Goal: Transaction & Acquisition: Purchase product/service

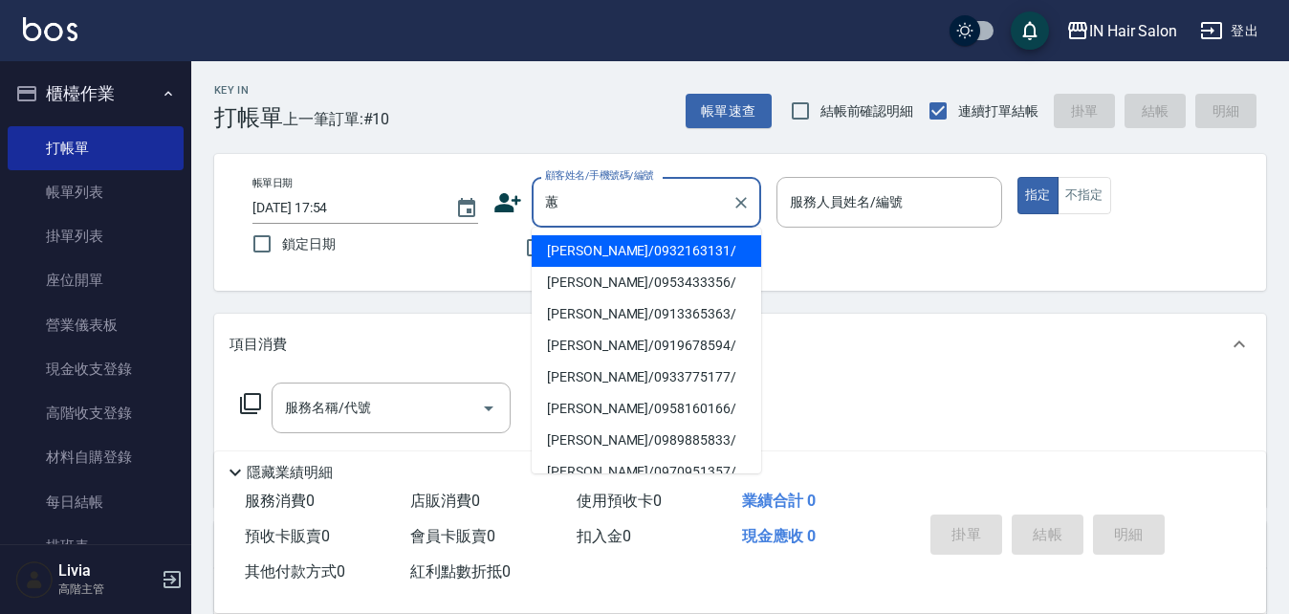
click at [576, 251] on li "[PERSON_NAME]/0932163131/" at bounding box center [646, 251] width 229 height 32
type input "[PERSON_NAME]/0932163131/"
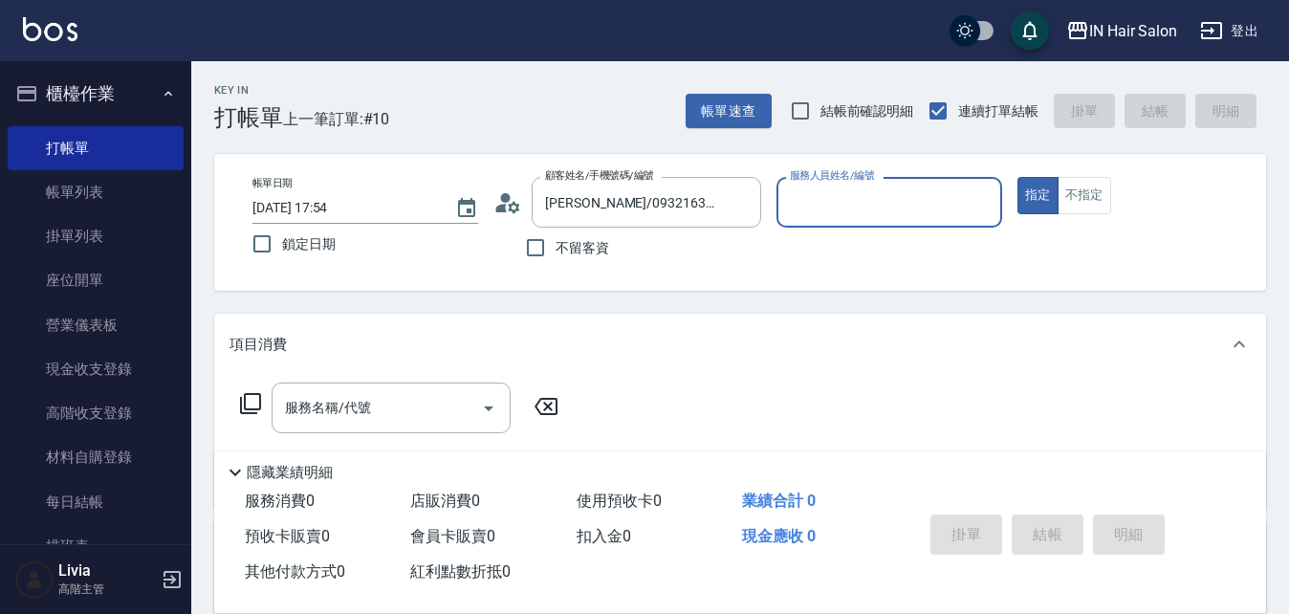
type input "7號設計師[PERSON_NAME]-7"
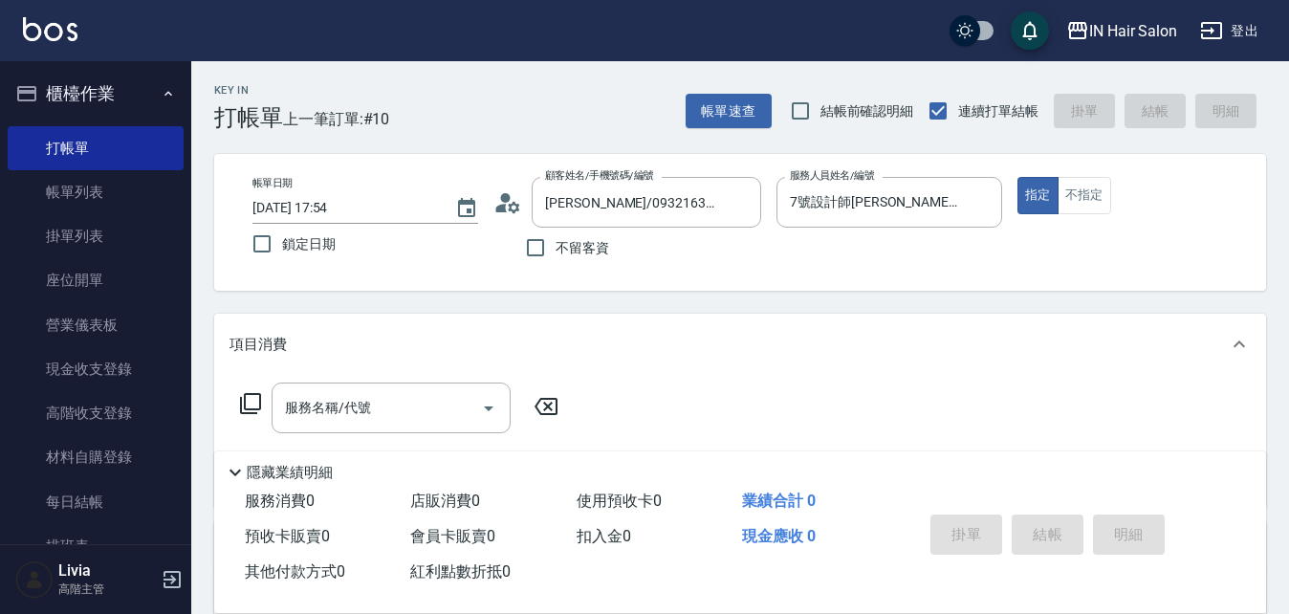
click at [254, 398] on icon at bounding box center [250, 403] width 23 height 23
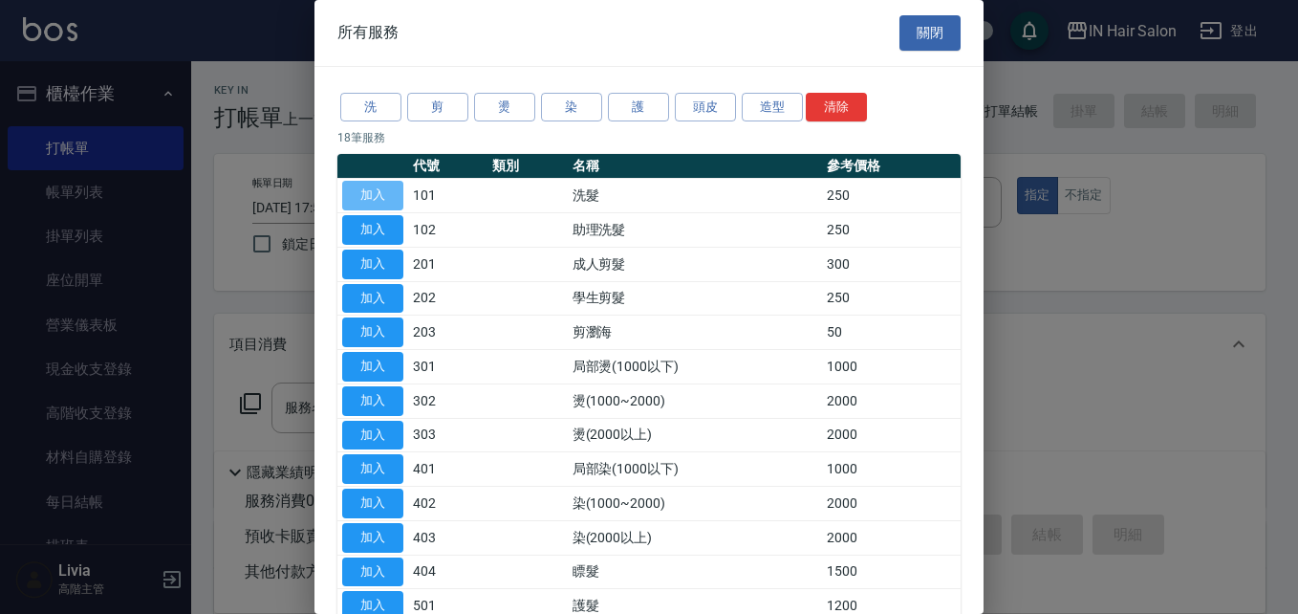
drag, startPoint x: 392, startPoint y: 188, endPoint x: 323, endPoint y: 277, distance: 112.4
click at [389, 190] on button "加入" at bounding box center [372, 196] width 61 height 30
type input "洗髮(101)"
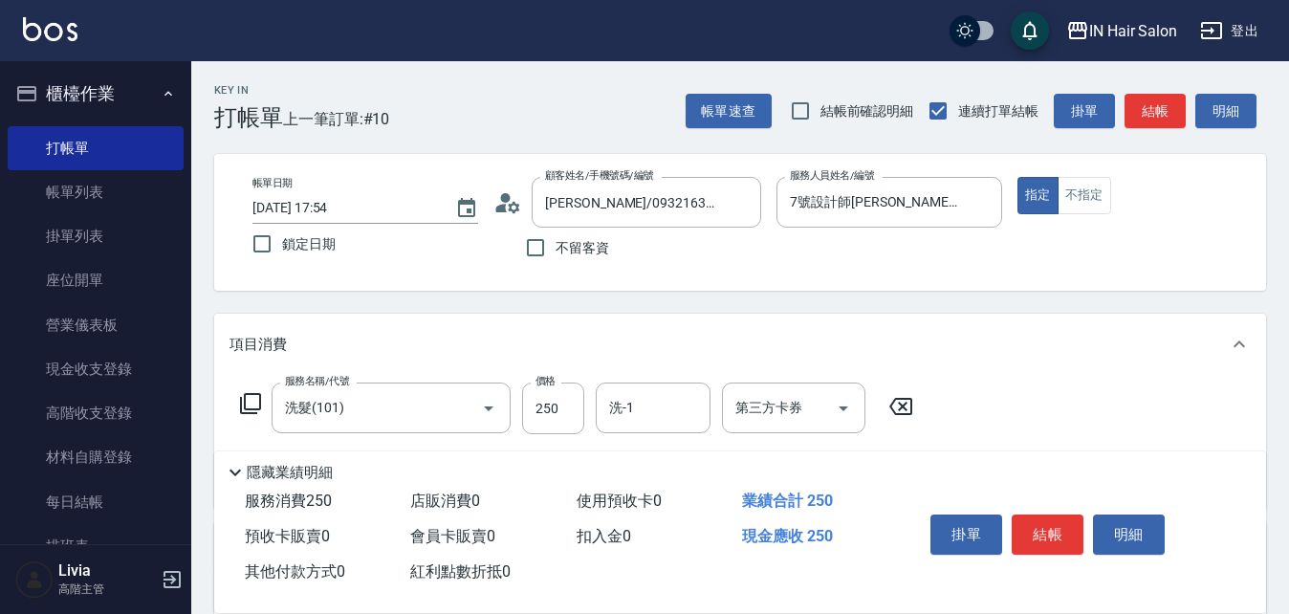
click at [253, 402] on icon at bounding box center [250, 403] width 23 height 23
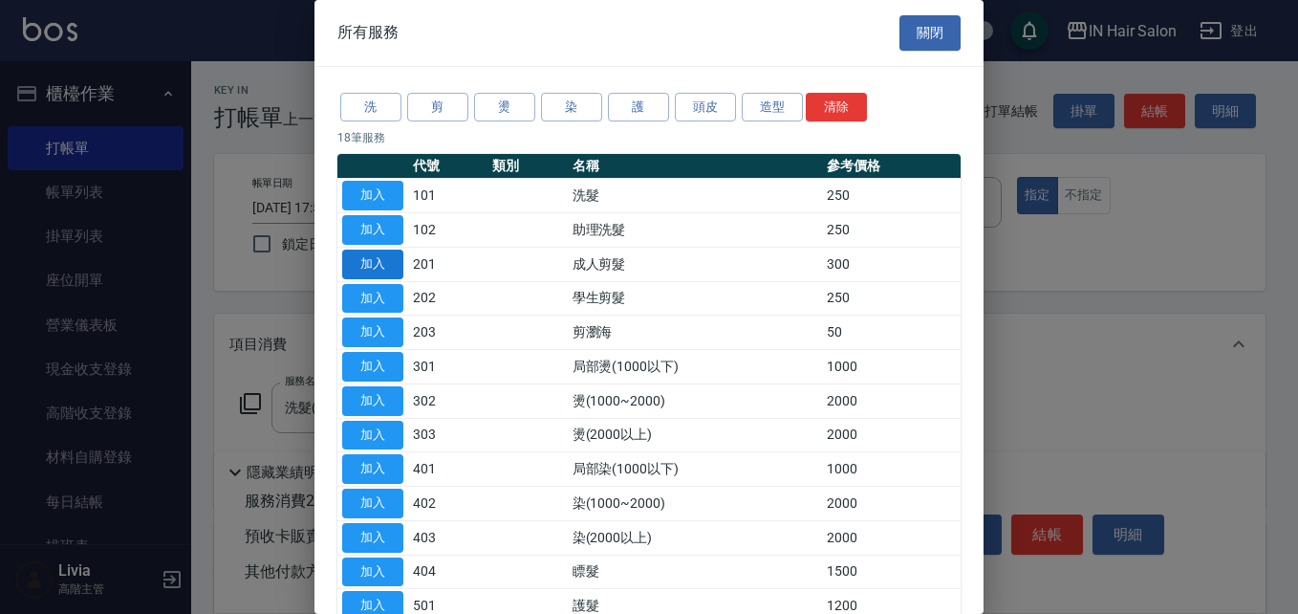
click at [386, 264] on button "加入" at bounding box center [372, 265] width 61 height 30
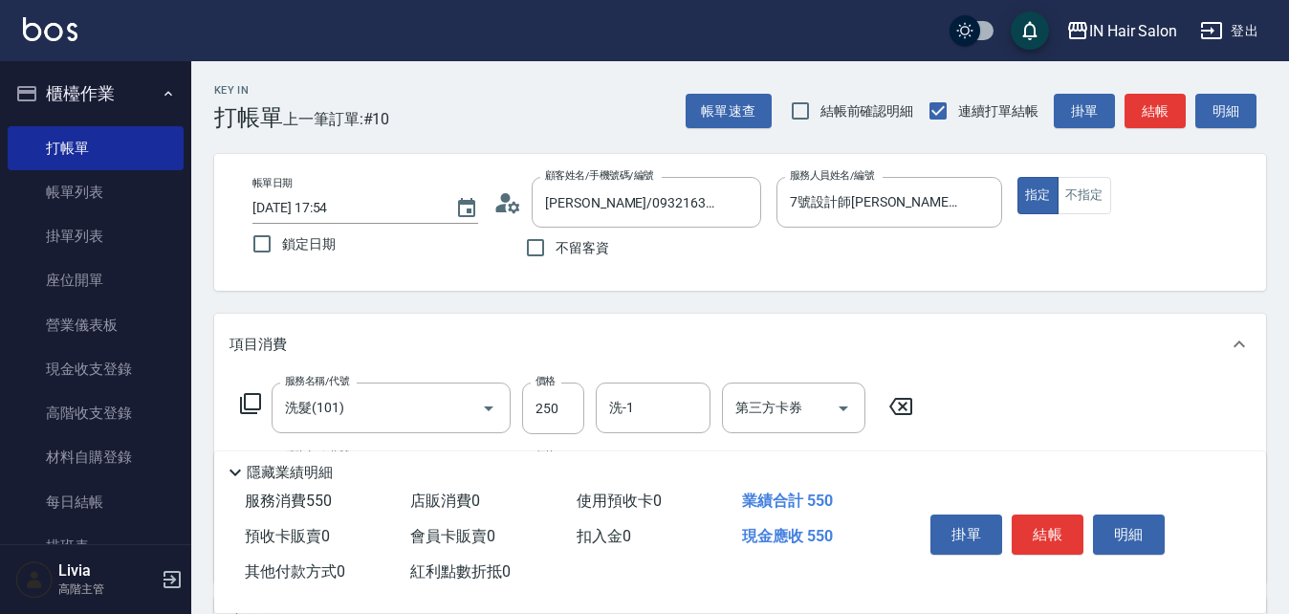
click at [250, 403] on icon at bounding box center [250, 403] width 23 height 23
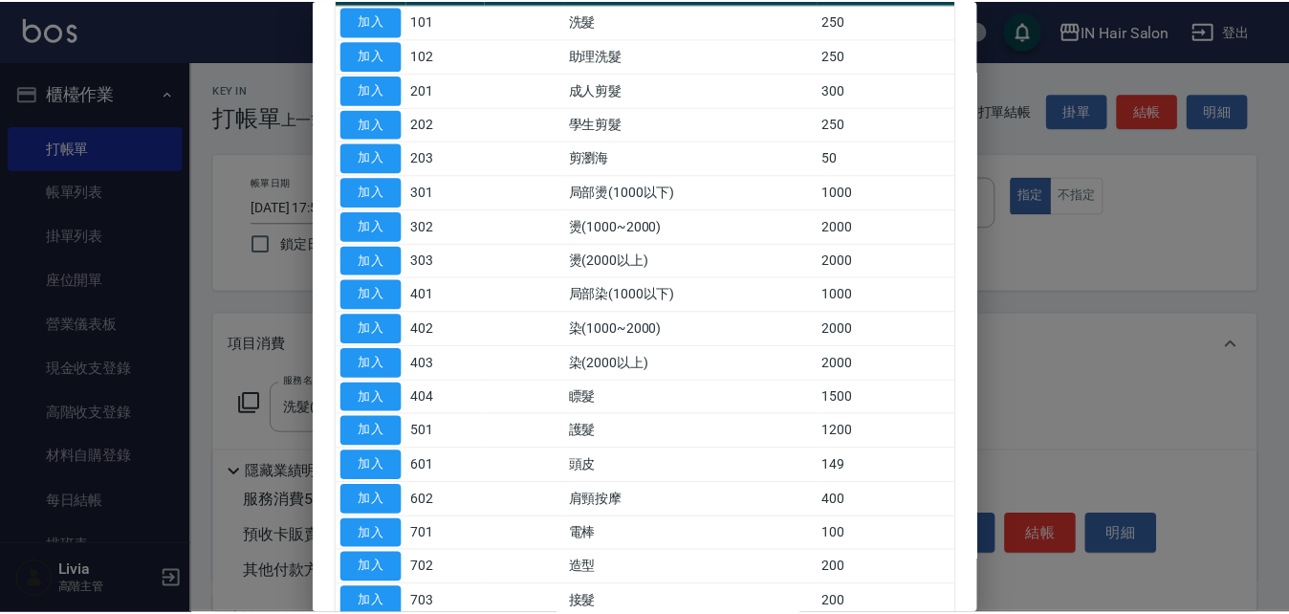
scroll to position [191, 0]
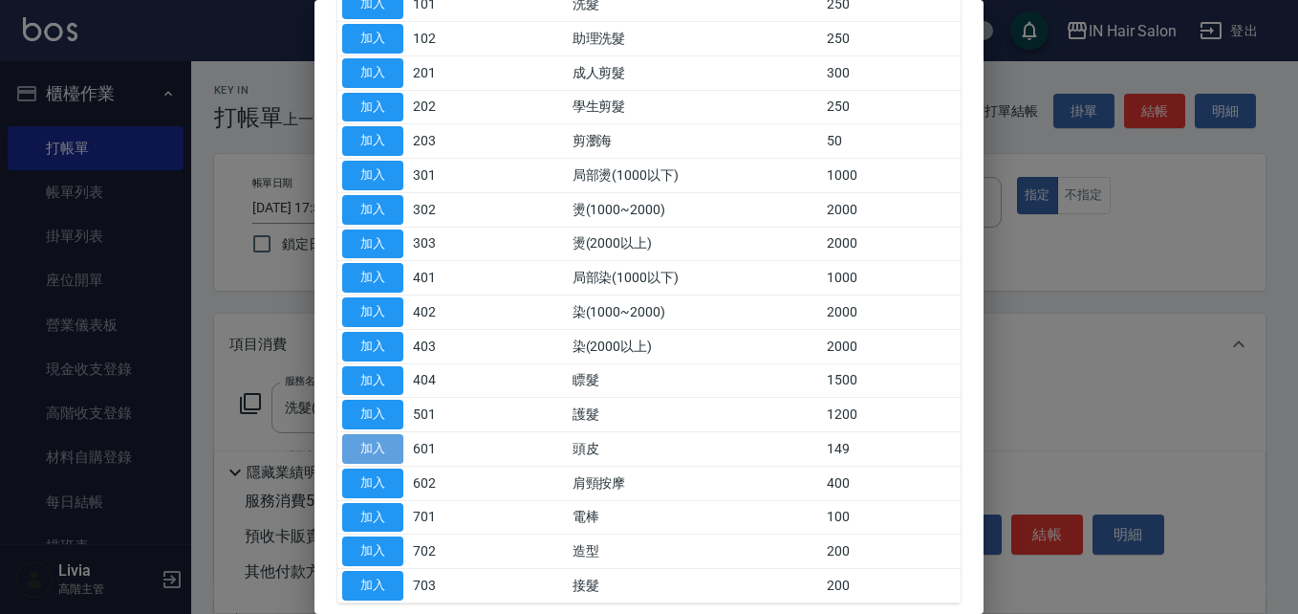
click at [376, 440] on button "加入" at bounding box center [372, 449] width 61 height 30
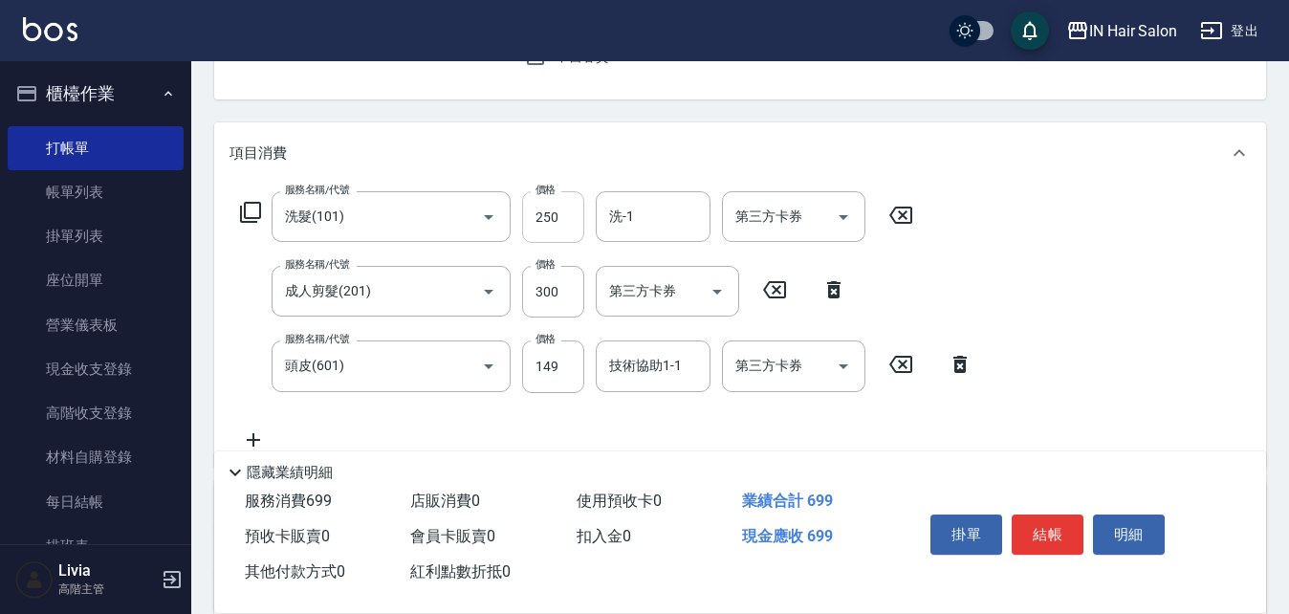
click at [566, 208] on input "250" at bounding box center [553, 217] width 62 height 52
click at [566, 210] on input "250" at bounding box center [553, 217] width 62 height 52
type input "300"
click at [510, 324] on div "服務名稱/代號 洗髮(101) 服務名稱/代號 價格 300 價格 洗-1 洗-1 第三方卡券 第三方卡券 服務名稱/代號 成人剪髮(201) 服務名稱/代號…" at bounding box center [606, 320] width 754 height 259
click at [547, 300] on input "300" at bounding box center [553, 292] width 62 height 52
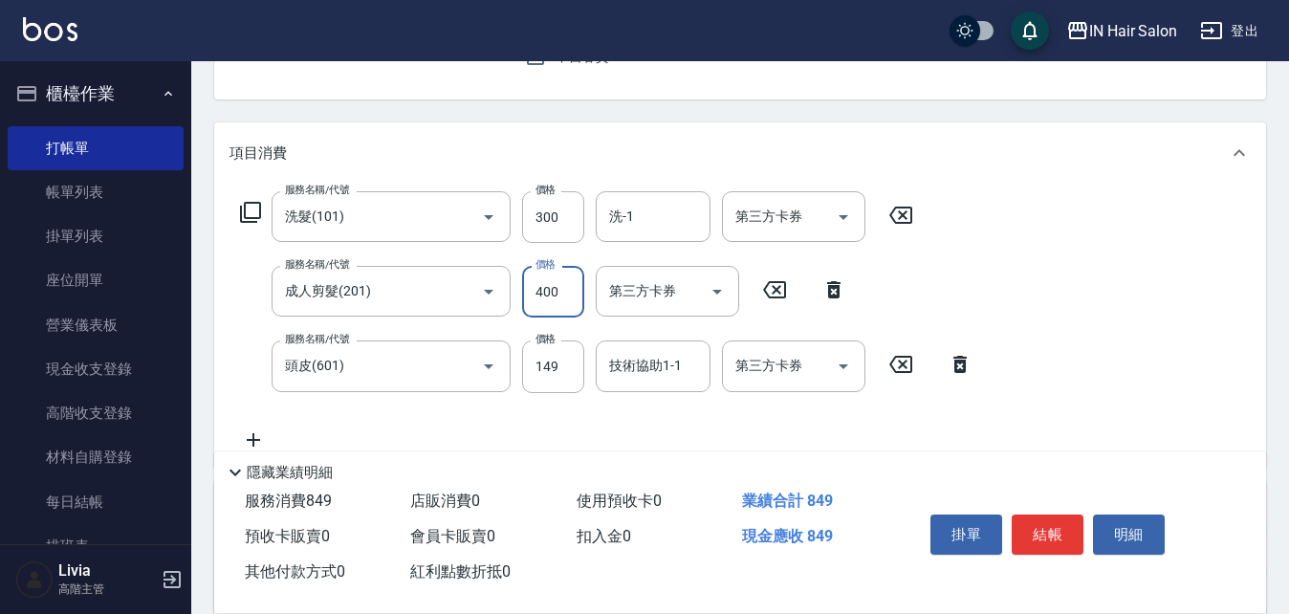
type input "400"
drag, startPoint x: 475, startPoint y: 417, endPoint x: 551, endPoint y: 372, distance: 87.9
click at [506, 398] on div "服務名稱/代號 洗髮(101) 服務名稱/代號 價格 300 價格 洗-1 洗-1 第三方卡券 第三方卡券 服務名稱/代號 成人剪髮(201) 服務名稱/代號…" at bounding box center [606, 320] width 754 height 259
click at [565, 361] on input "149" at bounding box center [553, 366] width 62 height 52
type input "50"
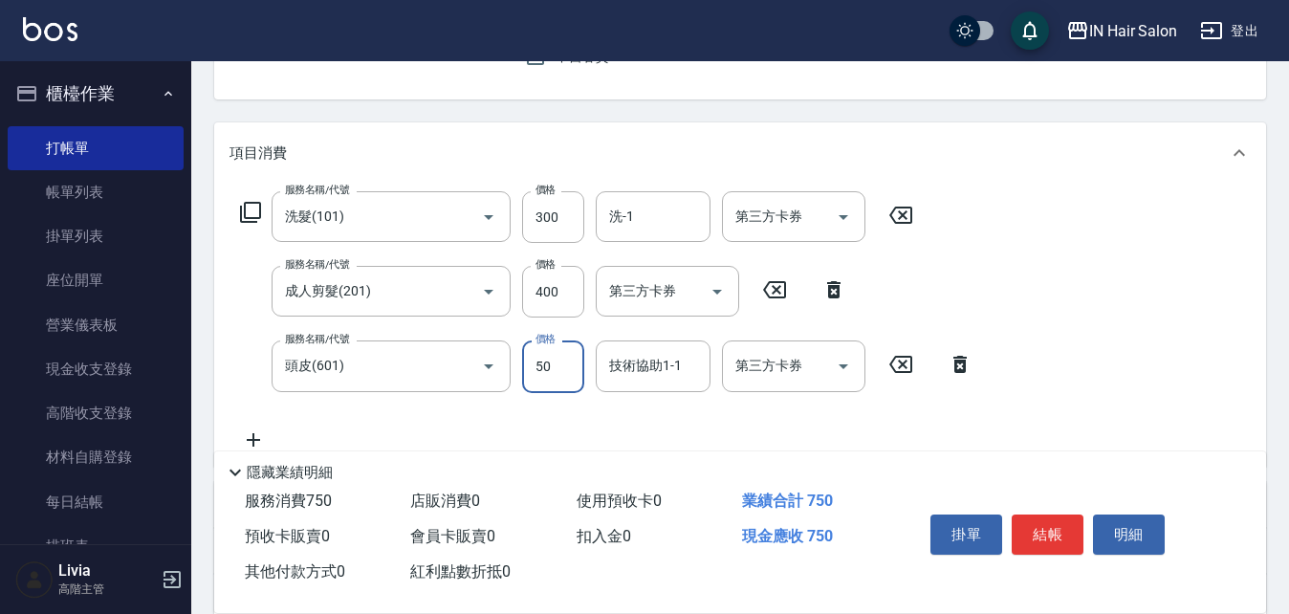
click at [471, 403] on div "服務名稱/代號 洗髮(101) 服務名稱/代號 價格 300 價格 洗-1 洗-1 第三方卡券 第三方卡券 服務名稱/代號 成人剪髮(201) 服務名稱/代號…" at bounding box center [606, 320] width 754 height 259
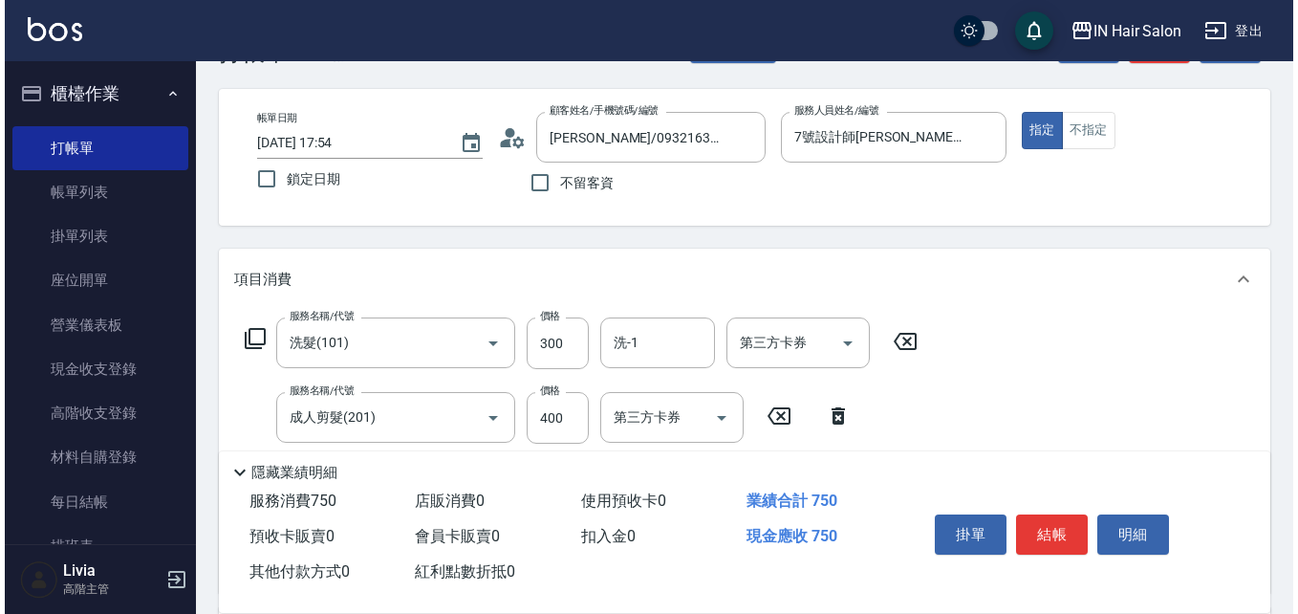
scroll to position [0, 0]
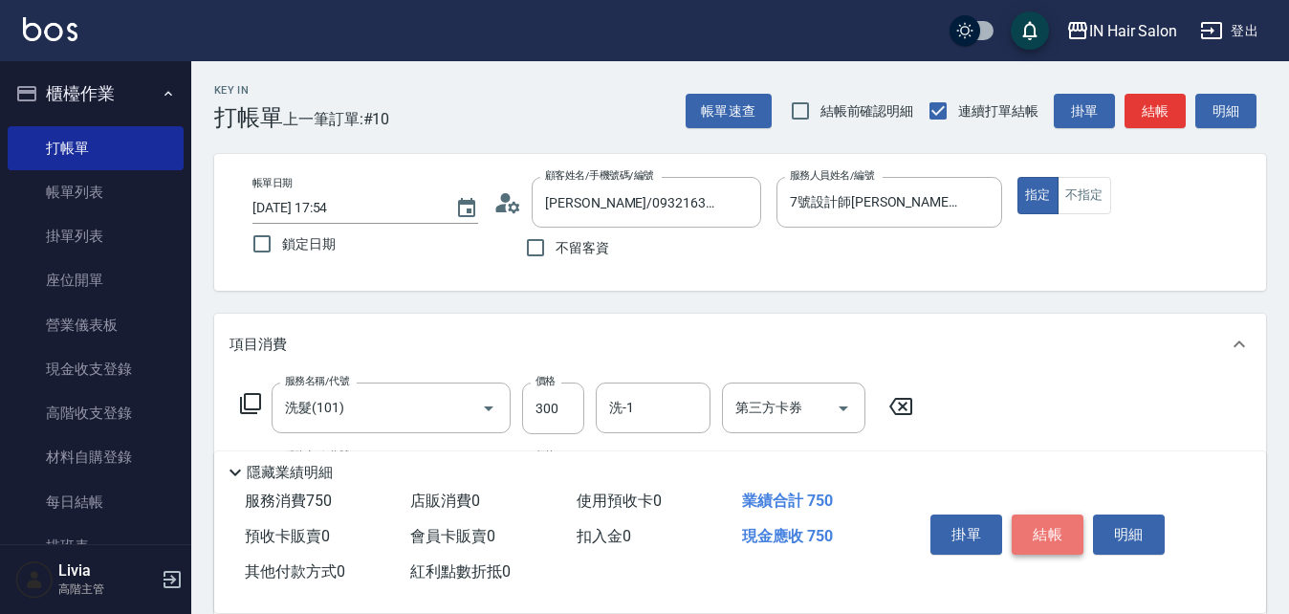
click at [1051, 524] on button "結帳" at bounding box center [1048, 534] width 72 height 40
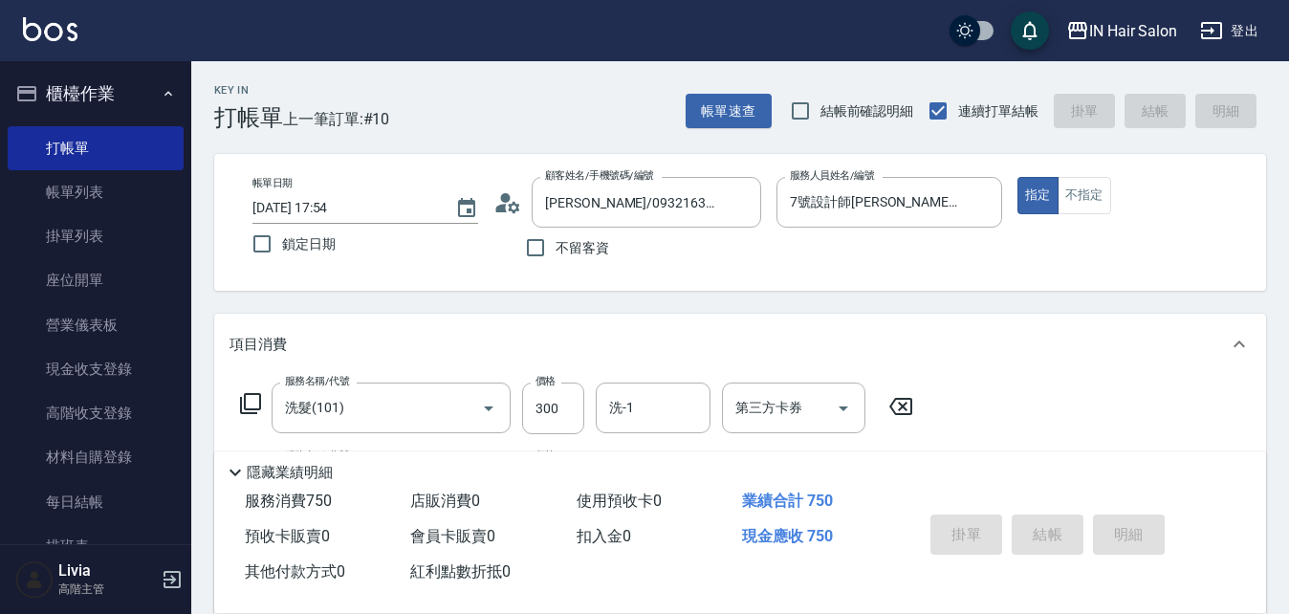
type input "[DATE] 18:36"
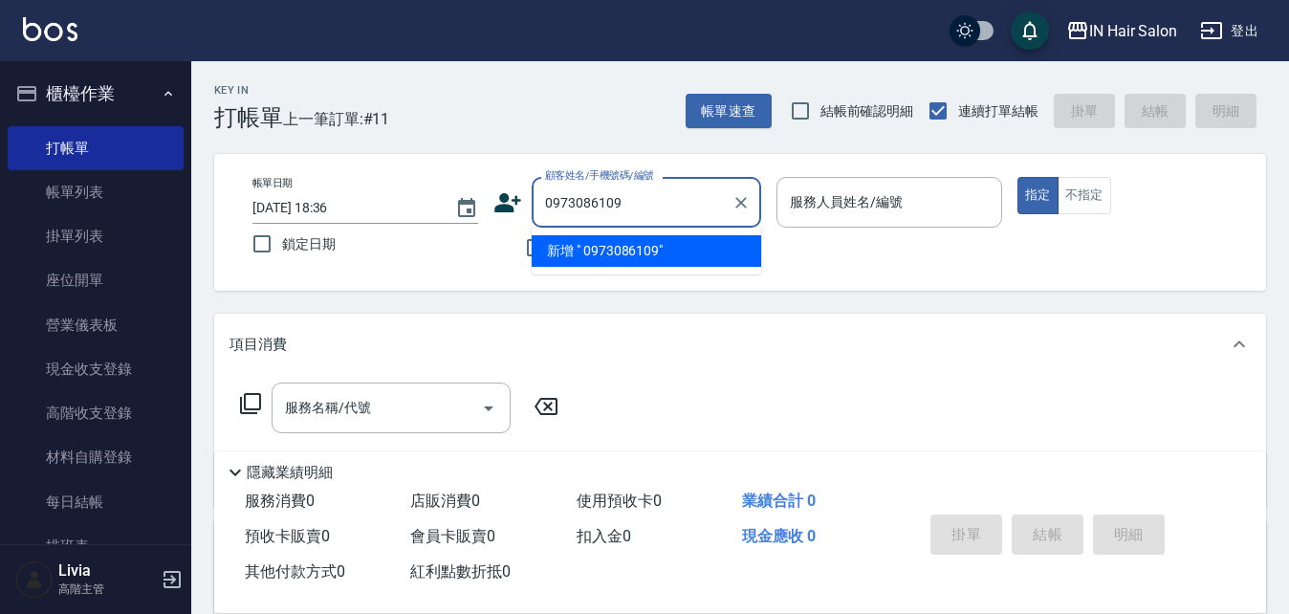
click at [559, 253] on li "新增 " 0973086109"" at bounding box center [646, 251] width 229 height 32
type input "0973086109"
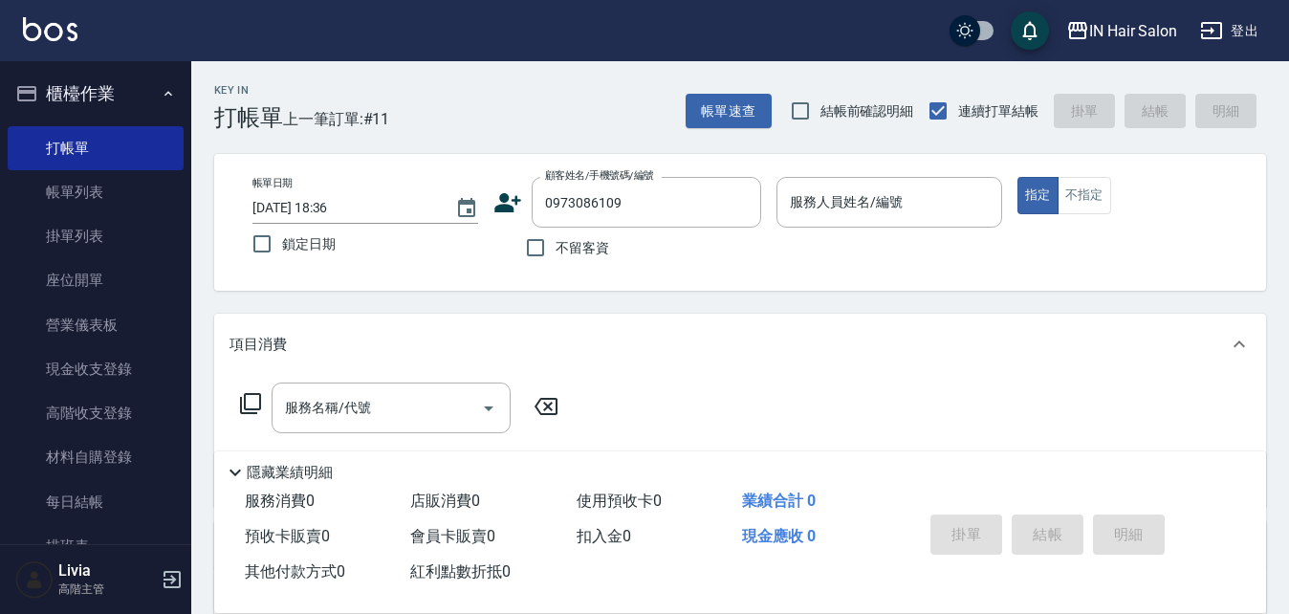
click at [507, 199] on icon at bounding box center [507, 202] width 27 height 19
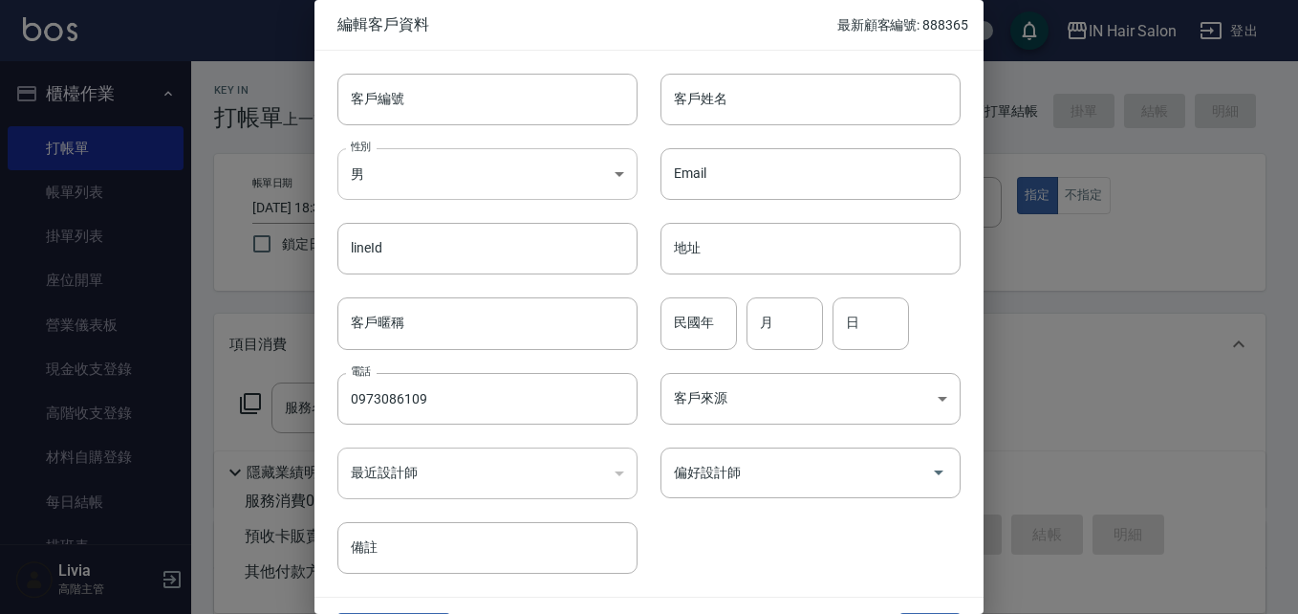
click at [392, 182] on body "IN Hair Salon 登出 櫃檯作業 打帳單 帳單列表 掛單列表 座位開單 營業儀表板 現金收支登錄 高階收支登錄 材料自購登錄 每日結帳 排班表 現場…" at bounding box center [649, 467] width 1298 height 935
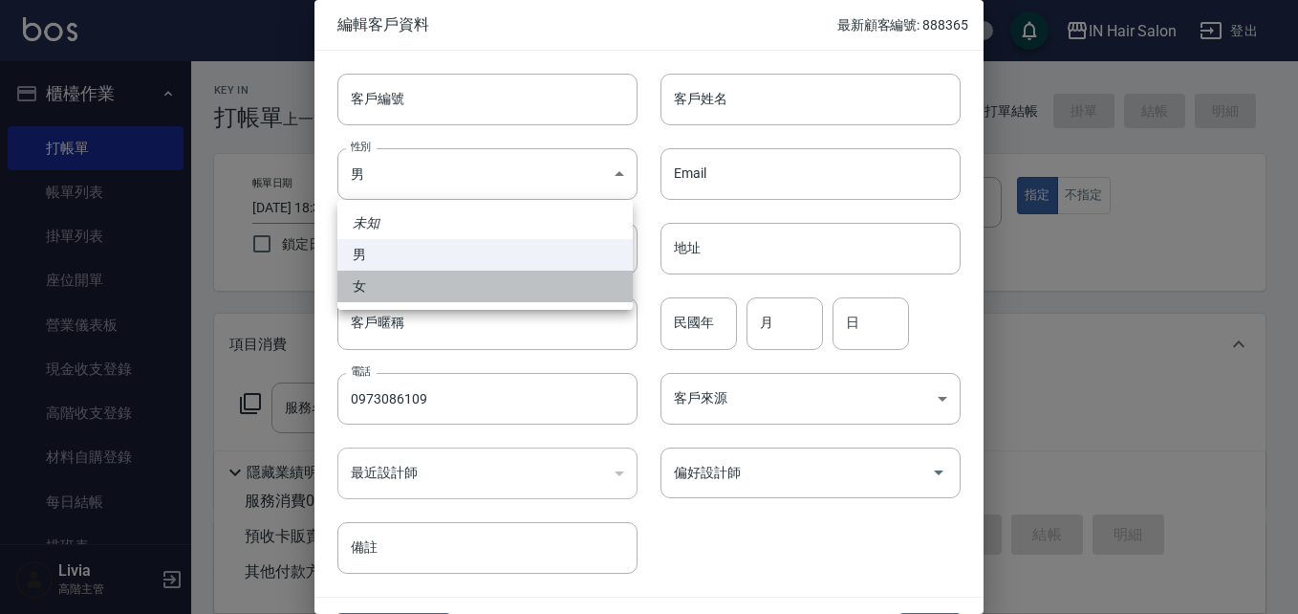
click at [368, 280] on li "女" at bounding box center [484, 287] width 295 height 32
type input "[DEMOGRAPHIC_DATA]"
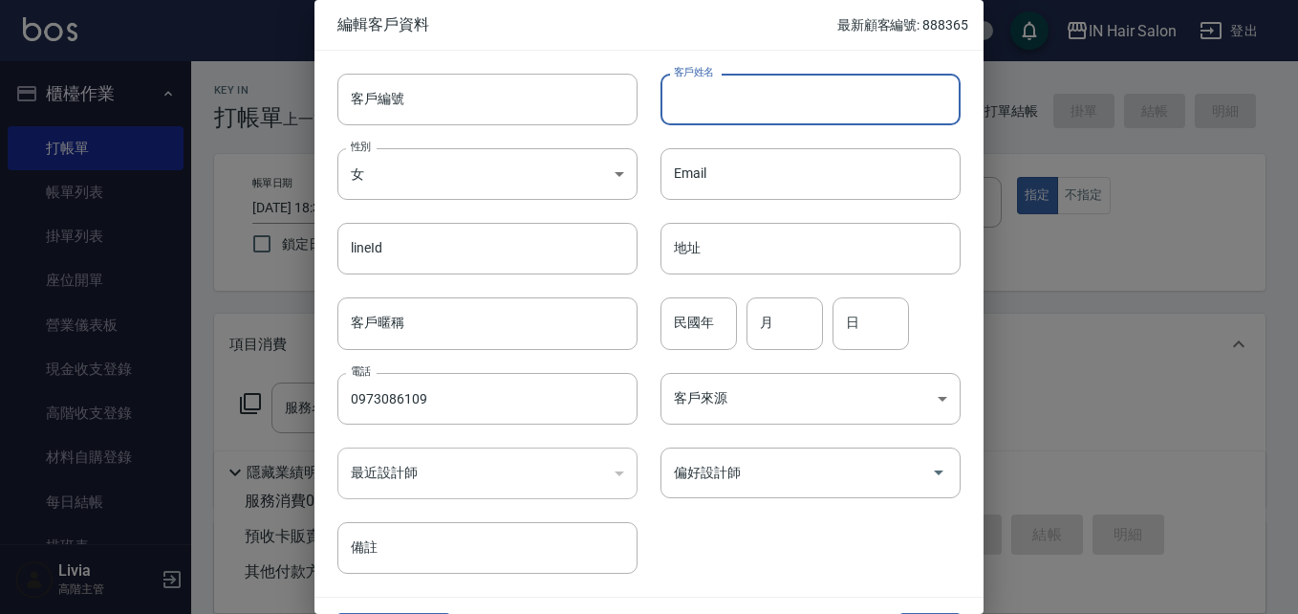
click at [701, 95] on input "客戶姓名" at bounding box center [811, 100] width 300 height 52
type input "[PERSON_NAME]"
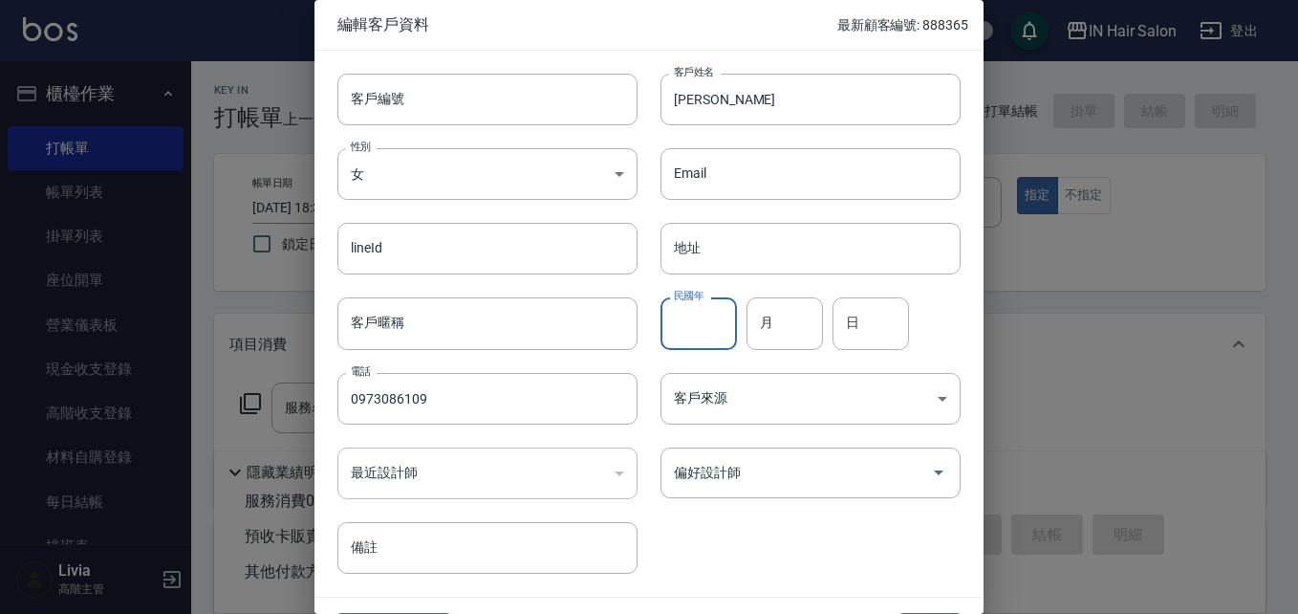
click at [695, 319] on input "民國年" at bounding box center [699, 323] width 76 height 52
type input "67"
click at [787, 320] on input "月" at bounding box center [785, 323] width 76 height 52
type input "12"
click at [887, 325] on input "日" at bounding box center [871, 323] width 76 height 52
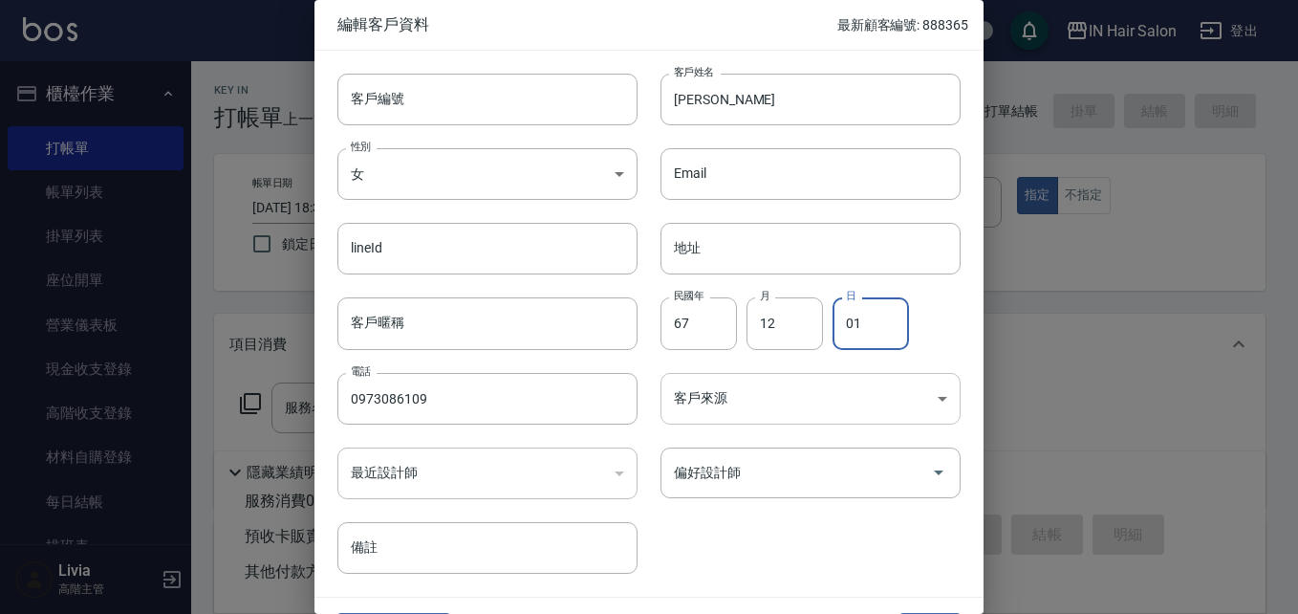
type input "01"
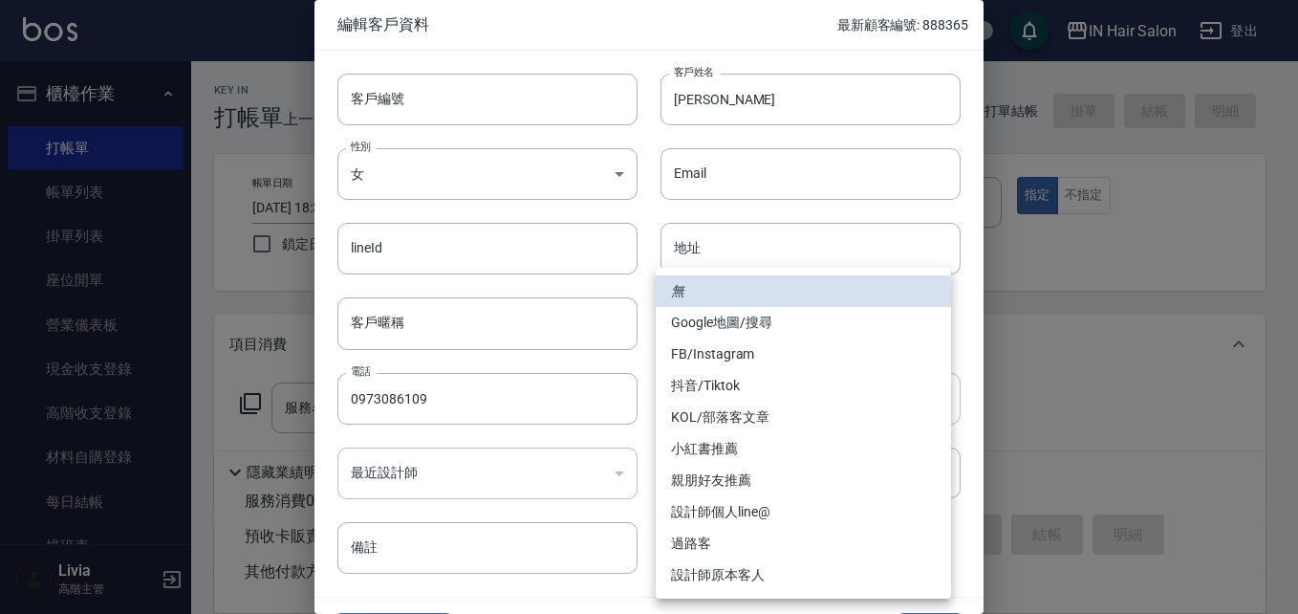
click at [704, 390] on body "IN Hair Salon 登出 櫃檯作業 打帳單 帳單列表 掛單列表 座位開單 營業儀表板 現金收支登錄 高階收支登錄 材料自購登錄 每日結帳 排班表 現場…" at bounding box center [649, 467] width 1298 height 935
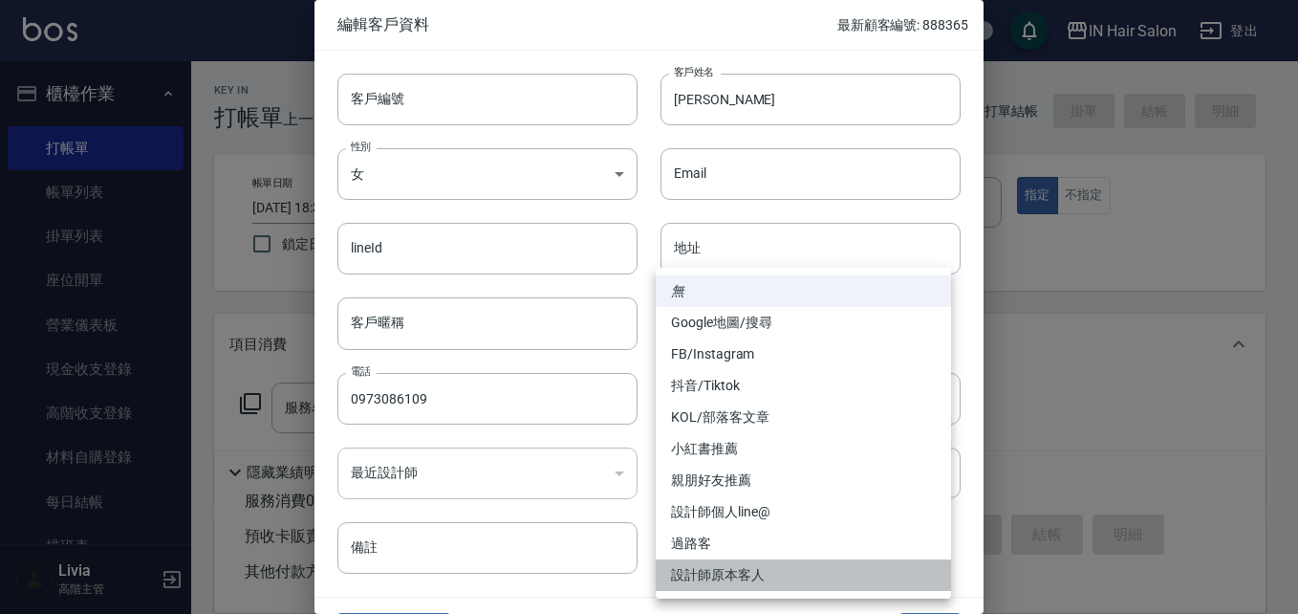
click at [732, 568] on li "設計師原本客人" at bounding box center [803, 575] width 295 height 32
type input "設計師原本客人"
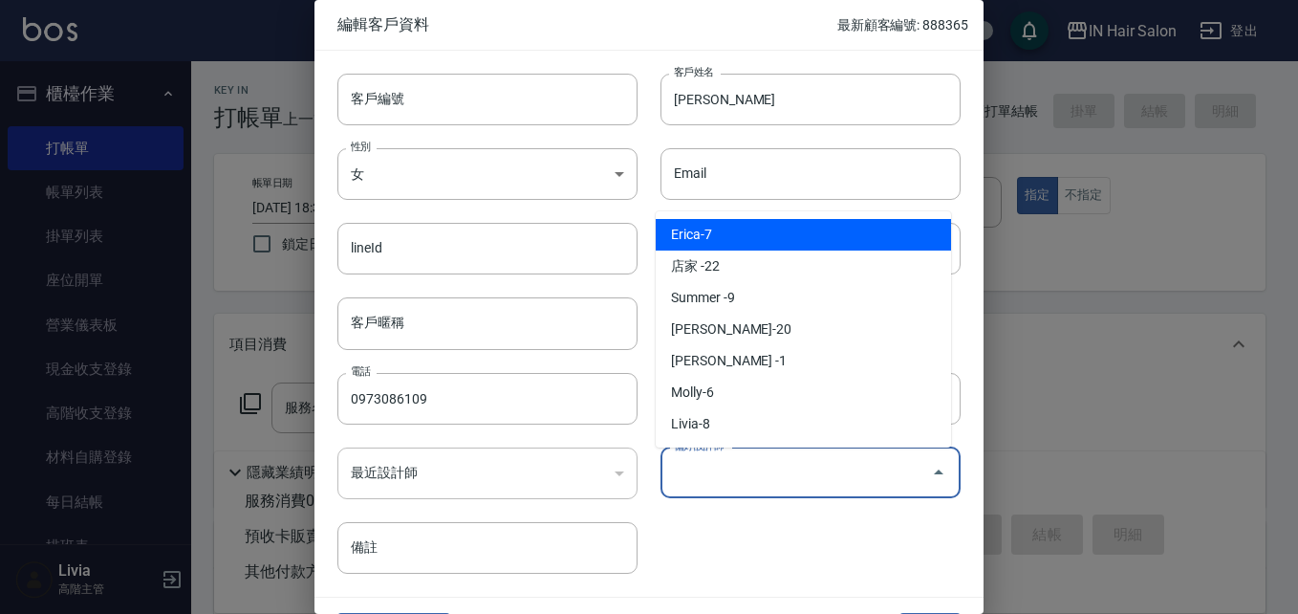
click at [729, 476] on input "偏好設計師" at bounding box center [796, 472] width 254 height 33
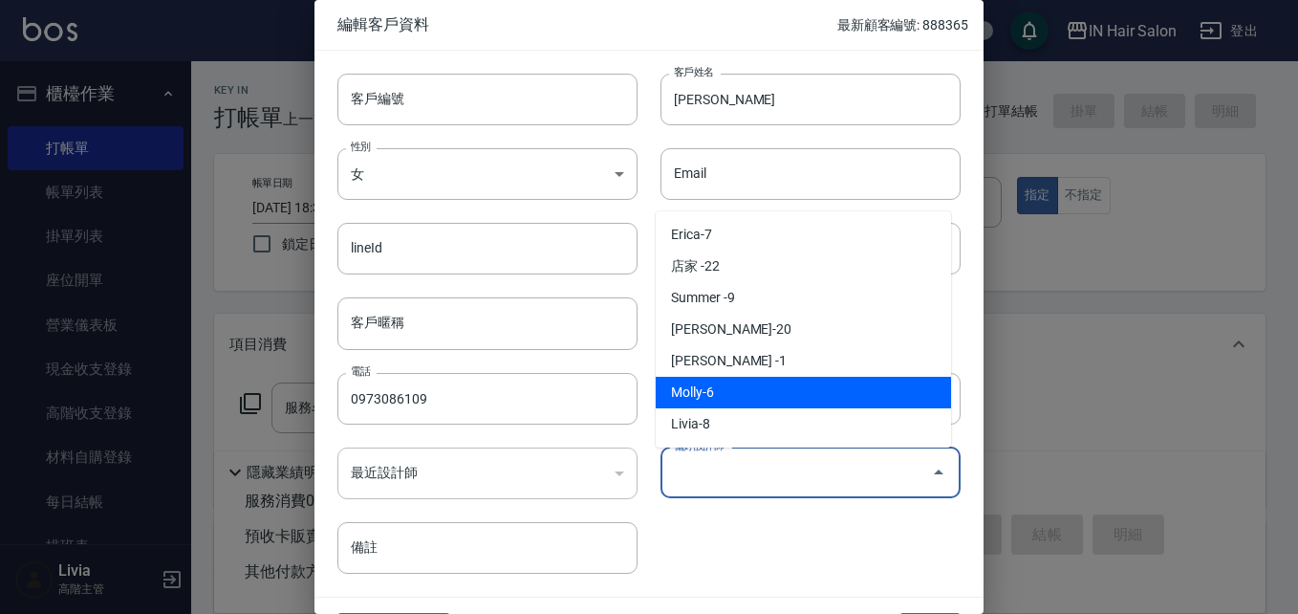
click at [719, 401] on li "Molly-6" at bounding box center [803, 393] width 295 height 32
type input "[PERSON_NAME]"
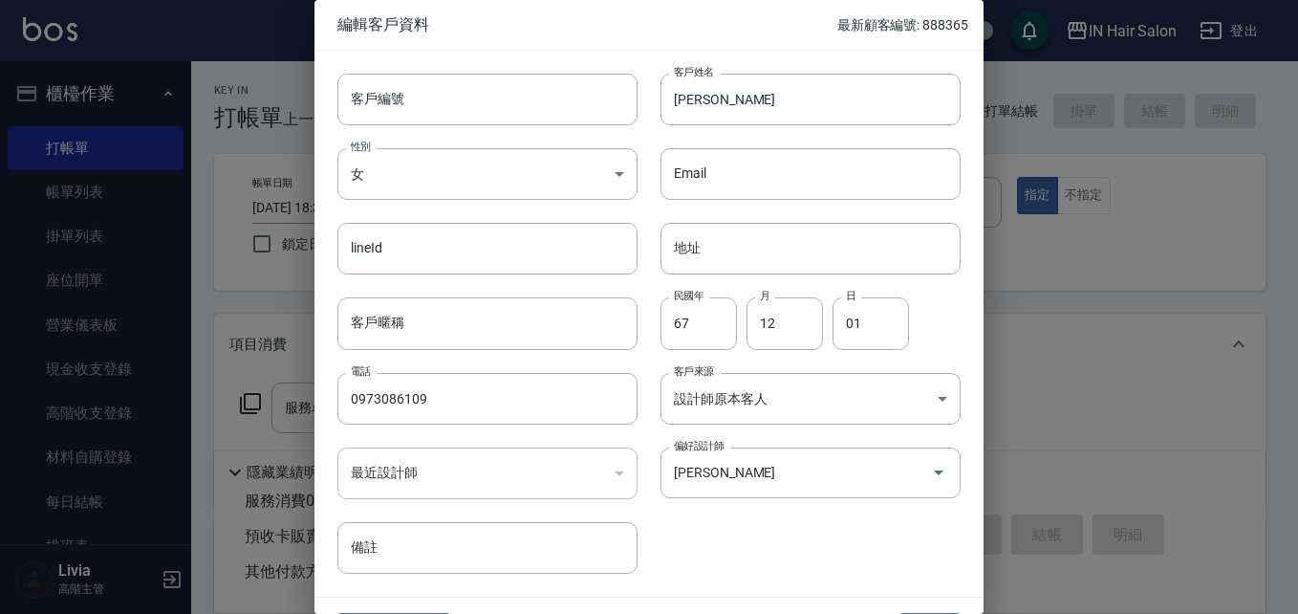
click at [726, 556] on div "客戶編號 客戶編號 客戶姓名 [PERSON_NAME]姓名 性別 女 [DEMOGRAPHIC_DATA] 性別 Email Email lineId li…" at bounding box center [638, 312] width 646 height 523
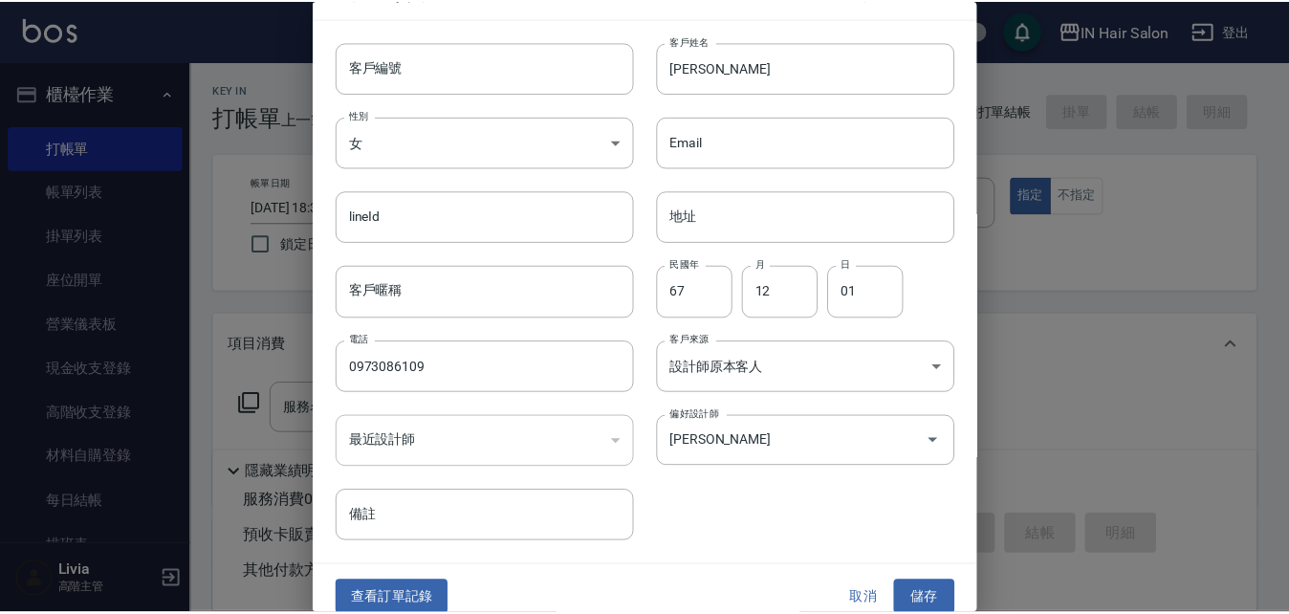
scroll to position [49, 0]
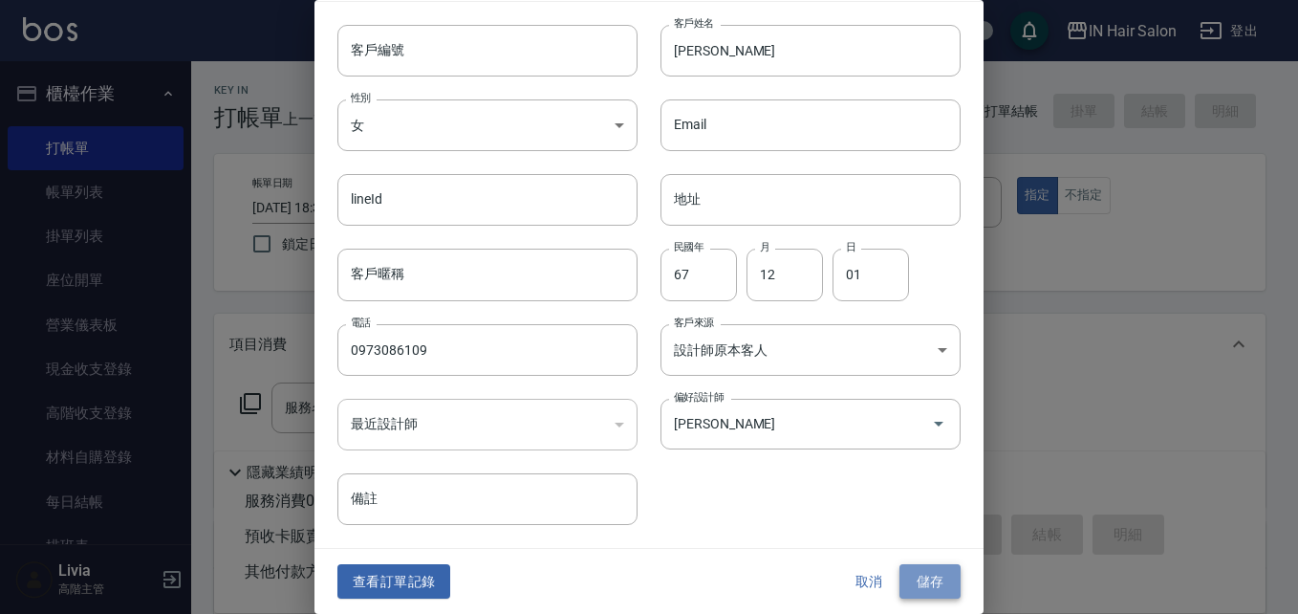
click at [915, 580] on button "儲存" at bounding box center [930, 581] width 61 height 35
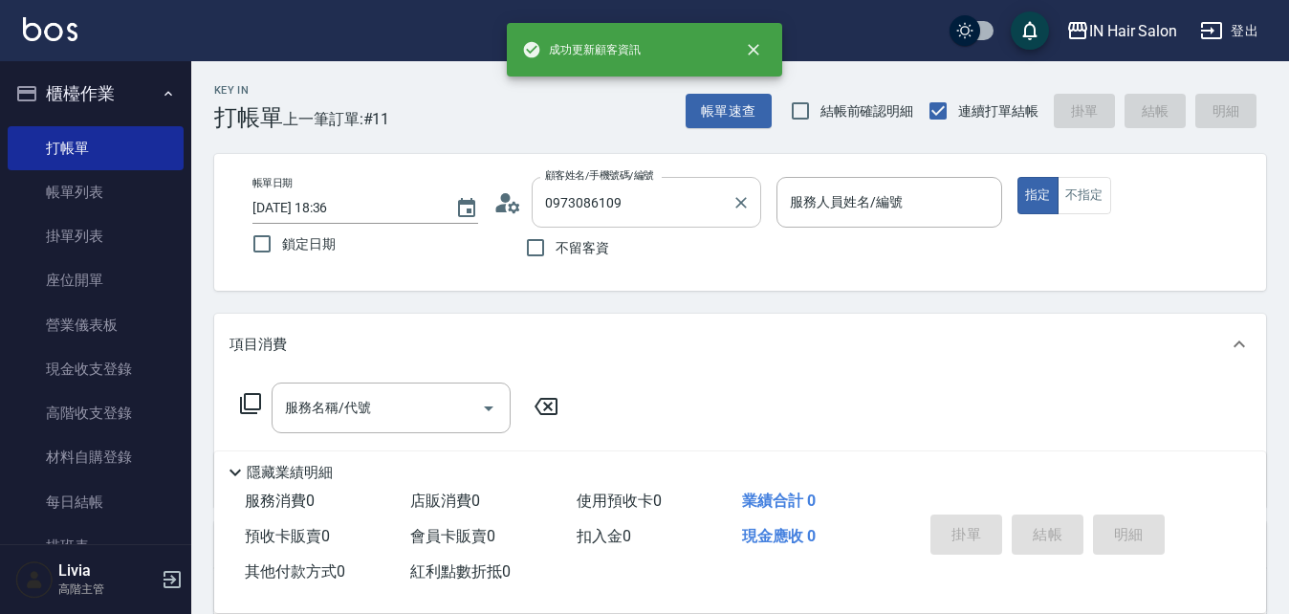
click at [653, 200] on input "0973086109" at bounding box center [632, 201] width 184 height 33
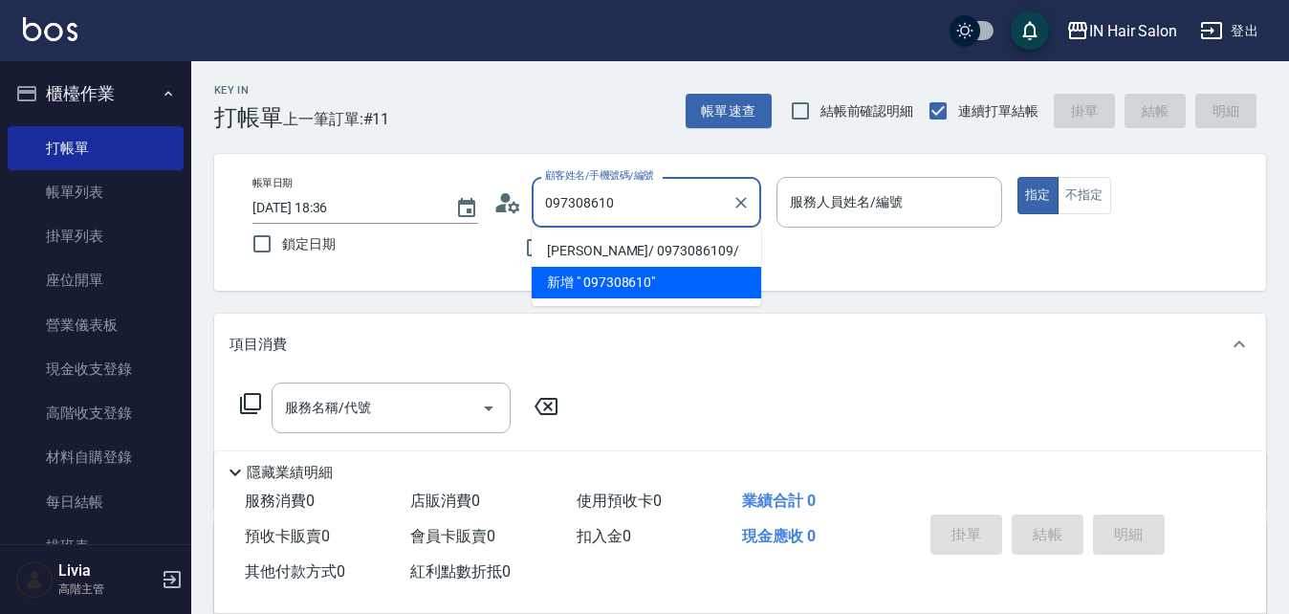
click at [570, 252] on li "[PERSON_NAME]/ 0973086109/" at bounding box center [646, 251] width 229 height 32
type input "[PERSON_NAME]/ 0973086109/"
type input "6號設計師[PERSON_NAME]-6"
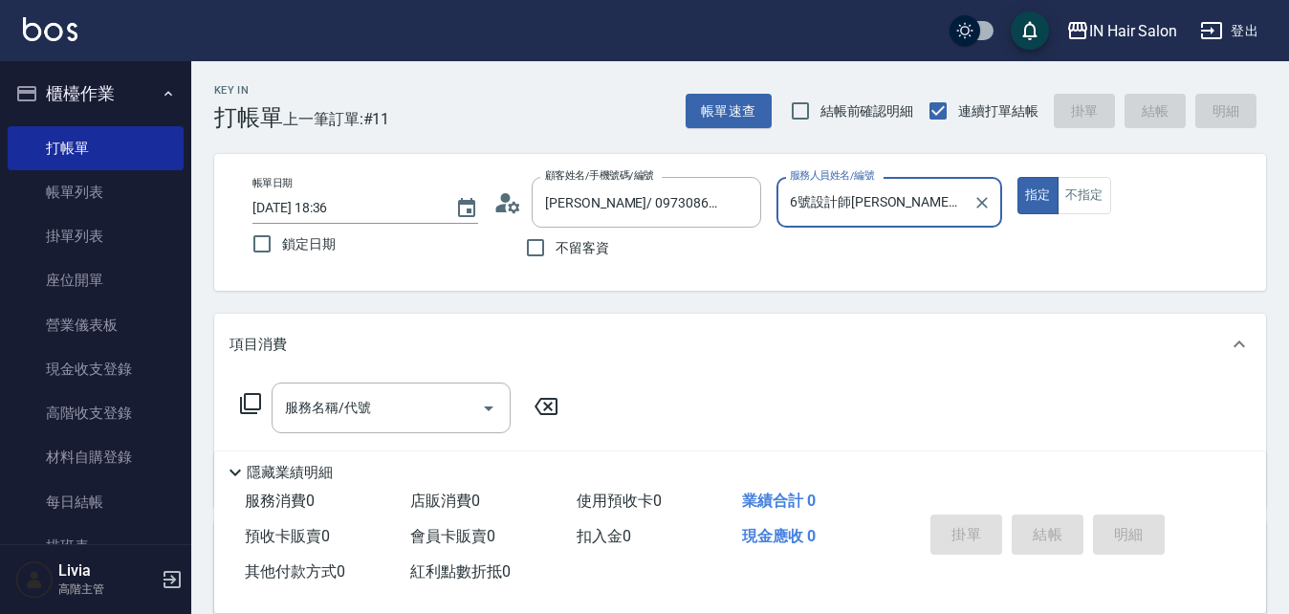
click at [250, 403] on icon at bounding box center [250, 403] width 23 height 23
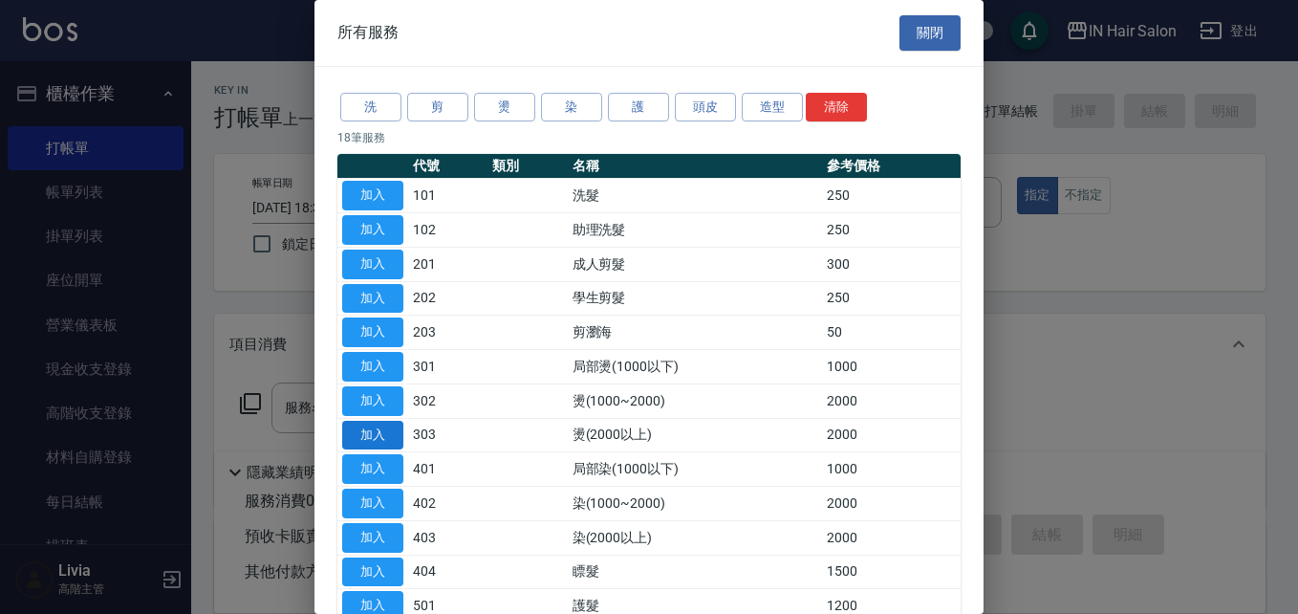
click at [374, 432] on button "加入" at bounding box center [372, 436] width 61 height 30
type input "燙(2000以上)(303)"
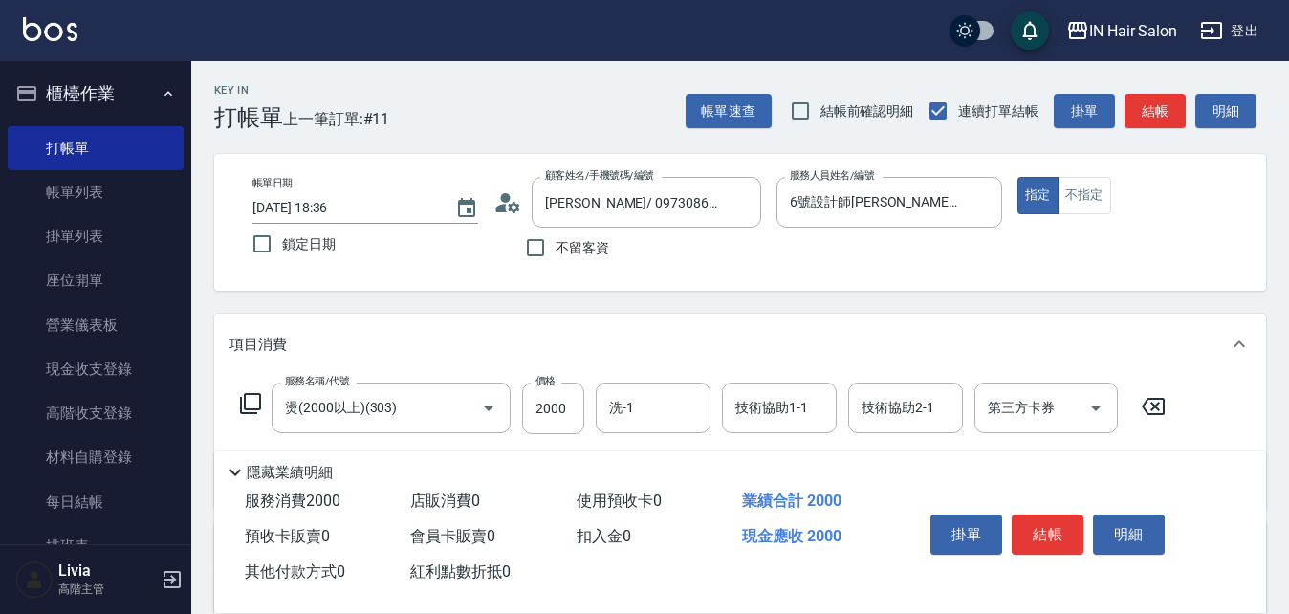
click at [250, 397] on icon at bounding box center [250, 403] width 23 height 23
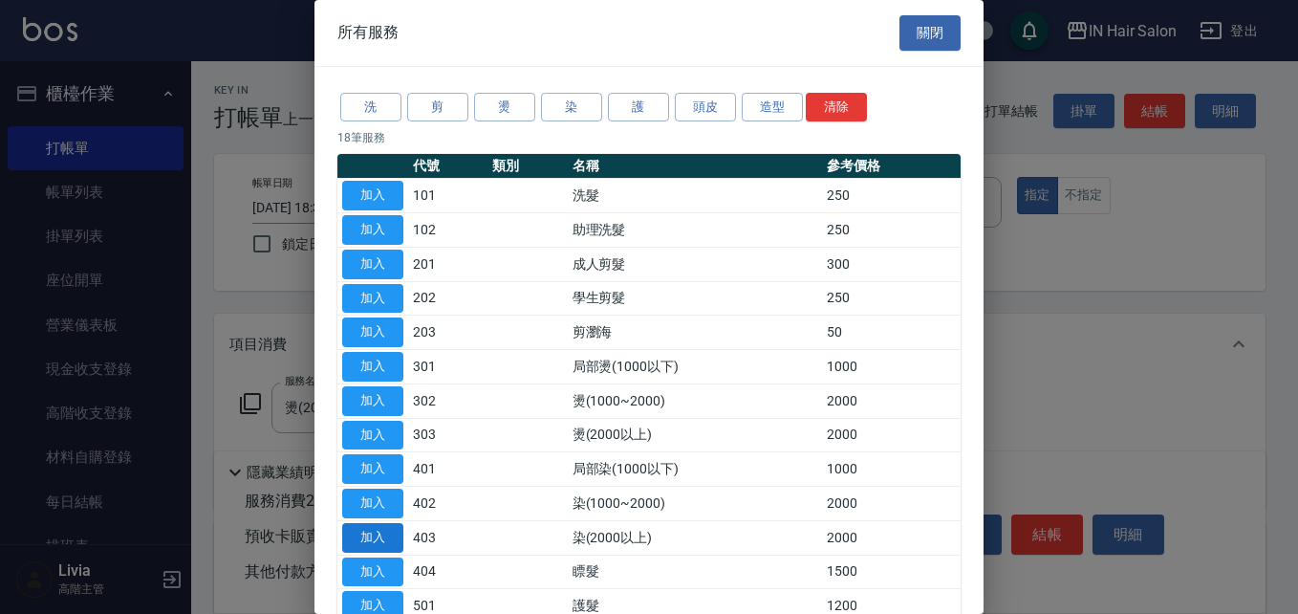
click at [359, 535] on button "加入" at bounding box center [372, 538] width 61 height 30
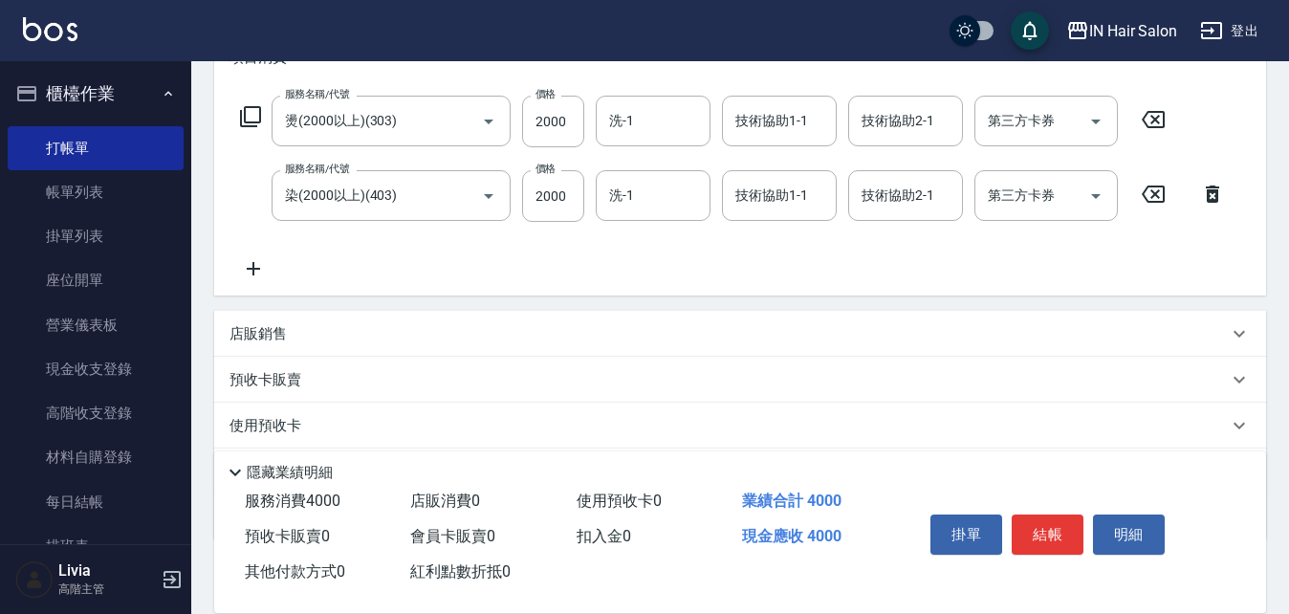
scroll to position [191, 0]
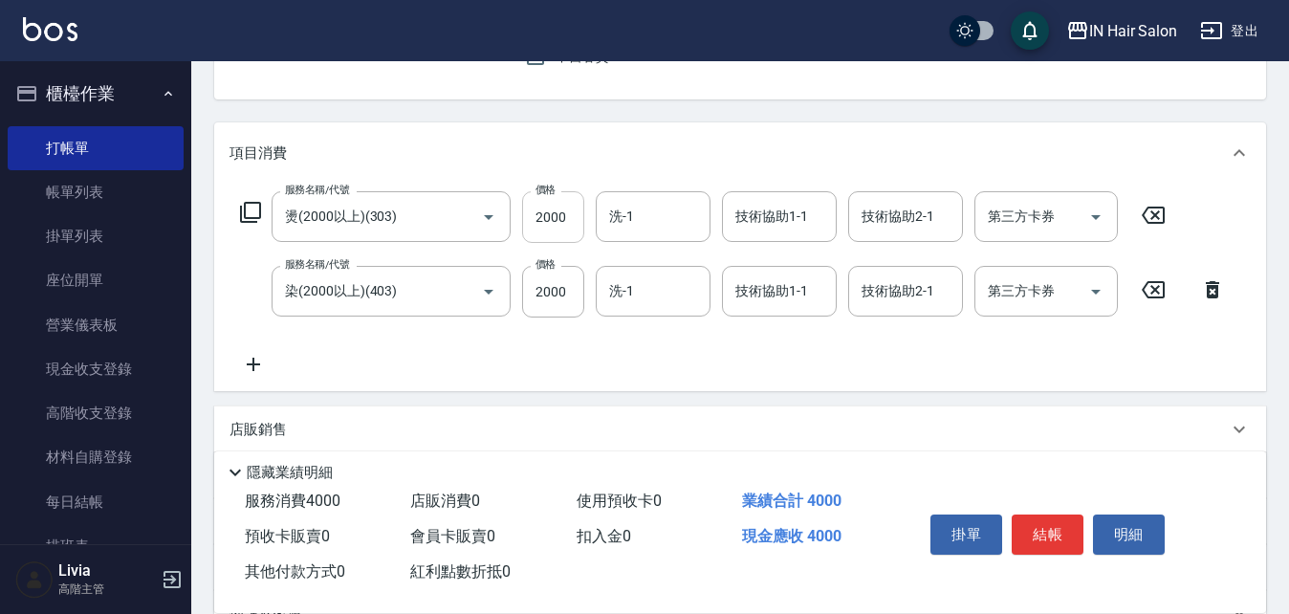
click at [577, 212] on input "2000" at bounding box center [553, 217] width 62 height 52
type input "2400"
click at [565, 295] on input "2000" at bounding box center [553, 292] width 62 height 52
type input "2240"
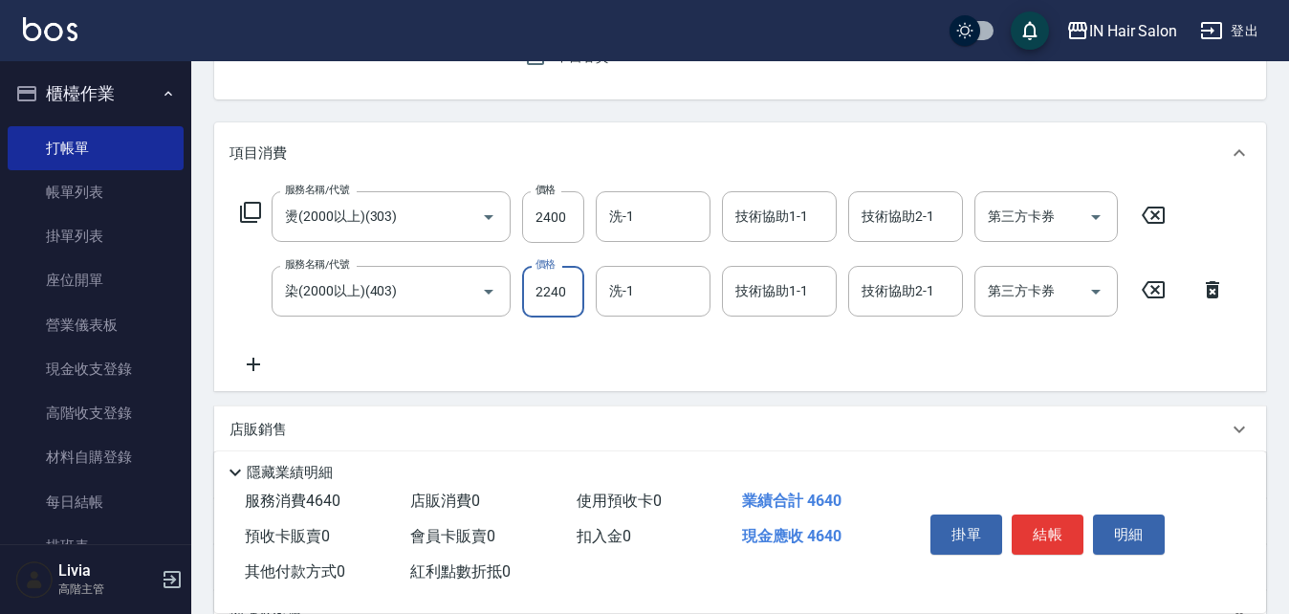
click at [488, 344] on div "服務名稱/代號 燙(2000以上)(303) 服務名稱/代號 價格 2400 價格 洗-1 洗-1 技術協助1-1 技術協助1-1 技術協助2-1 技術協助2…" at bounding box center [732, 283] width 1007 height 185
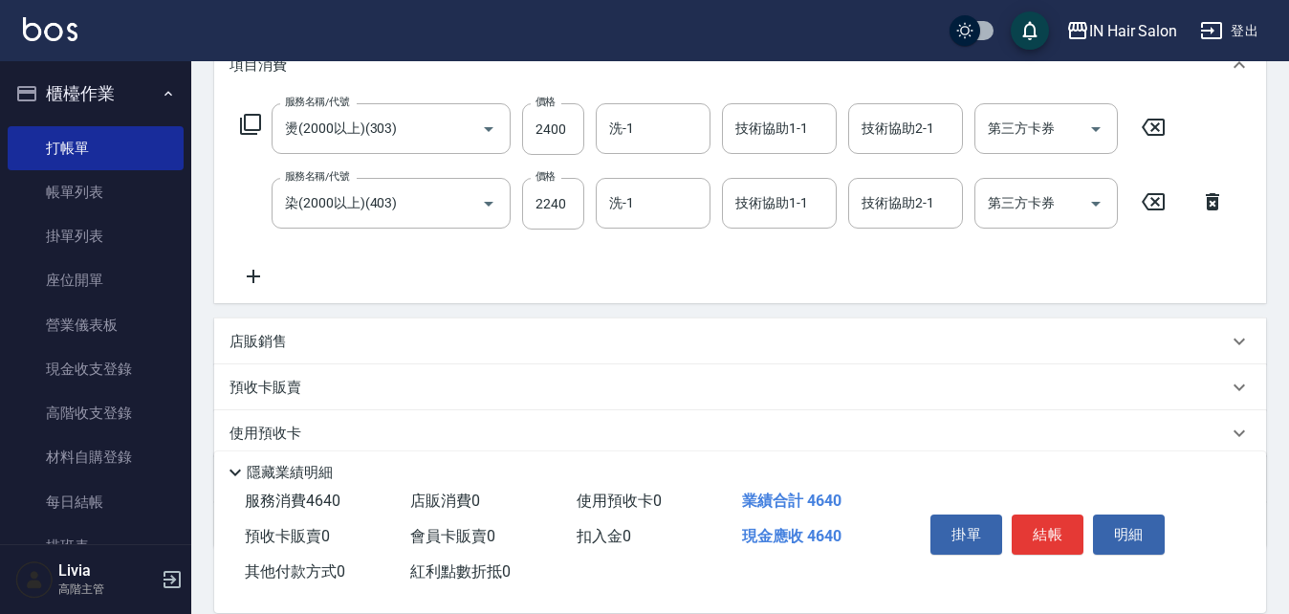
scroll to position [397, 0]
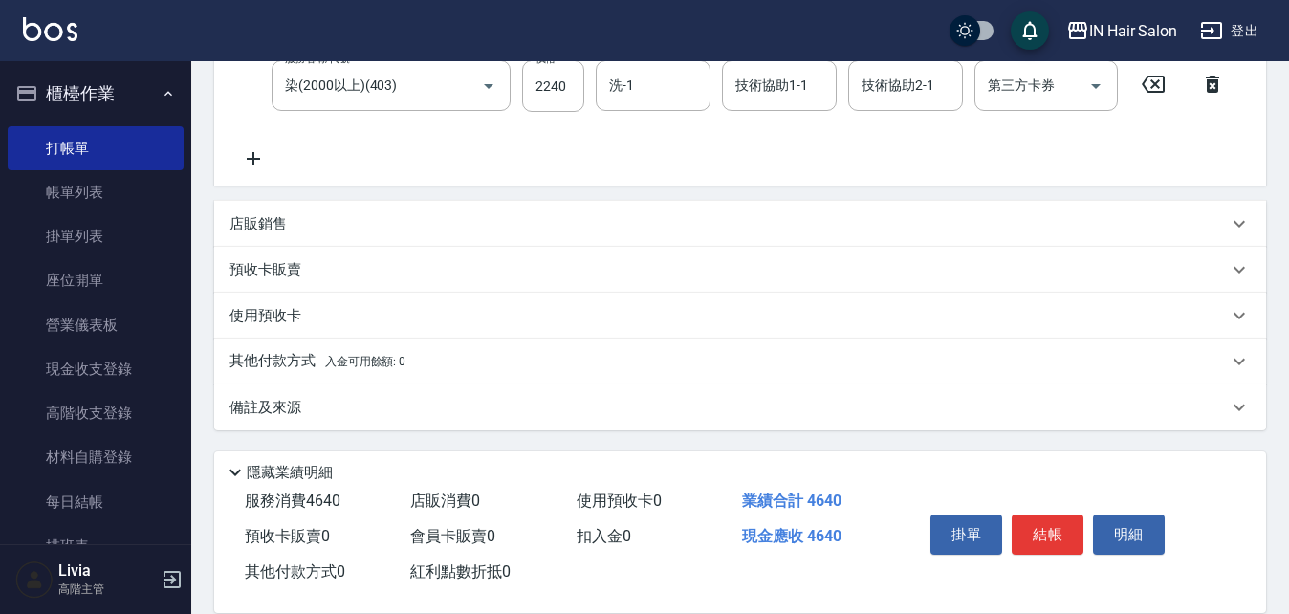
click at [282, 361] on p "其他付款方式 入金可用餘額: 0" at bounding box center [317, 361] width 176 height 21
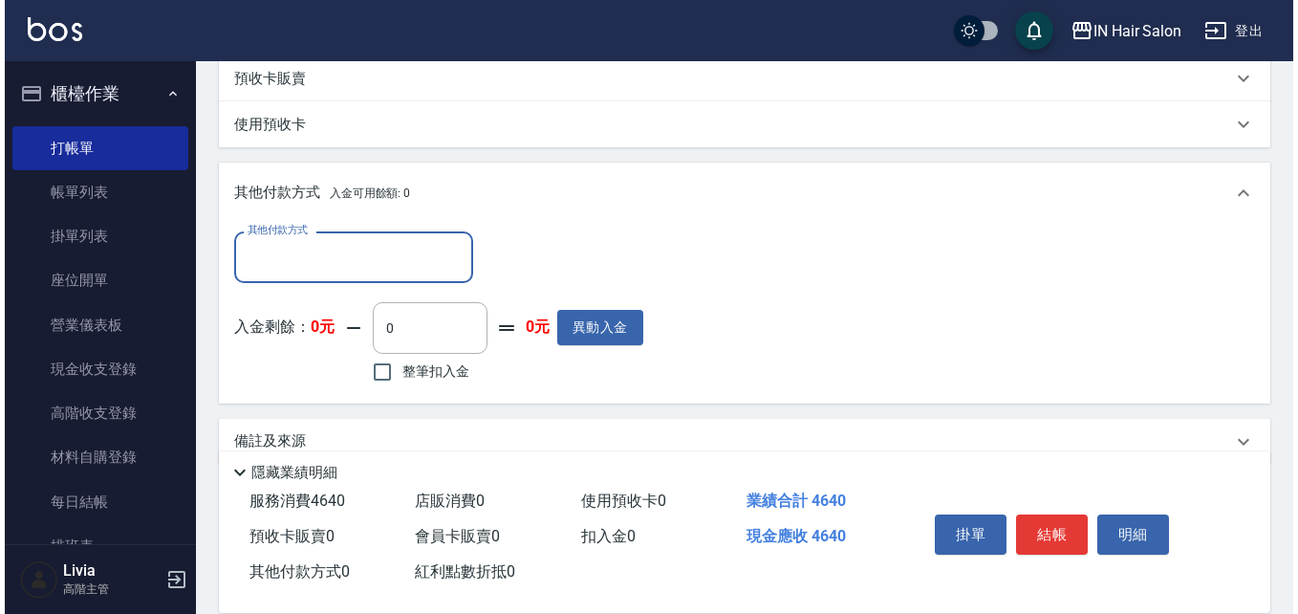
scroll to position [622, 0]
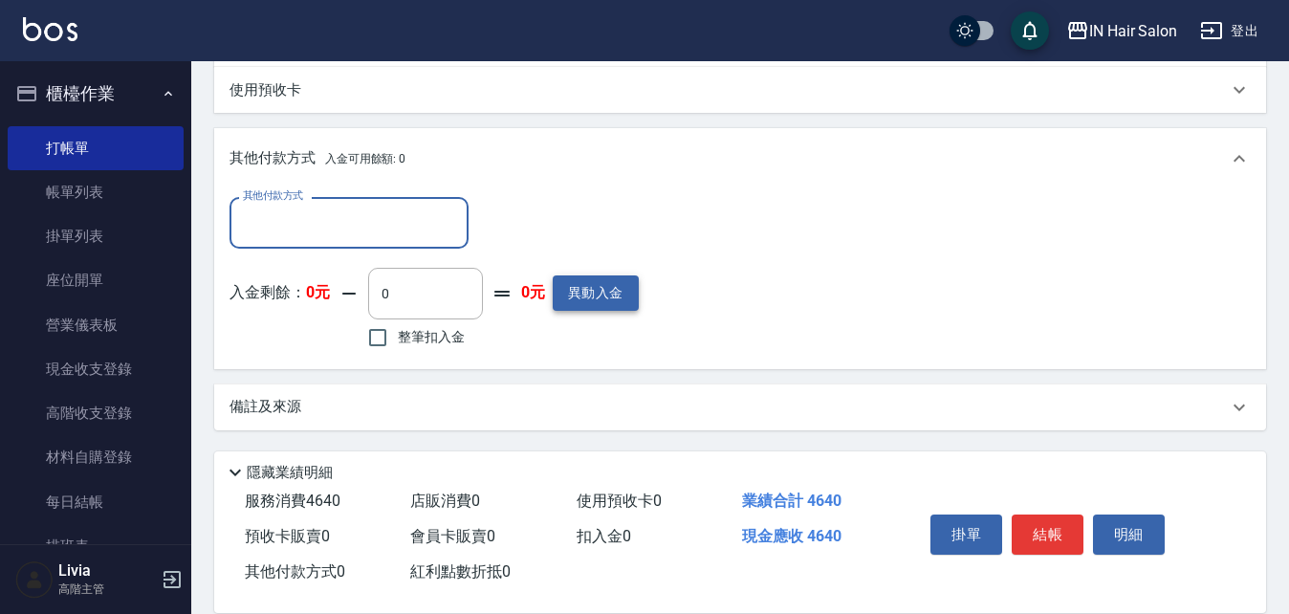
click at [600, 290] on button "異動入金" at bounding box center [596, 292] width 86 height 35
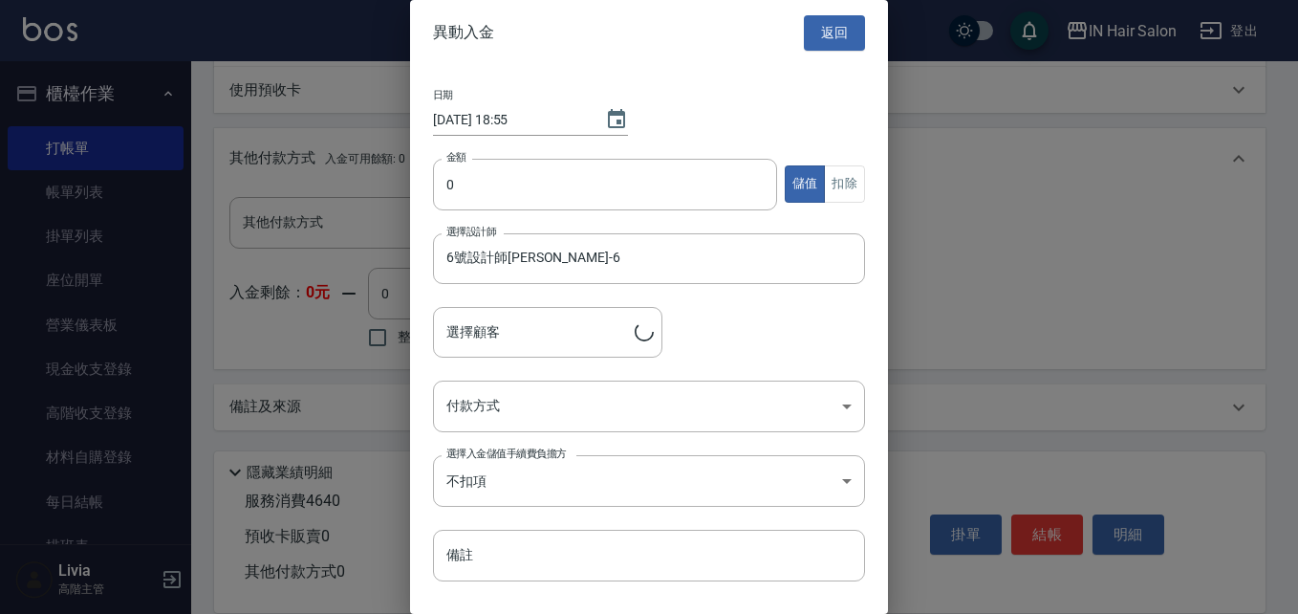
type input "[PERSON_NAME]/ 0973086109/"
click at [453, 173] on input "0" at bounding box center [605, 185] width 344 height 52
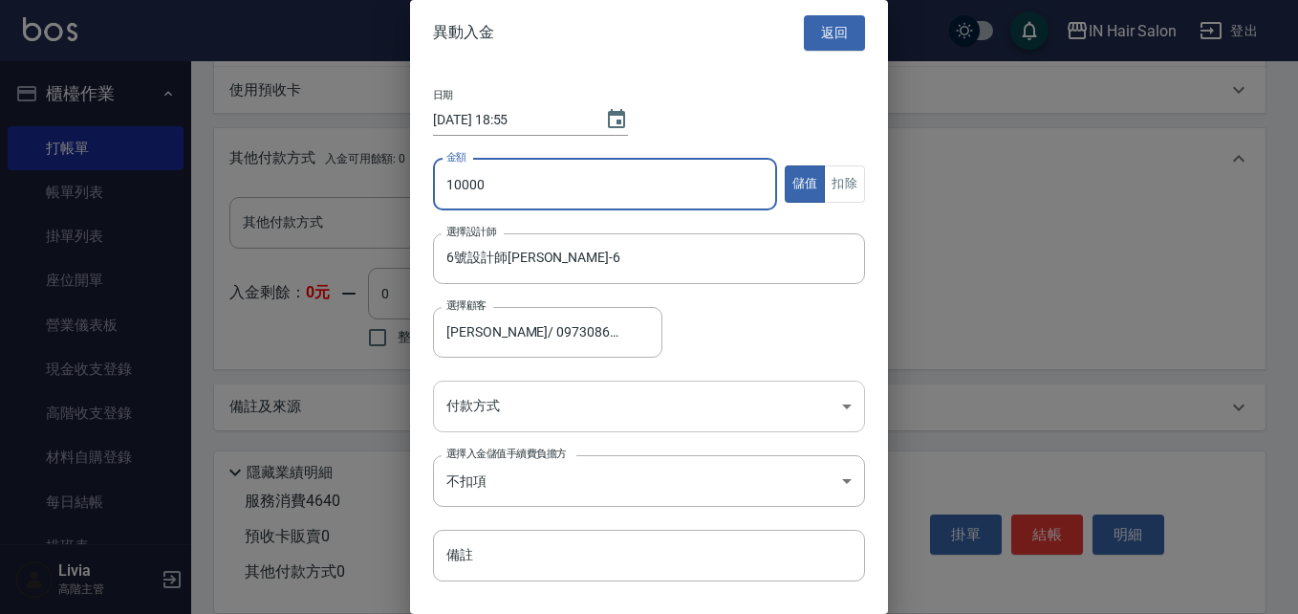
type input "10000"
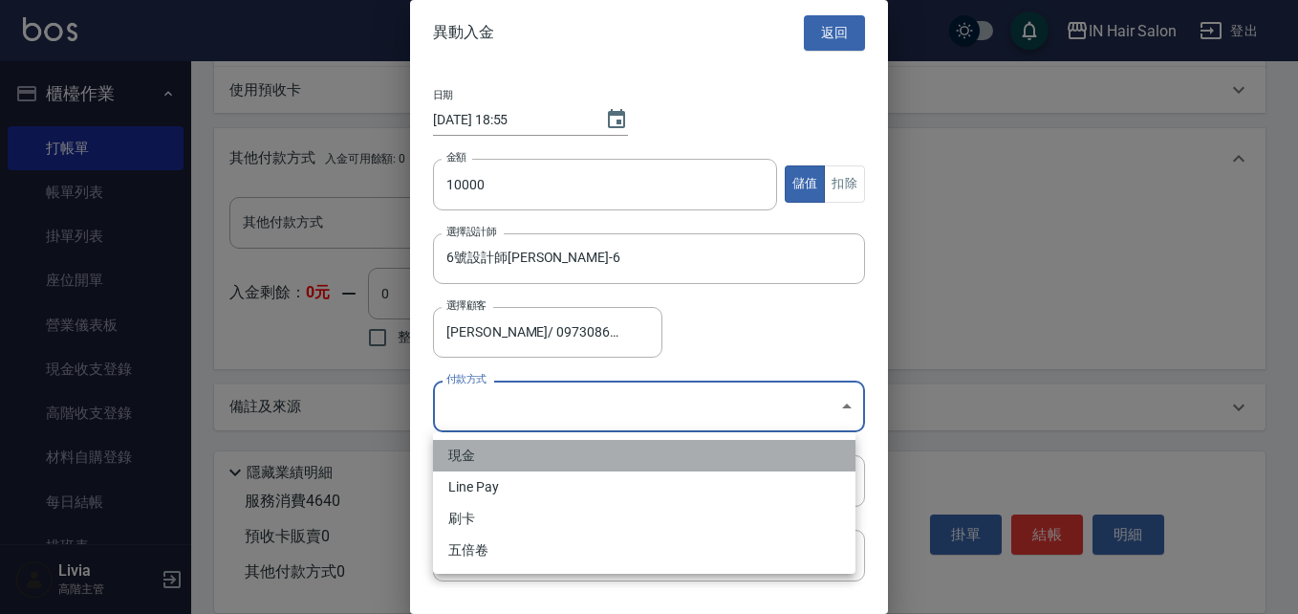
click at [475, 454] on li "現金" at bounding box center [644, 456] width 423 height 32
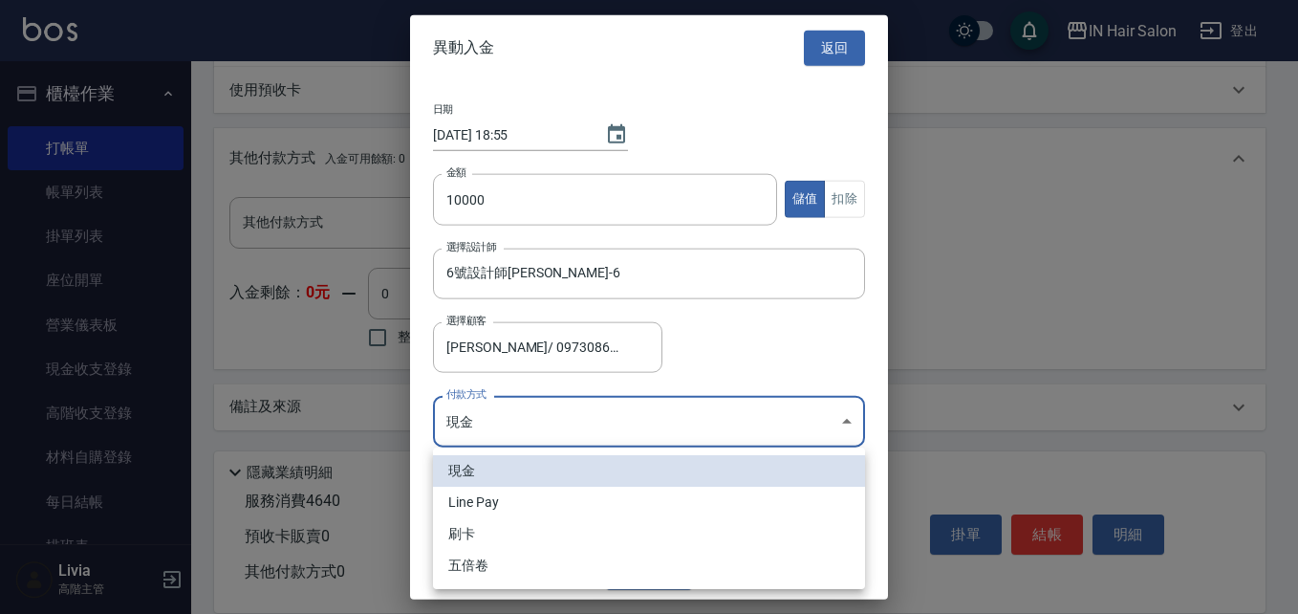
click at [484, 504] on li "Line Pay" at bounding box center [649, 503] width 432 height 32
type input "Line Pay"
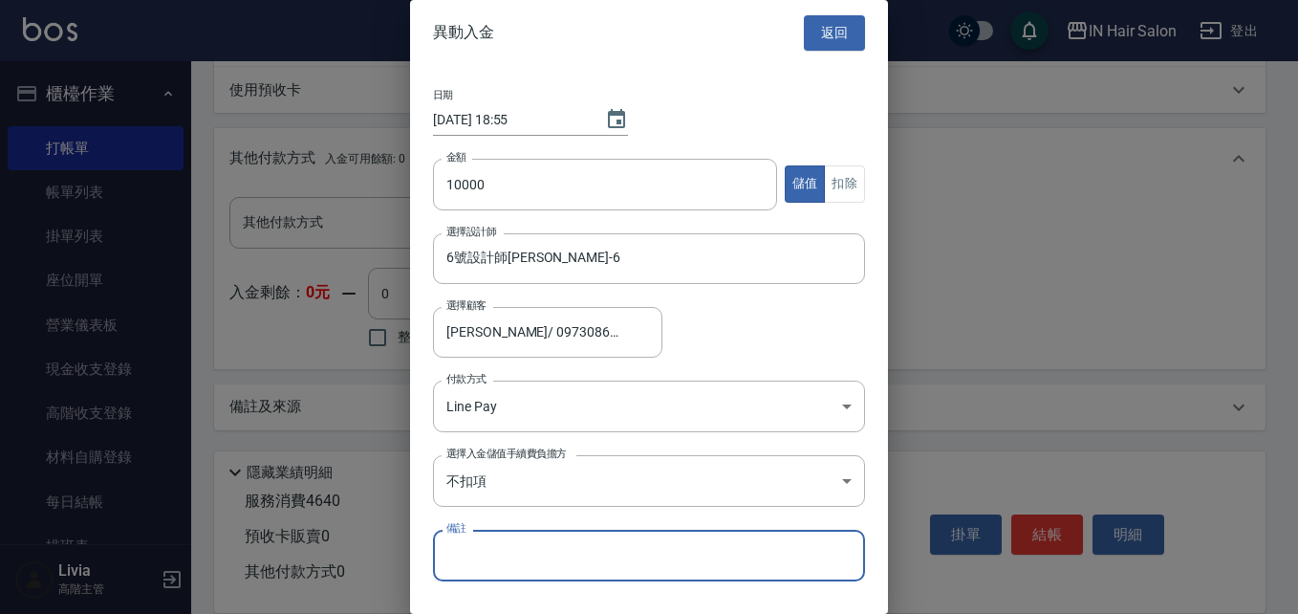
click at [485, 547] on input "備註" at bounding box center [649, 556] width 432 height 52
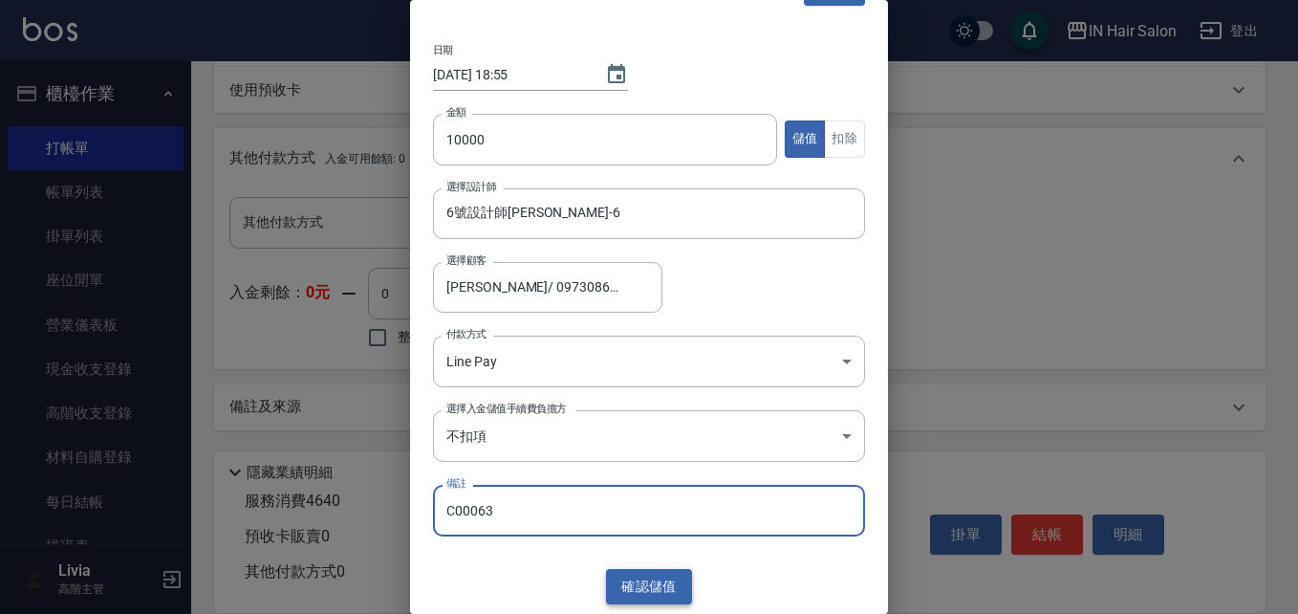
type input "C00063"
click at [646, 579] on button "確認 儲值" at bounding box center [649, 586] width 86 height 35
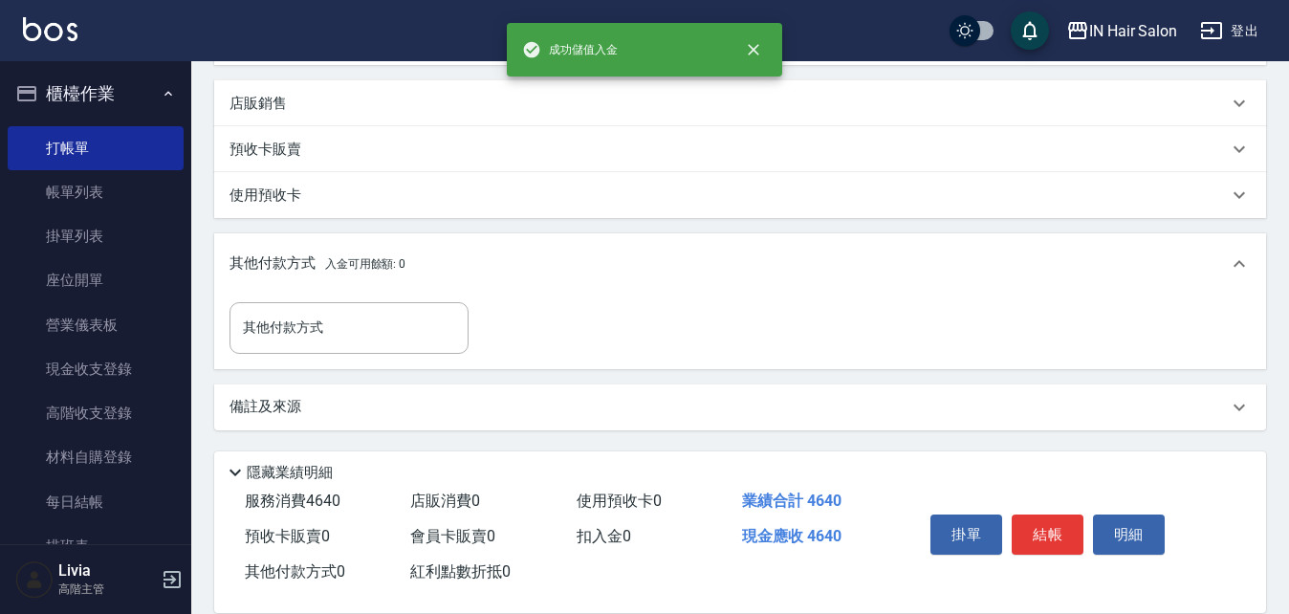
scroll to position [622, 0]
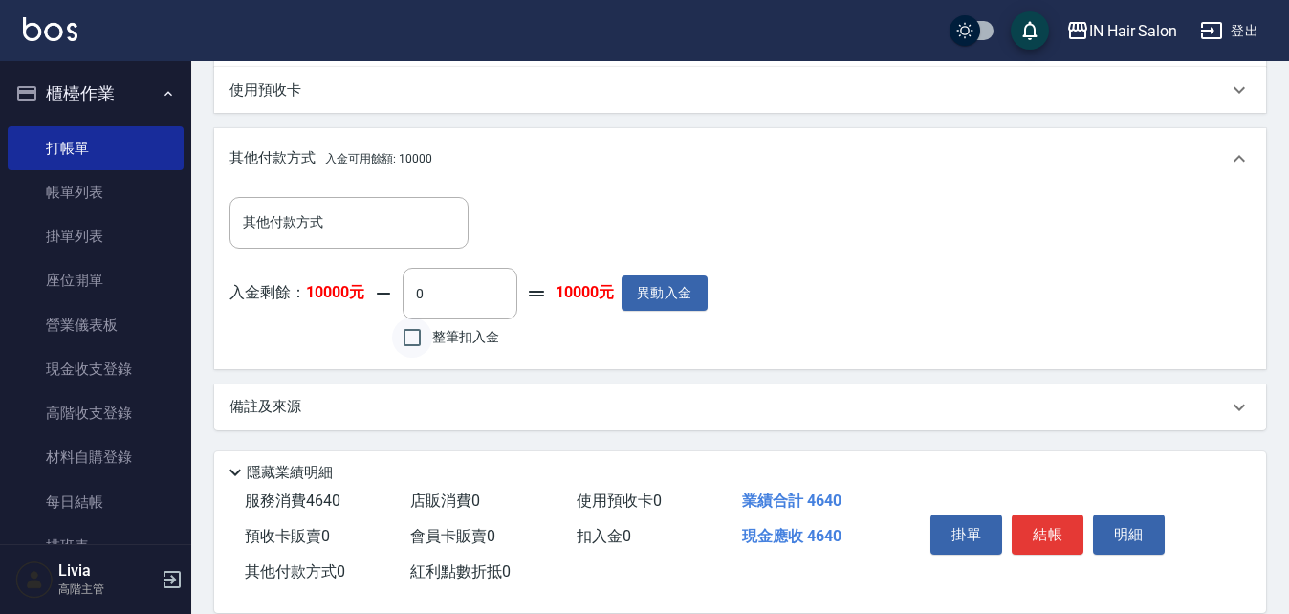
click at [412, 335] on input "整筆扣入金" at bounding box center [412, 337] width 40 height 40
checkbox input "true"
type input "4640"
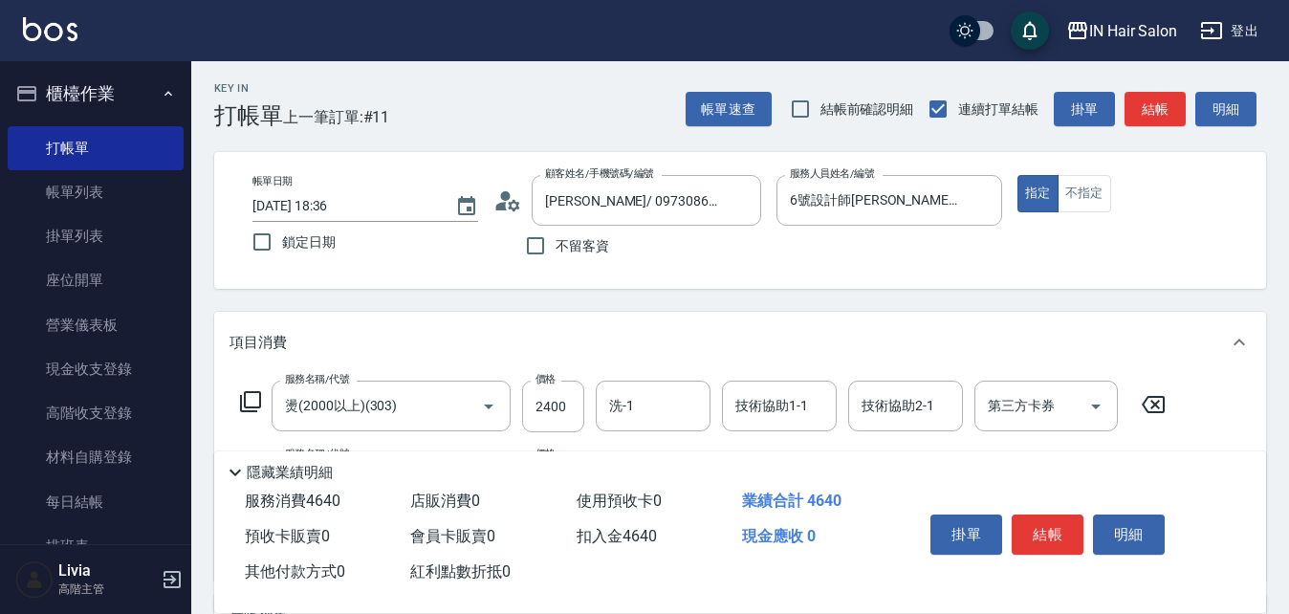
scroll to position [0, 0]
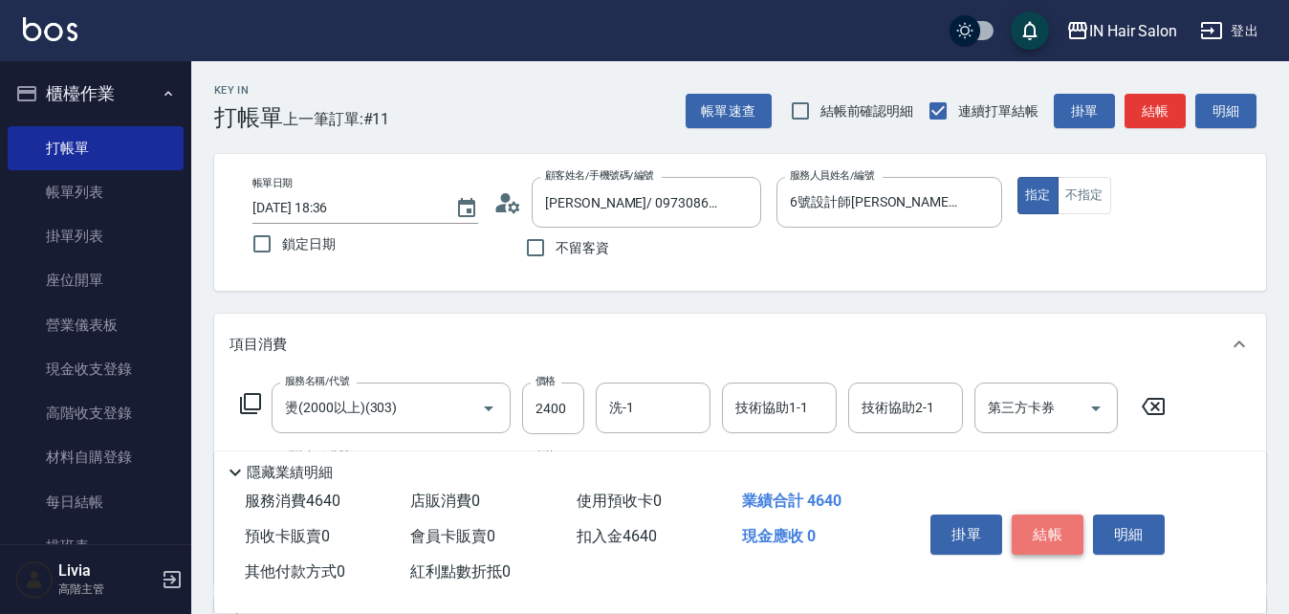
click at [1054, 527] on button "結帳" at bounding box center [1048, 534] width 72 height 40
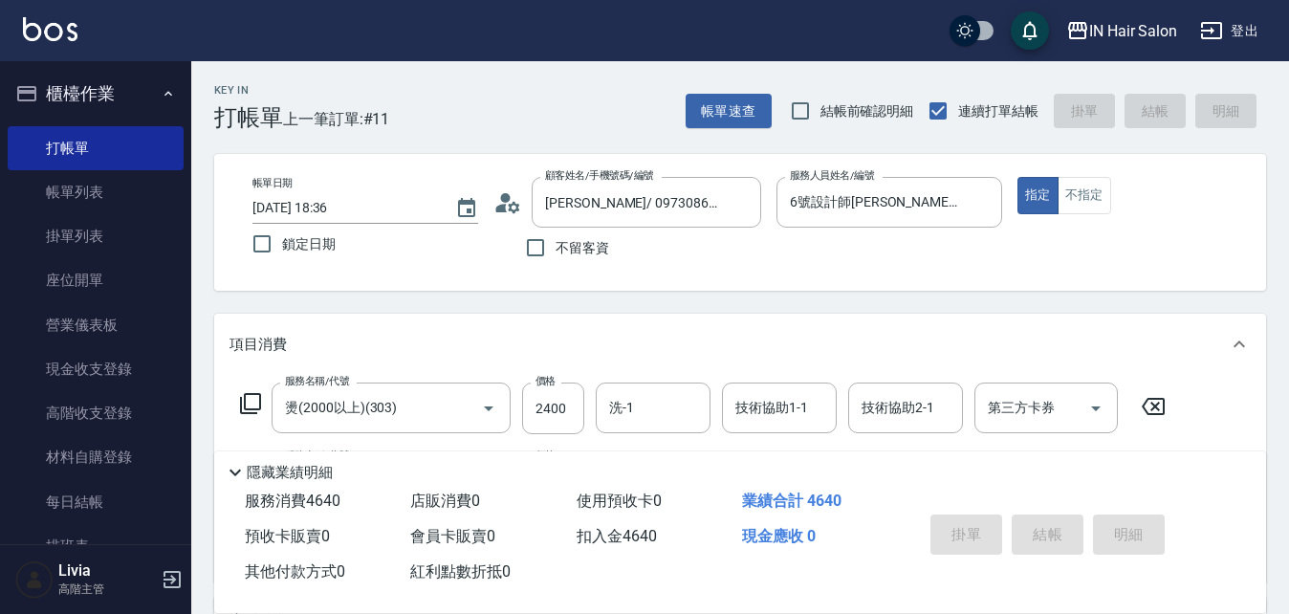
type input "[DATE] 18:56"
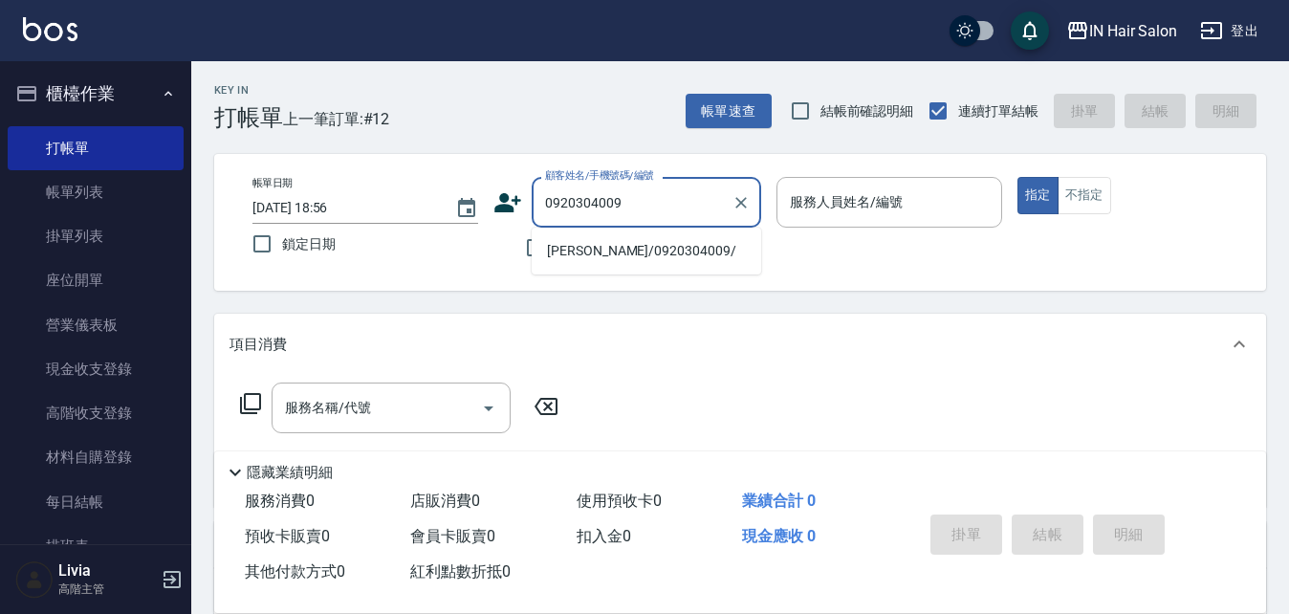
click at [548, 250] on li "[PERSON_NAME]/0920304009/" at bounding box center [646, 251] width 229 height 32
type input "[PERSON_NAME]/0920304009/"
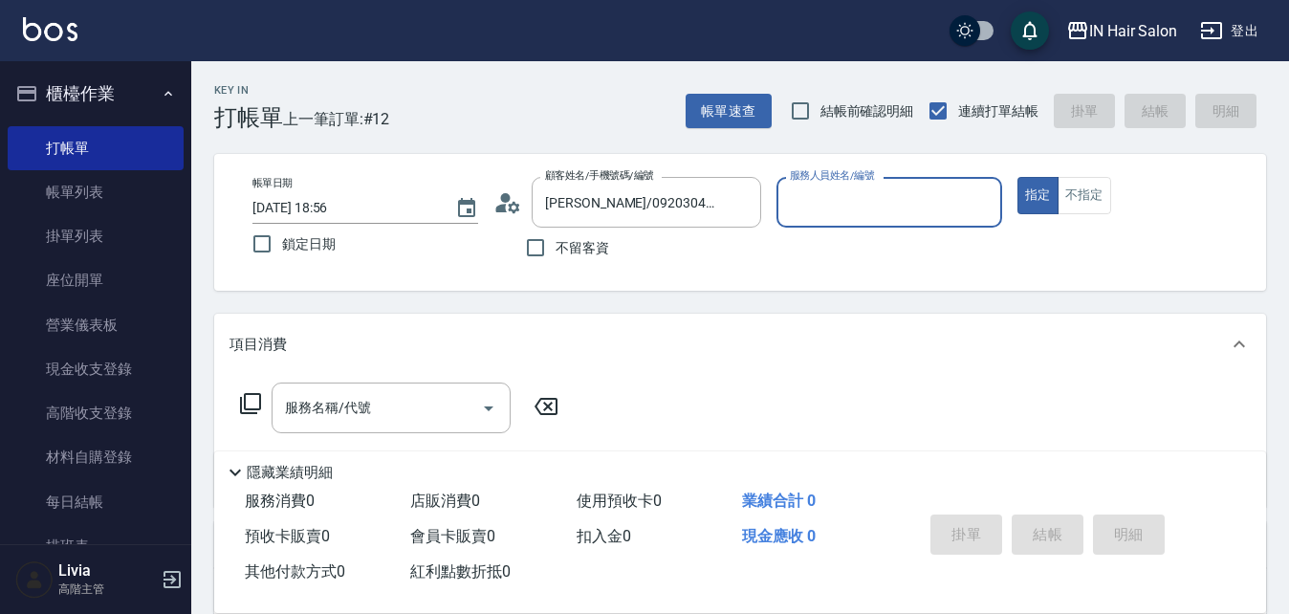
type input "7號設計師[PERSON_NAME]-7"
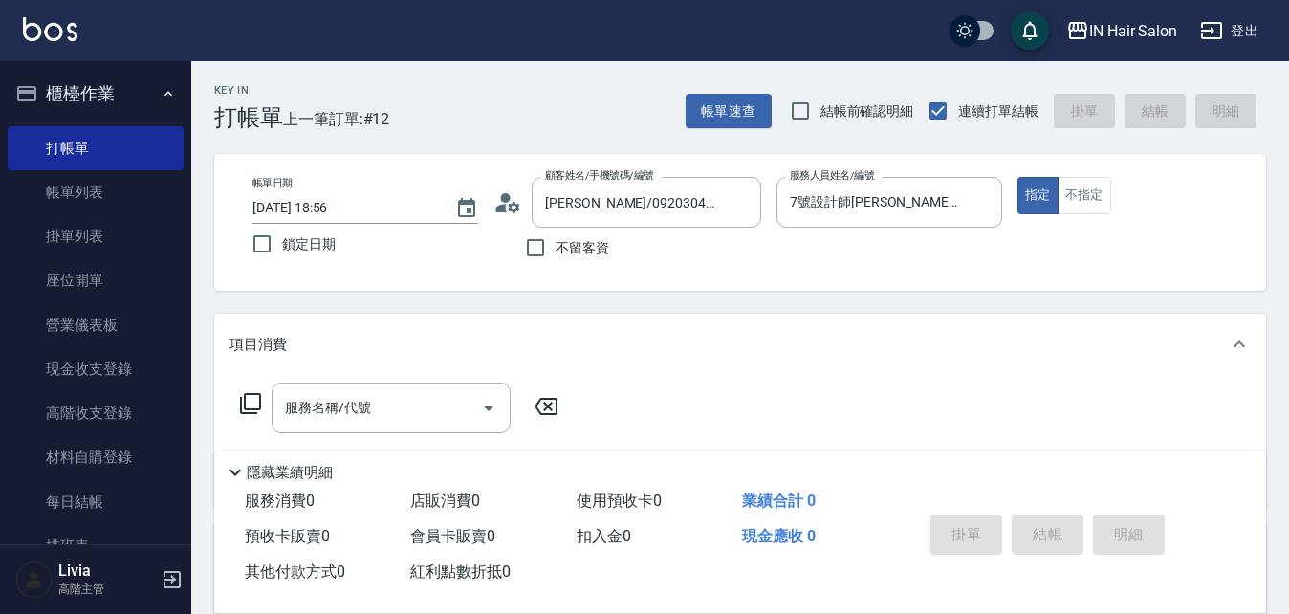
click at [250, 402] on icon at bounding box center [250, 403] width 23 height 23
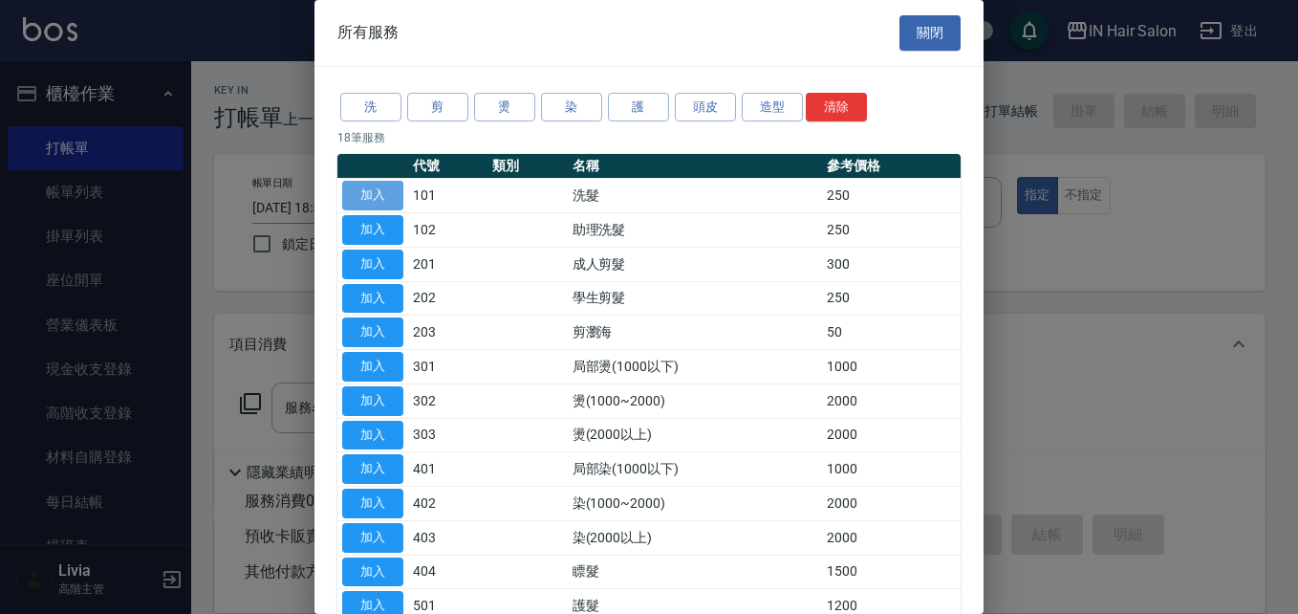
click at [381, 194] on button "加入" at bounding box center [372, 196] width 61 height 30
type input "洗髮(101)"
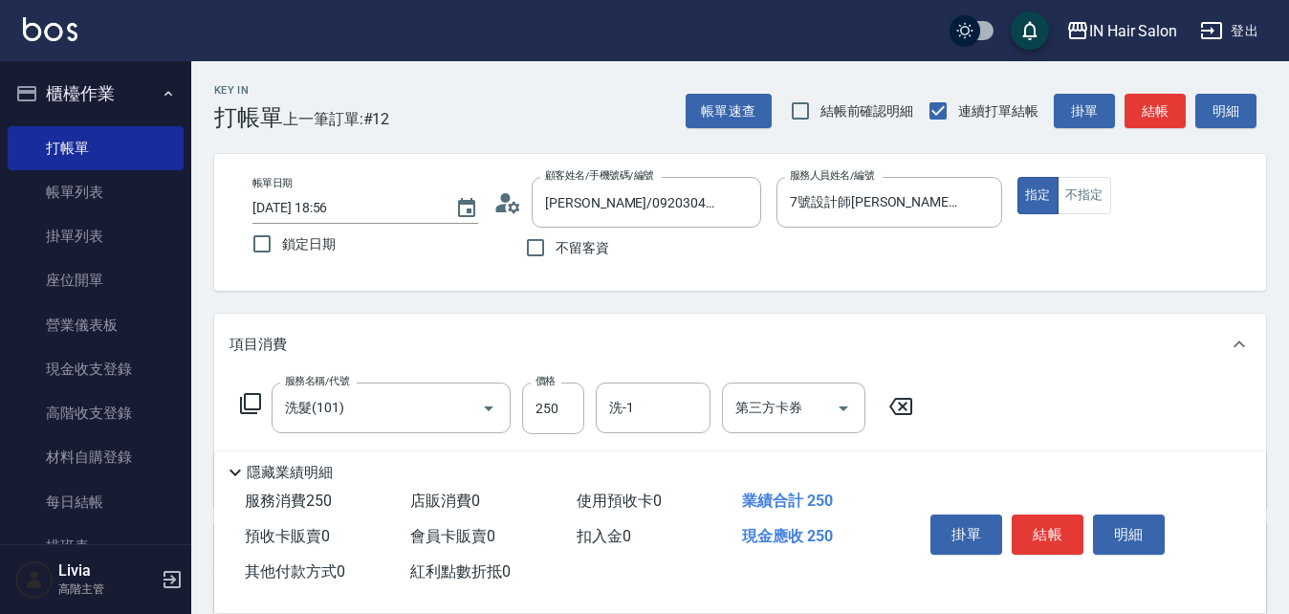
click at [255, 400] on icon at bounding box center [250, 403] width 23 height 23
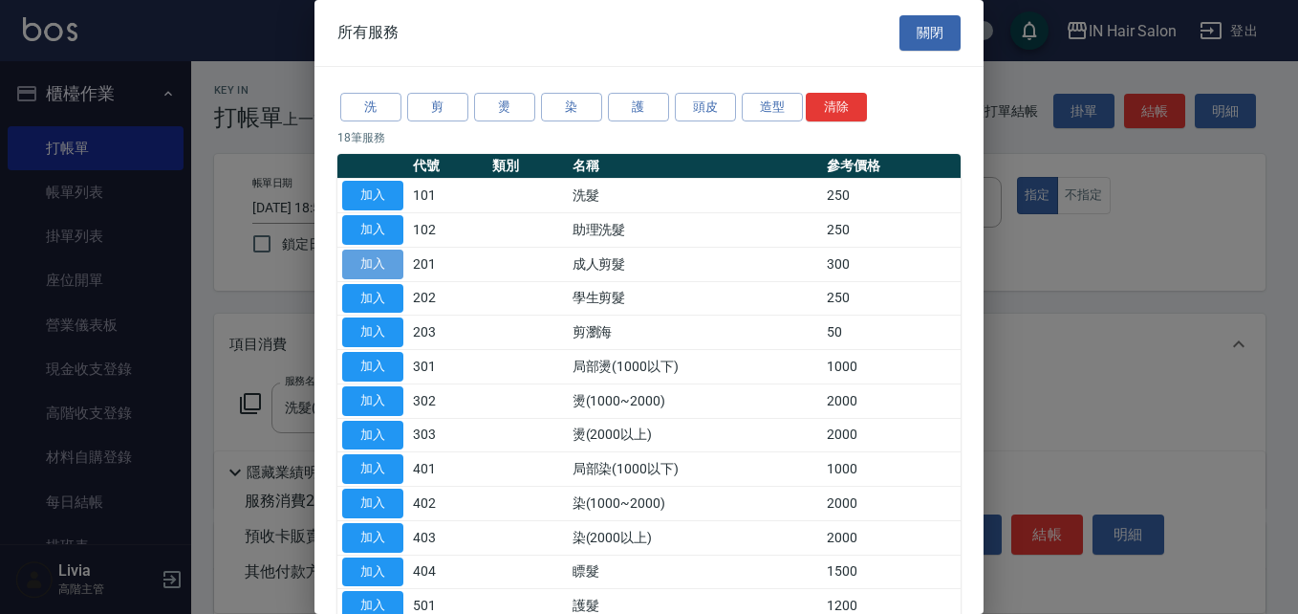
click at [375, 259] on button "加入" at bounding box center [372, 265] width 61 height 30
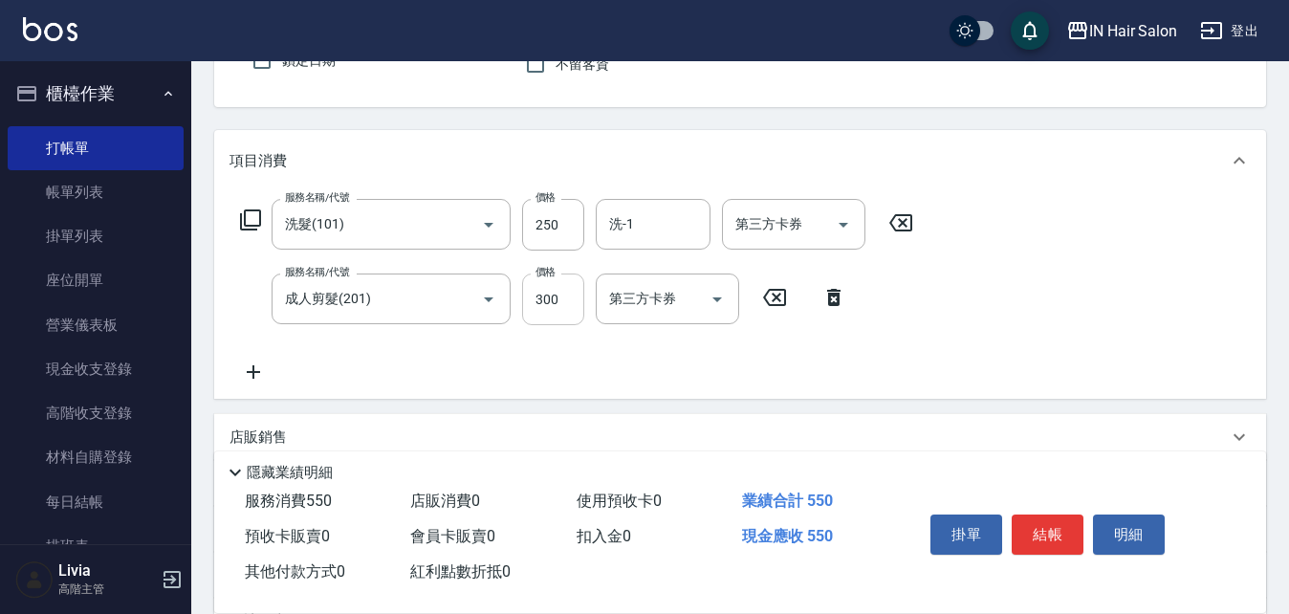
scroll to position [191, 0]
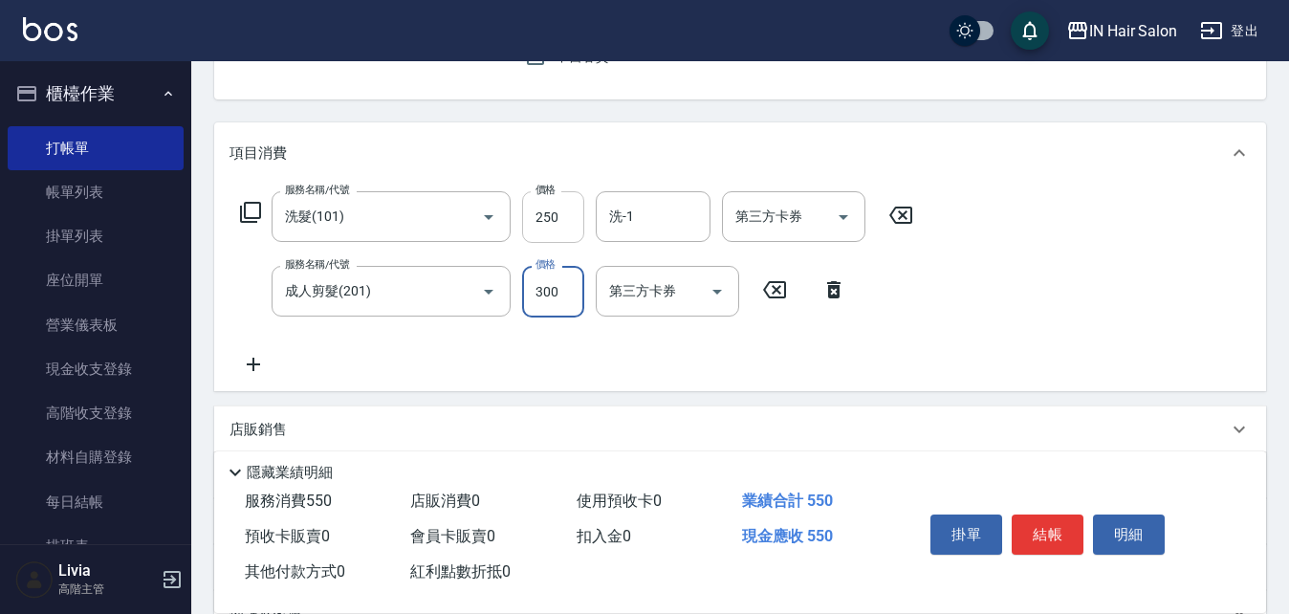
click at [563, 221] on input "250" at bounding box center [553, 217] width 62 height 52
type input "300"
click at [457, 363] on div "服務名稱/代號 洗髮(101) 服務名稱/代號 價格 300 價格 洗-1 洗-1 第三方卡券 第三方卡券 服務名稱/代號 成人剪髮(201) 服務名稱/代號…" at bounding box center [576, 283] width 695 height 185
click at [557, 298] on input "300" at bounding box center [553, 292] width 62 height 52
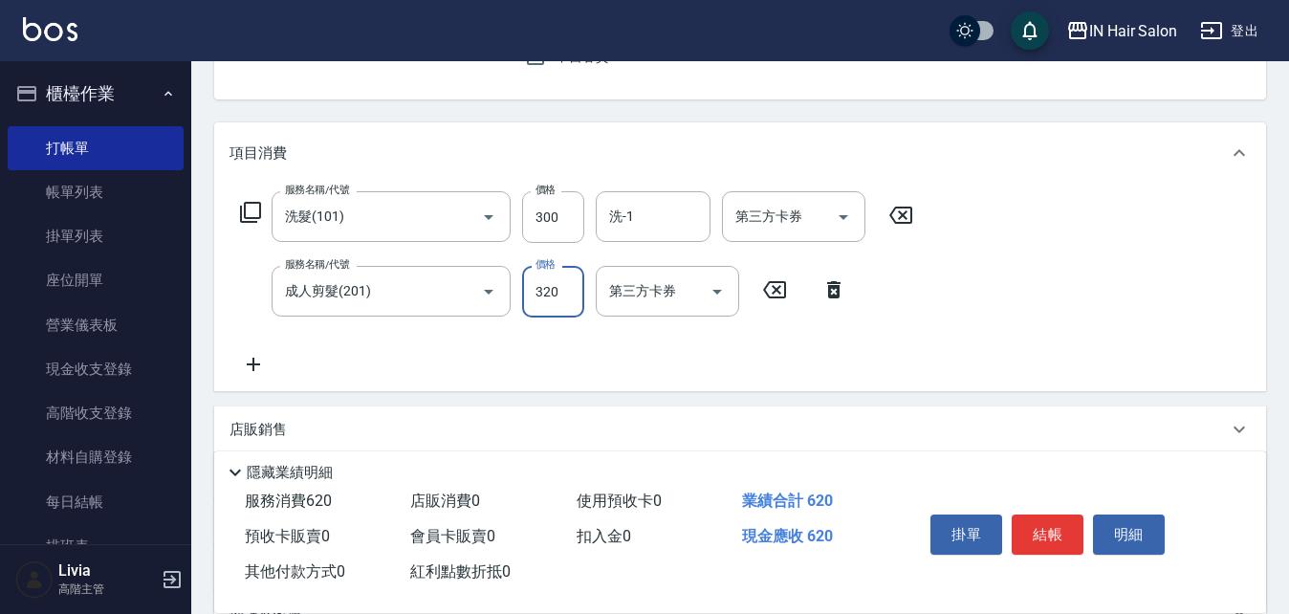
type input "320"
click at [470, 351] on div "服務名稱/代號 洗髮(101) 服務名稱/代號 價格 300 價格 洗-1 洗-1 第三方卡券 第三方卡券 服務名稱/代號 成人剪髮(201) 服務名稱/代號…" at bounding box center [576, 283] width 695 height 185
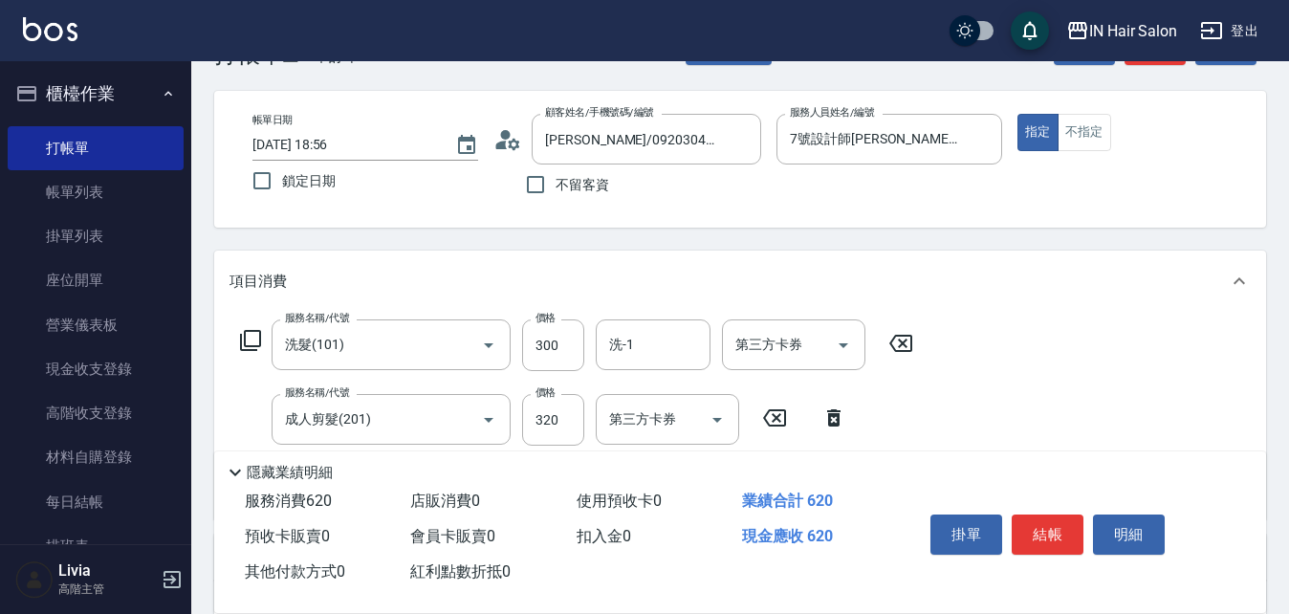
scroll to position [0, 0]
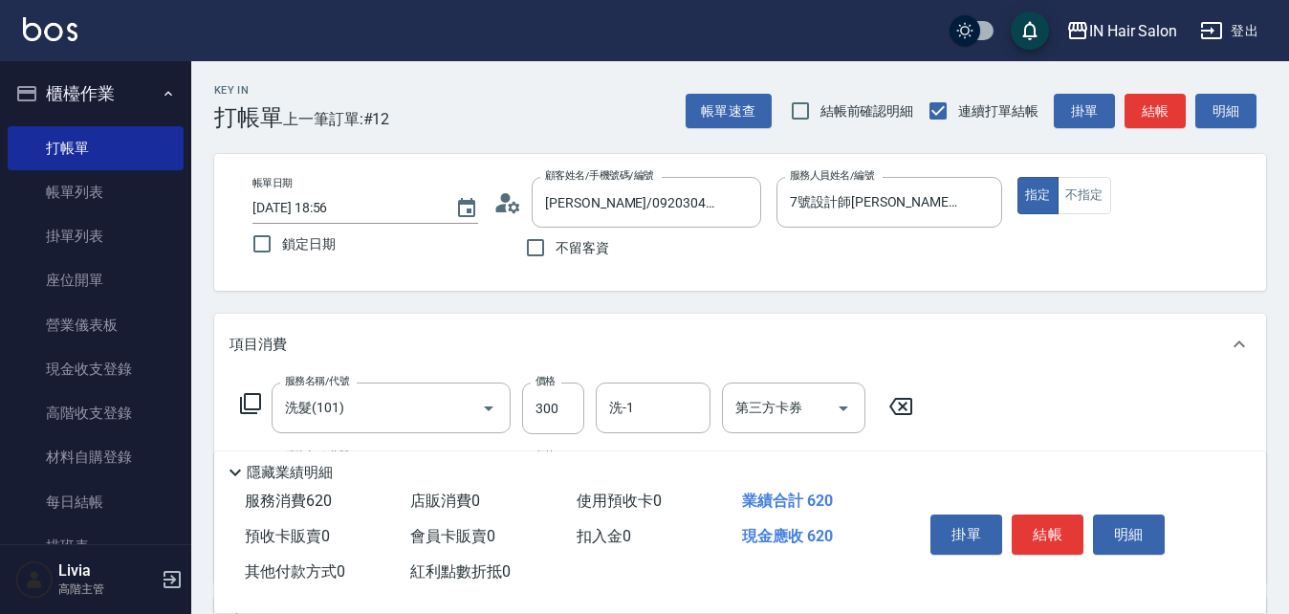
click at [1042, 522] on button "結帳" at bounding box center [1048, 534] width 72 height 40
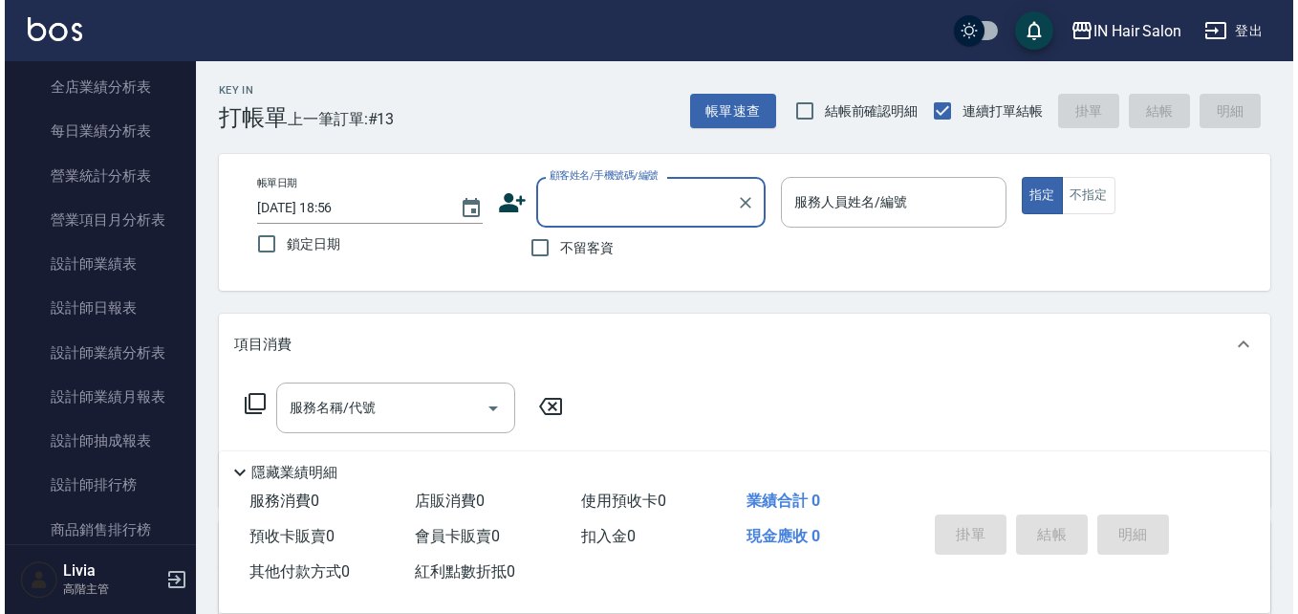
scroll to position [1243, 0]
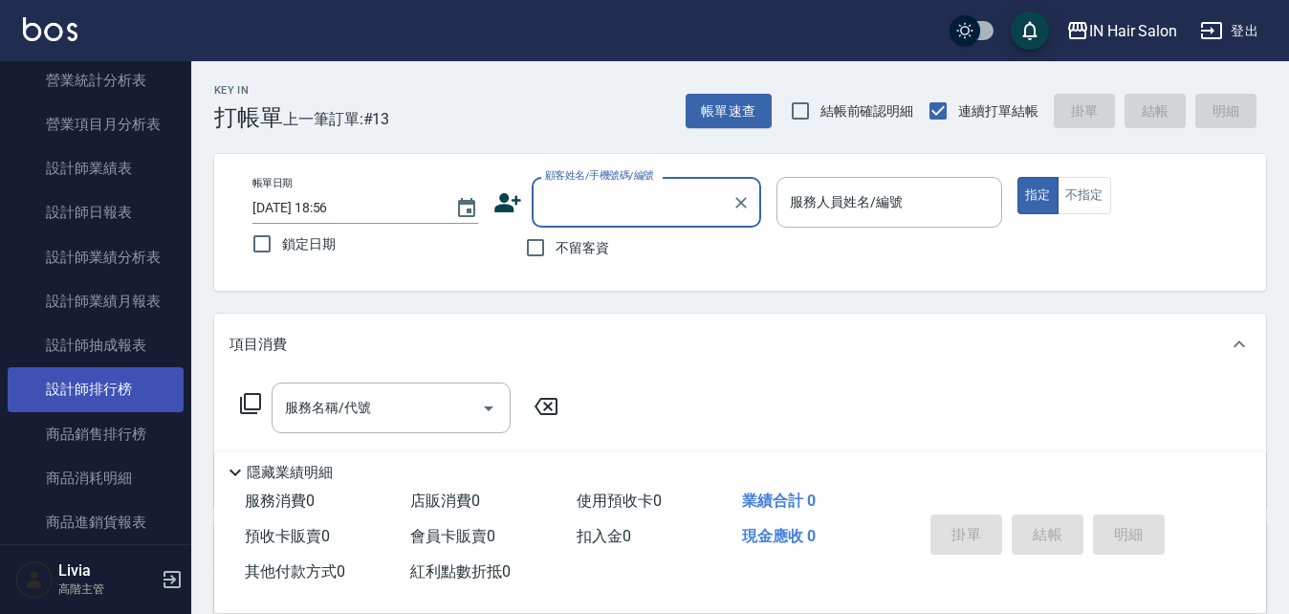
click at [119, 386] on link "設計師排行榜" at bounding box center [96, 389] width 176 height 44
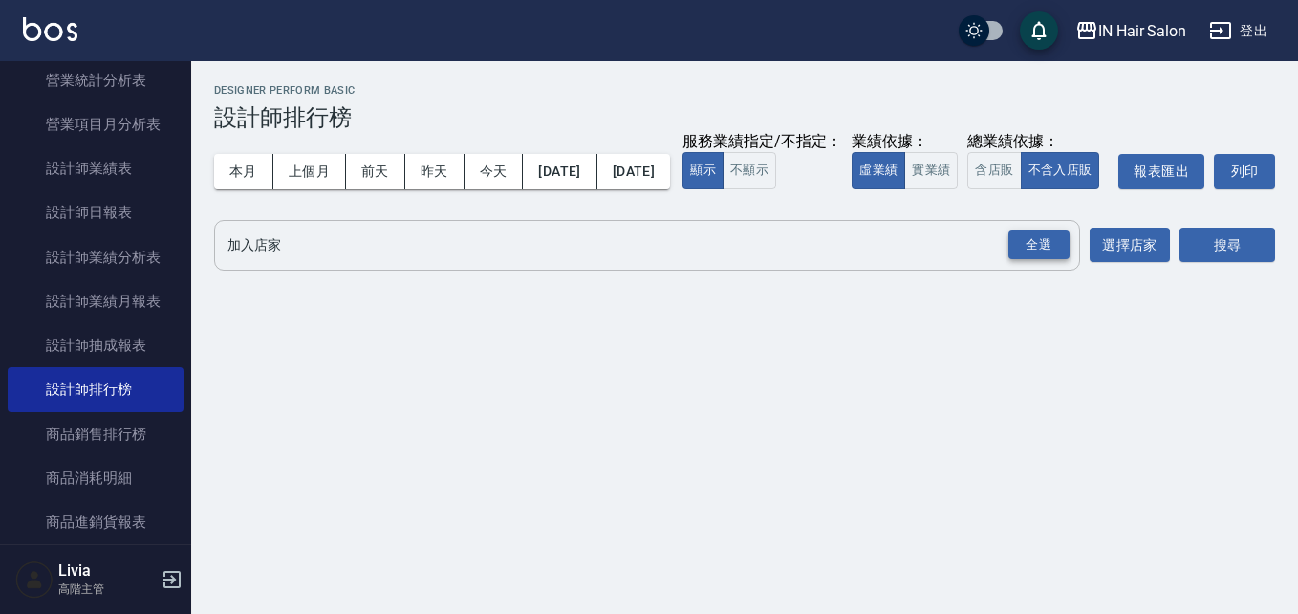
click at [1032, 260] on div "全選" at bounding box center [1039, 245] width 61 height 30
click at [504, 176] on button "今天" at bounding box center [494, 171] width 59 height 35
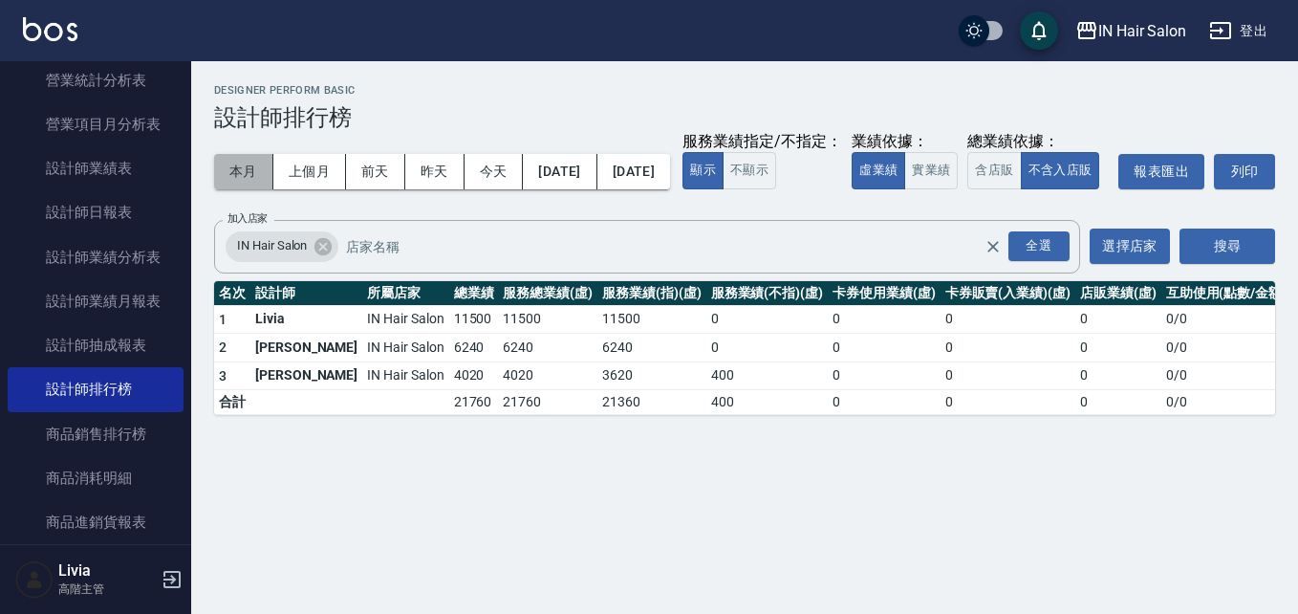
click at [244, 164] on button "本月" at bounding box center [243, 171] width 59 height 35
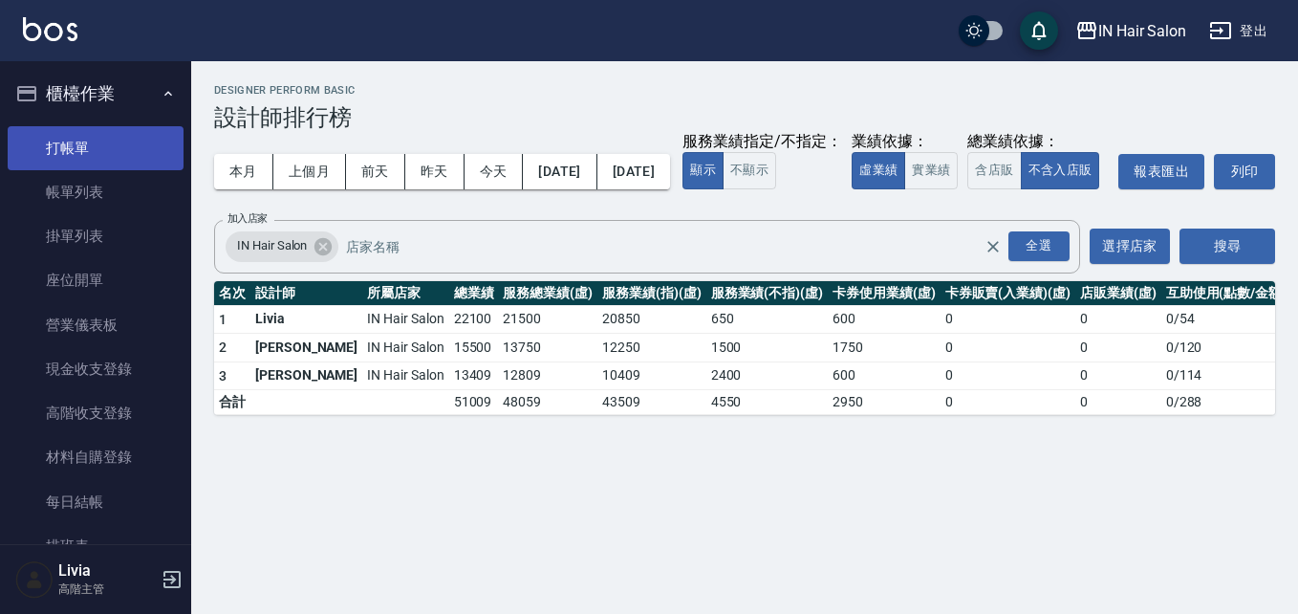
click at [95, 138] on link "打帳單" at bounding box center [96, 148] width 176 height 44
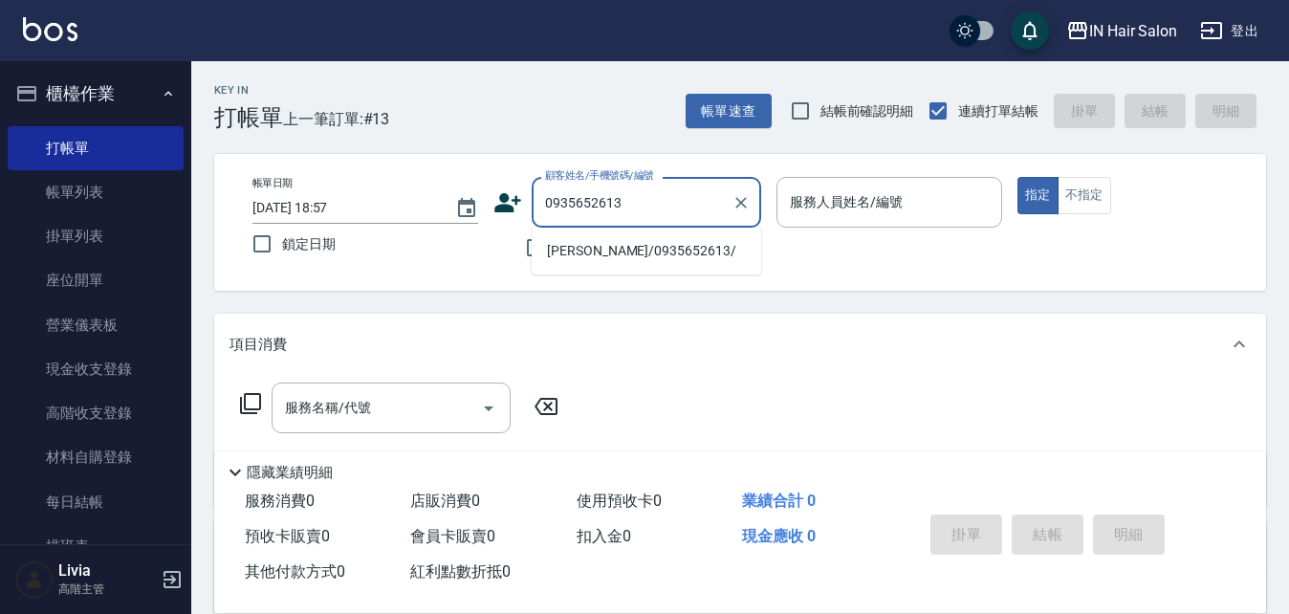
click at [578, 250] on li "[PERSON_NAME]/0935652613/" at bounding box center [646, 251] width 229 height 32
type input "[PERSON_NAME]/0935652613/"
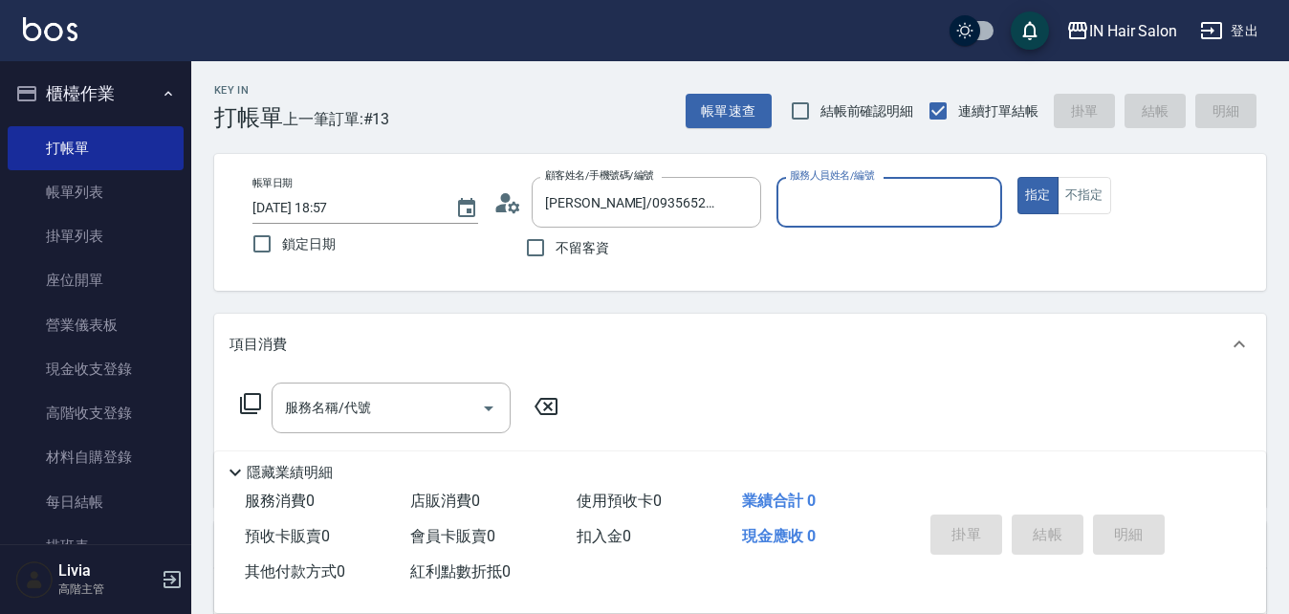
type input "6號設計師[PERSON_NAME]-6"
click at [250, 402] on icon at bounding box center [250, 403] width 23 height 23
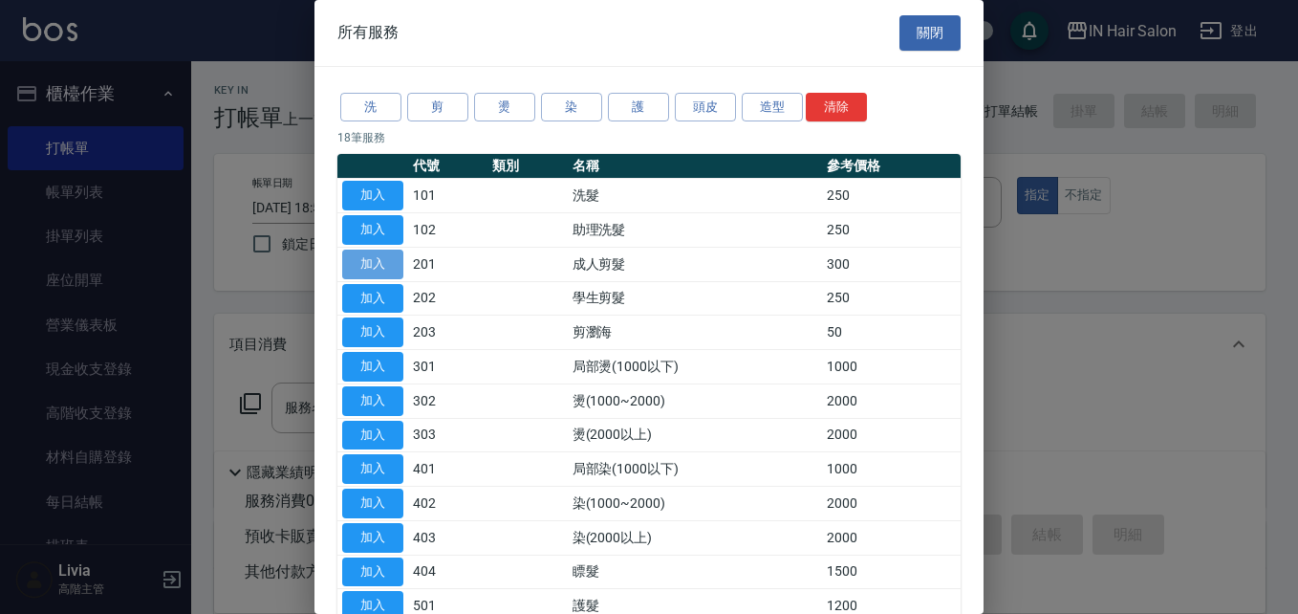
click at [378, 260] on button "加入" at bounding box center [372, 265] width 61 height 30
type input "成人剪髮(201)"
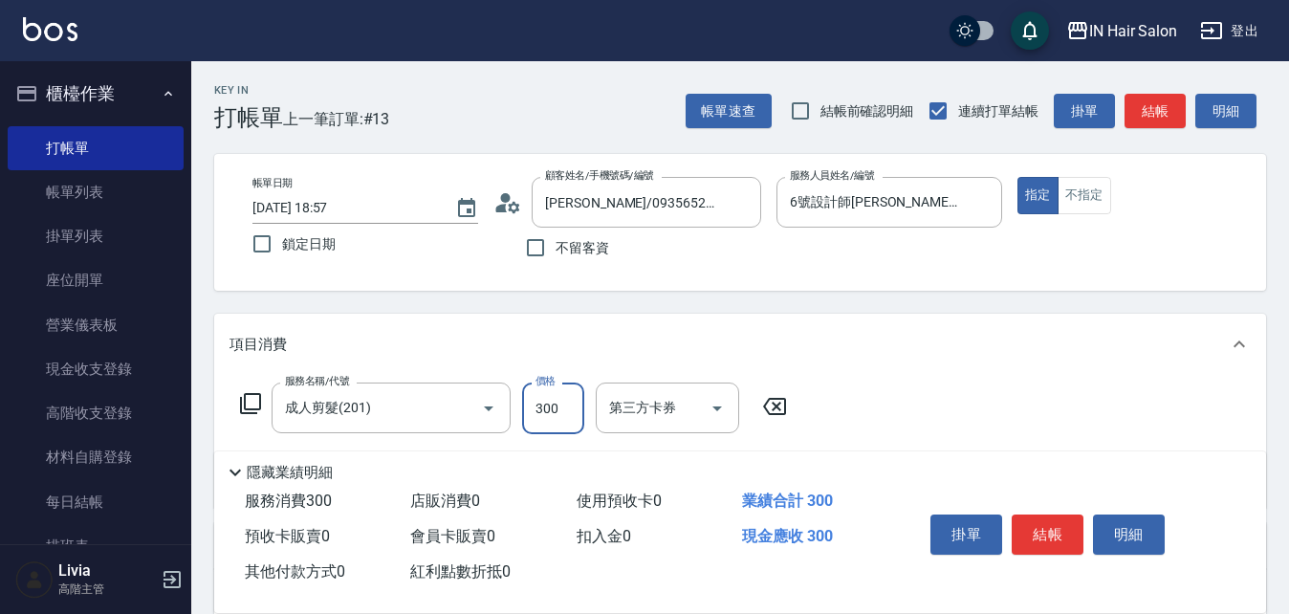
click at [555, 417] on input "300" at bounding box center [553, 408] width 62 height 52
type input "320"
click at [907, 403] on div "服務名稱/代號 成人剪髮(201) 服務名稱/代號 價格 320 價格 第三方卡券 第三方卡券" at bounding box center [740, 441] width 1052 height 133
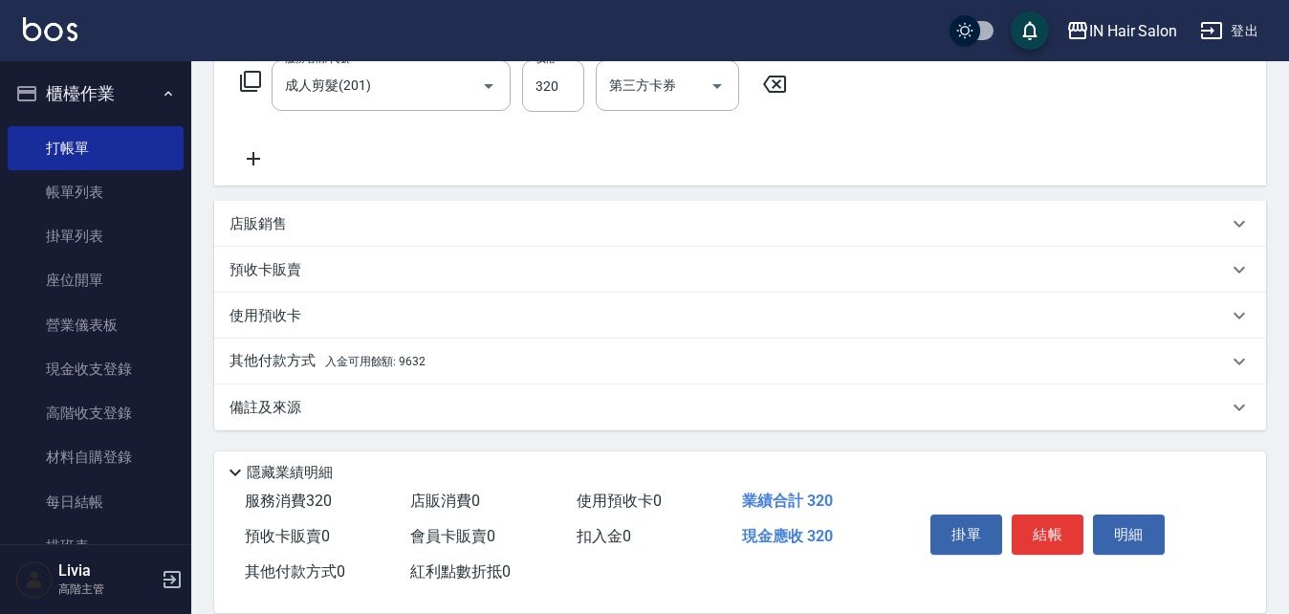
click at [292, 353] on p "其他付款方式 入金可用餘額: 9632" at bounding box center [327, 361] width 196 height 21
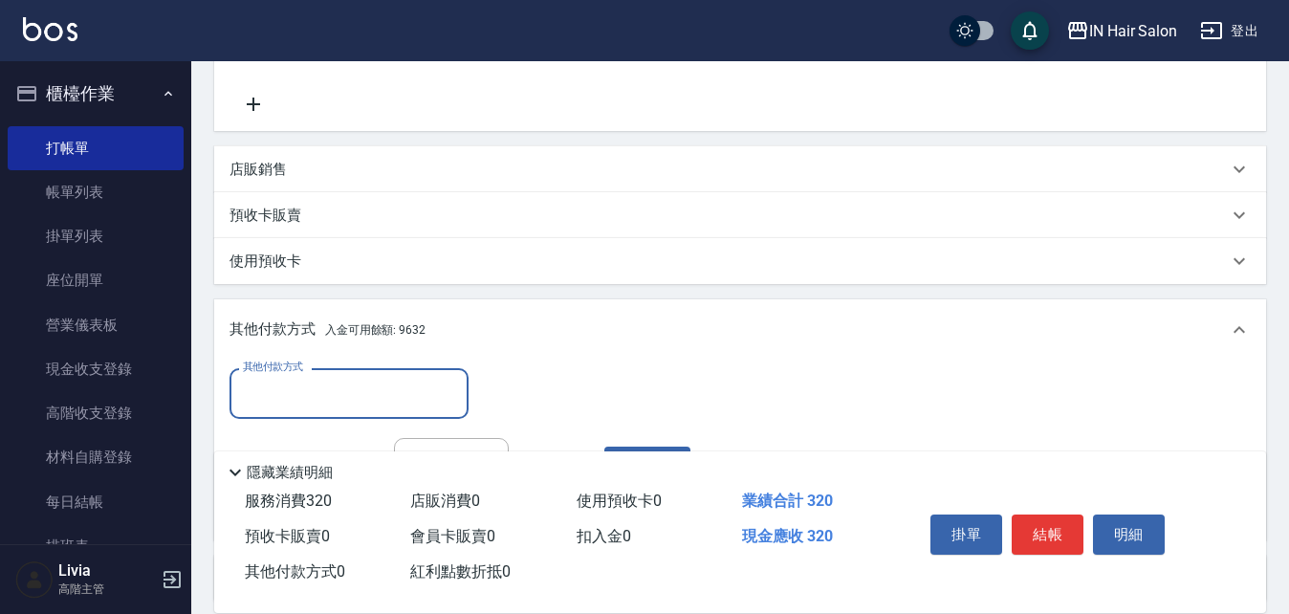
scroll to position [513, 0]
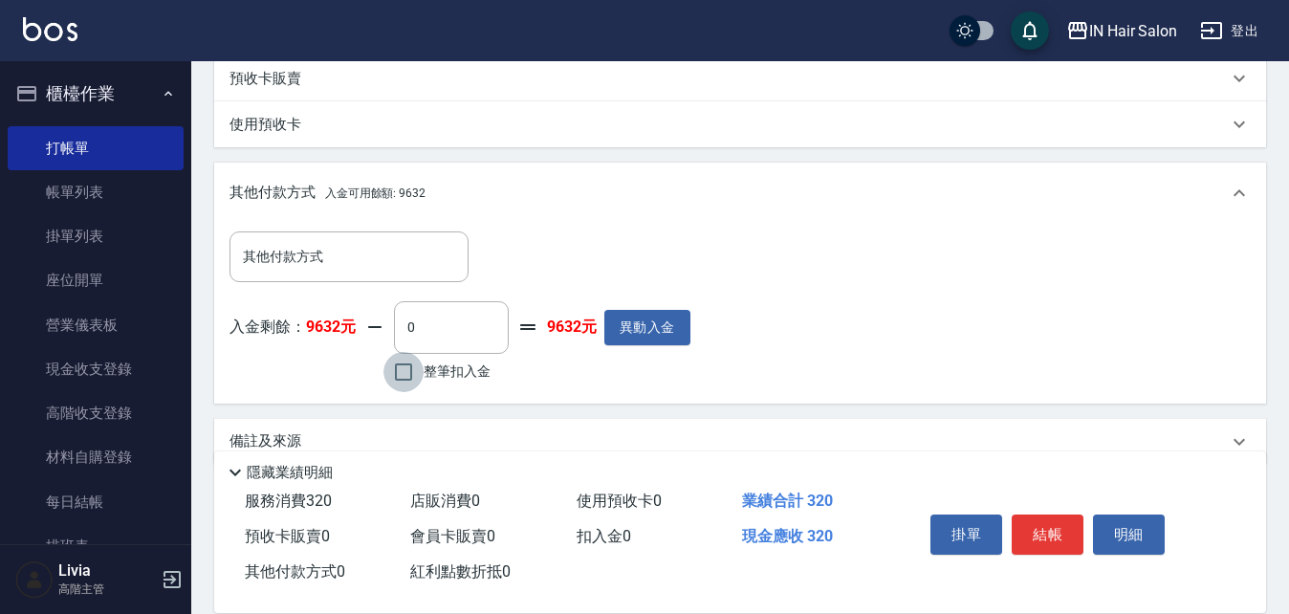
click at [408, 370] on input "整筆扣入金" at bounding box center [403, 372] width 40 height 40
checkbox input "true"
type input "320"
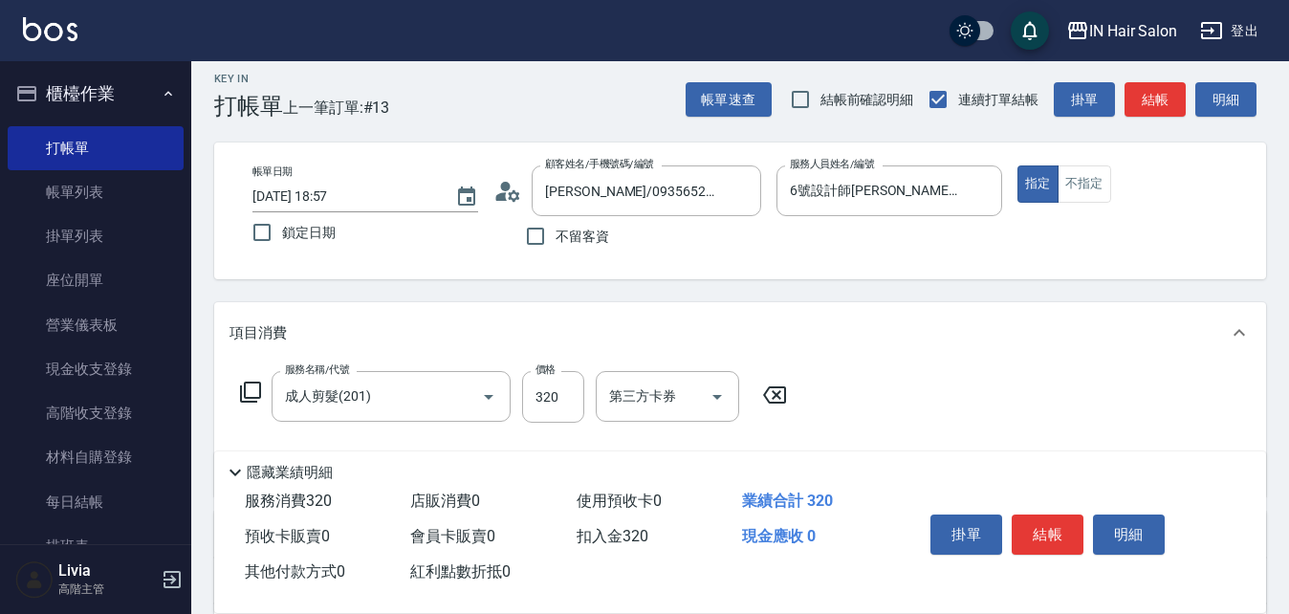
scroll to position [0, 0]
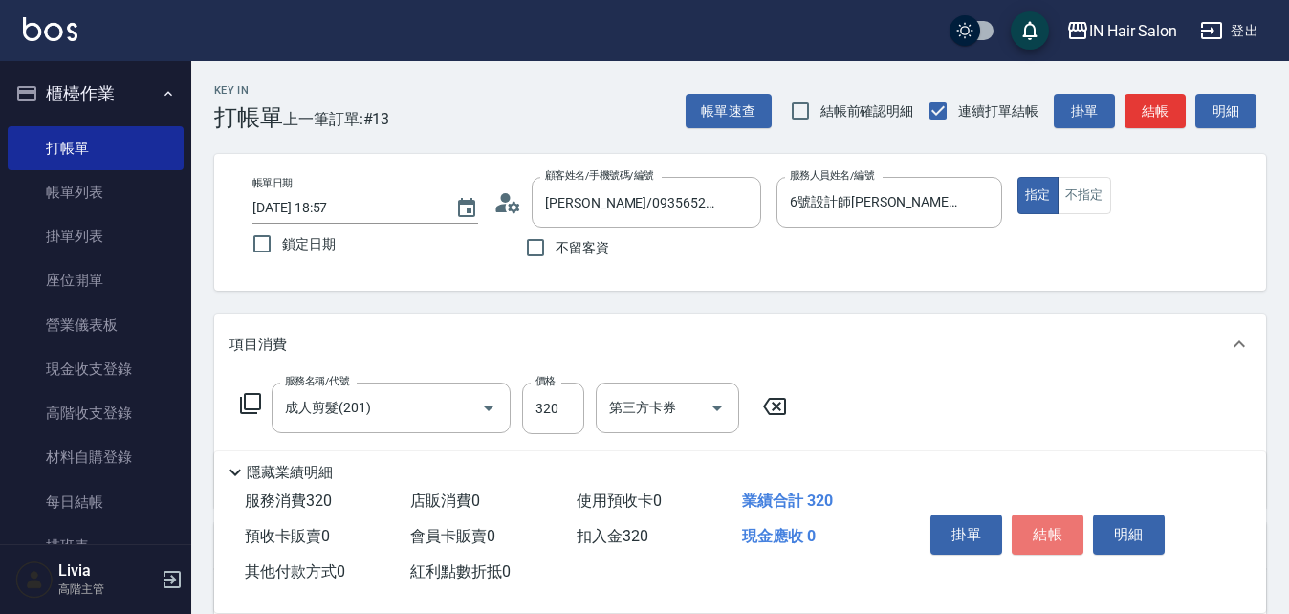
click at [1044, 525] on button "結帳" at bounding box center [1048, 534] width 72 height 40
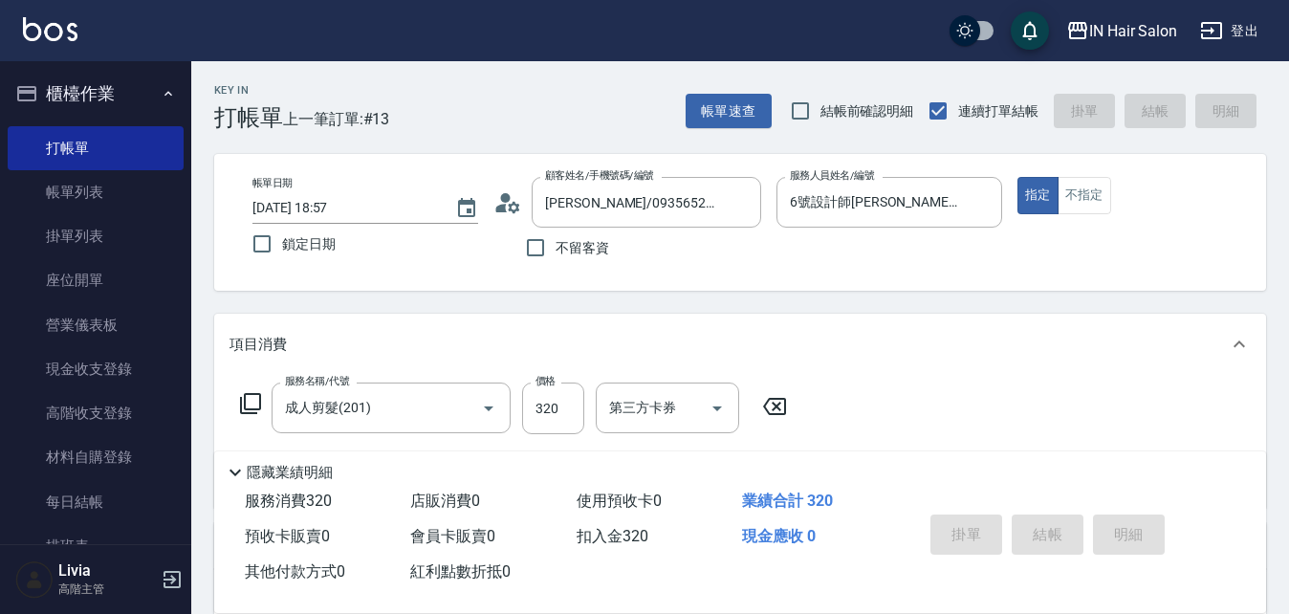
type input "[DATE] 19:21"
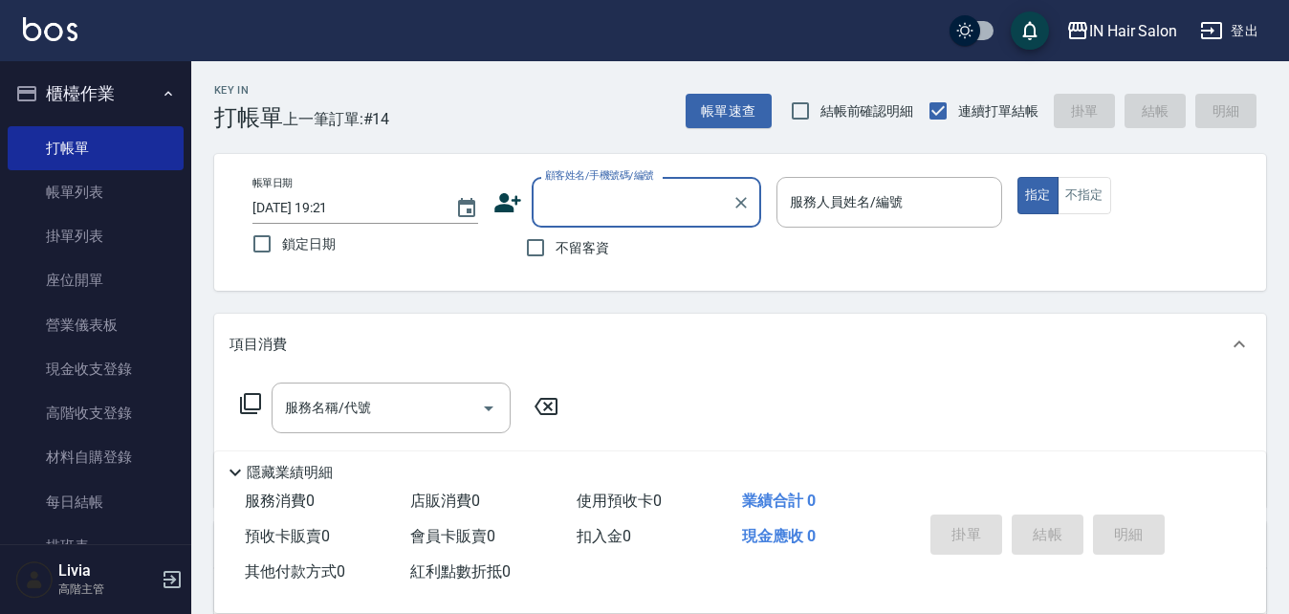
type input "5"
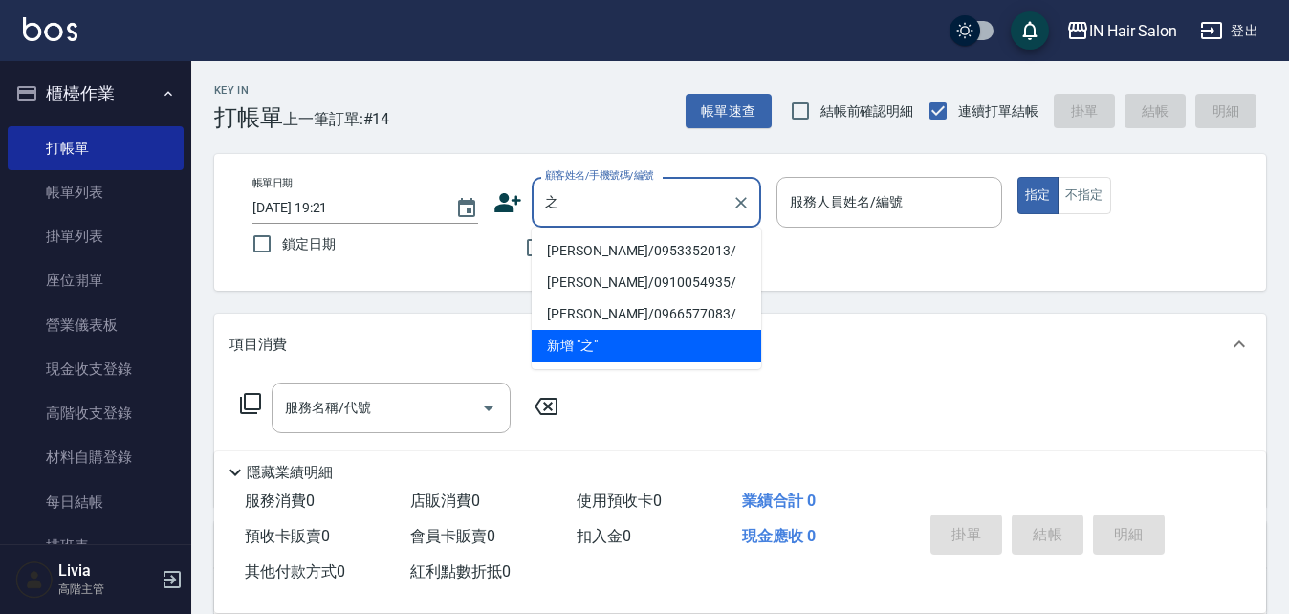
type input "芝"
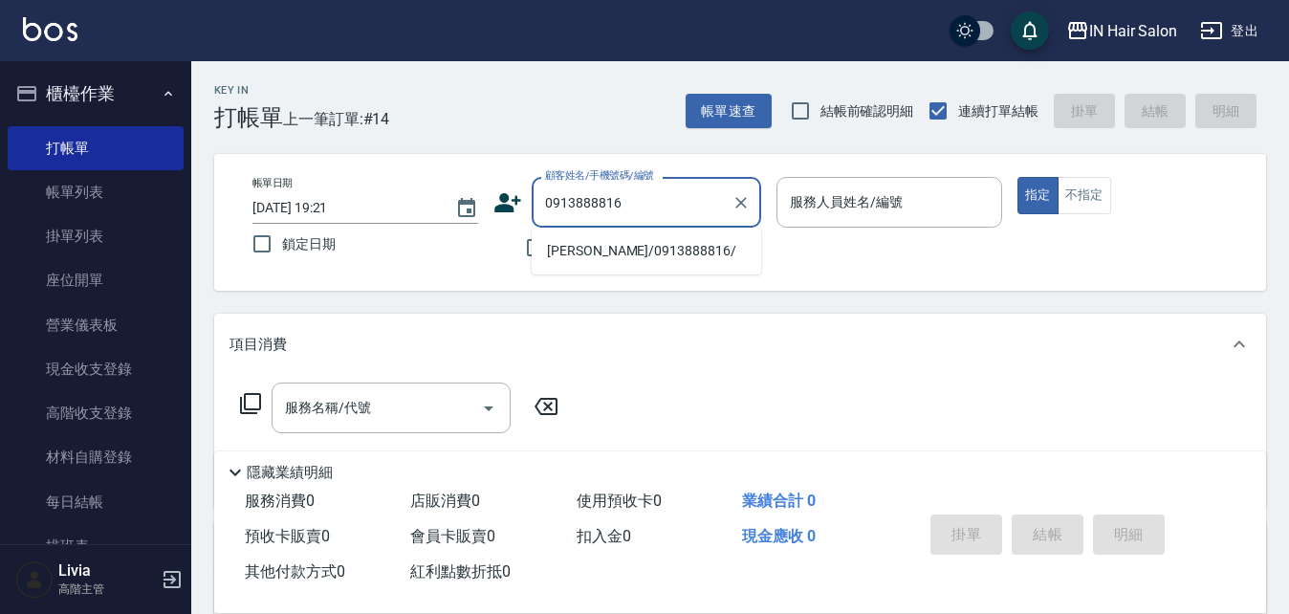
click at [567, 253] on li "[PERSON_NAME]/0913888816/" at bounding box center [646, 251] width 229 height 32
type input "[PERSON_NAME]/0913888816/"
type input "7號設計師[PERSON_NAME]-7"
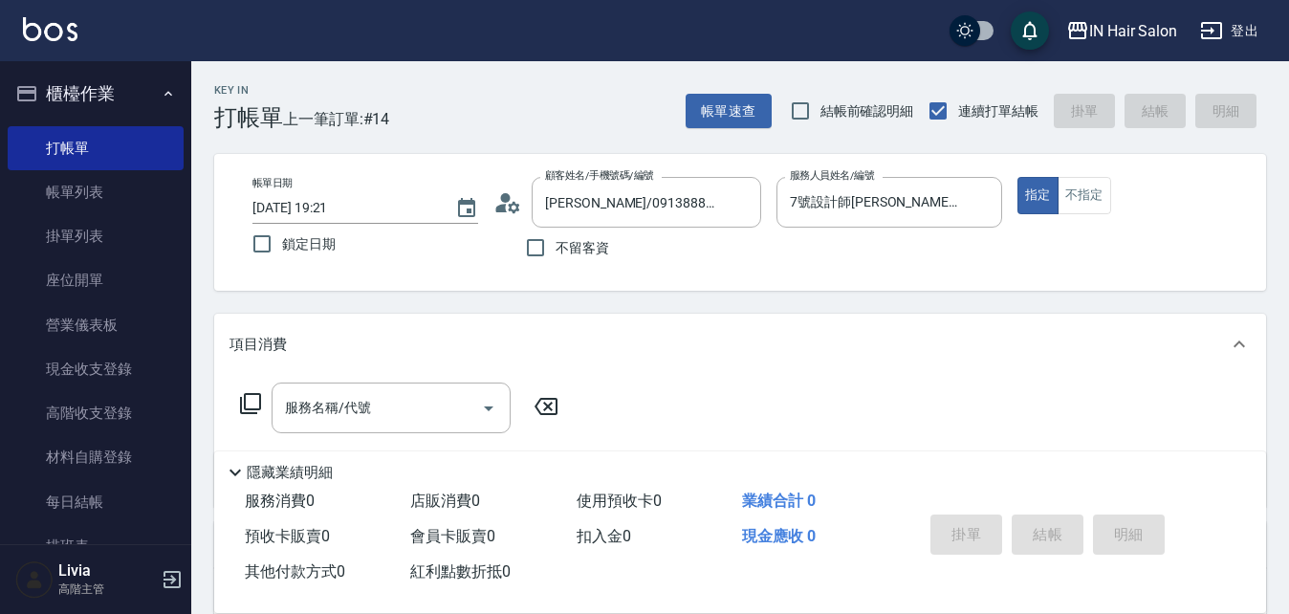
click at [503, 207] on icon at bounding box center [501, 208] width 11 height 9
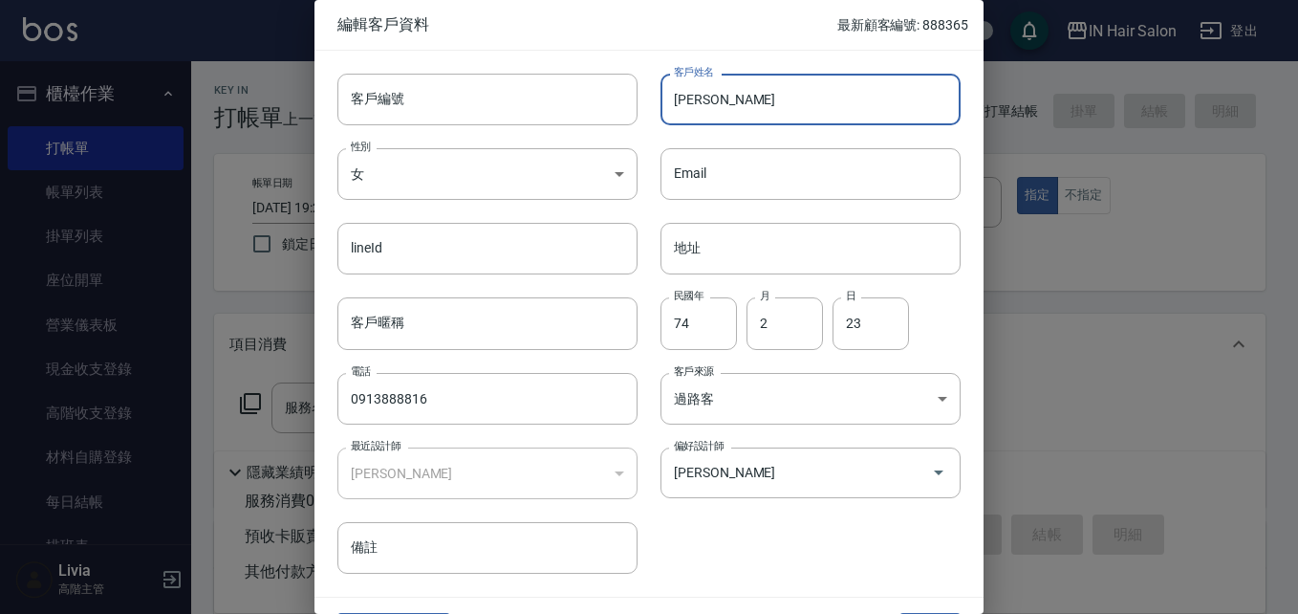
click at [765, 91] on input "[PERSON_NAME]" at bounding box center [811, 100] width 300 height 52
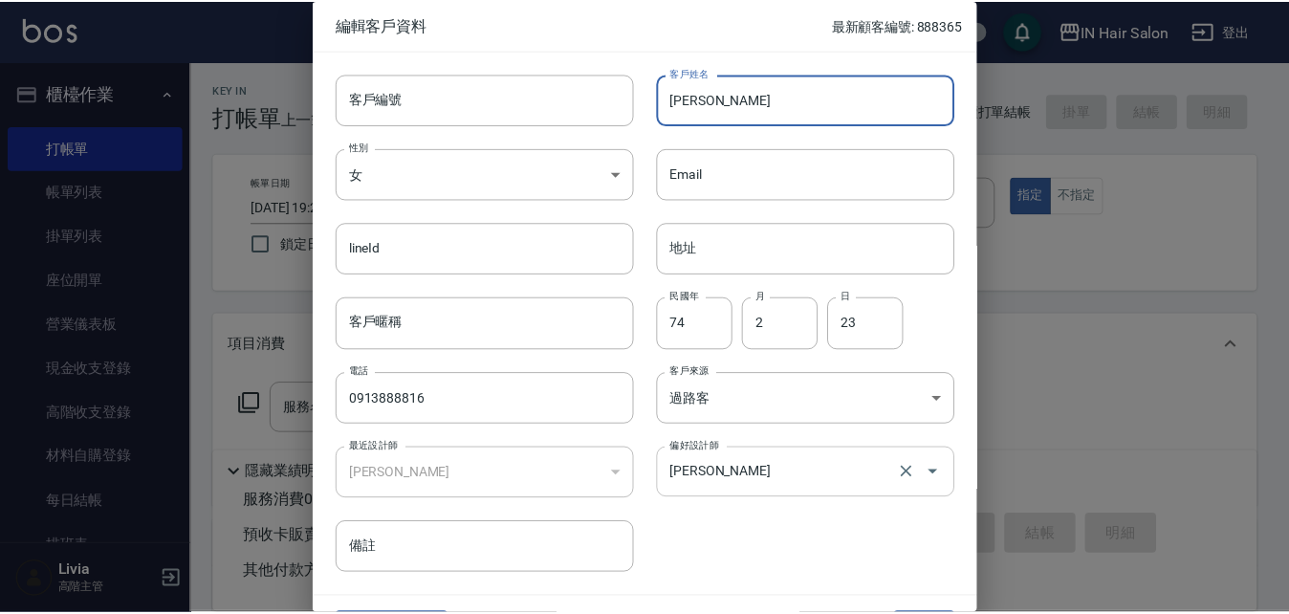
scroll to position [49, 0]
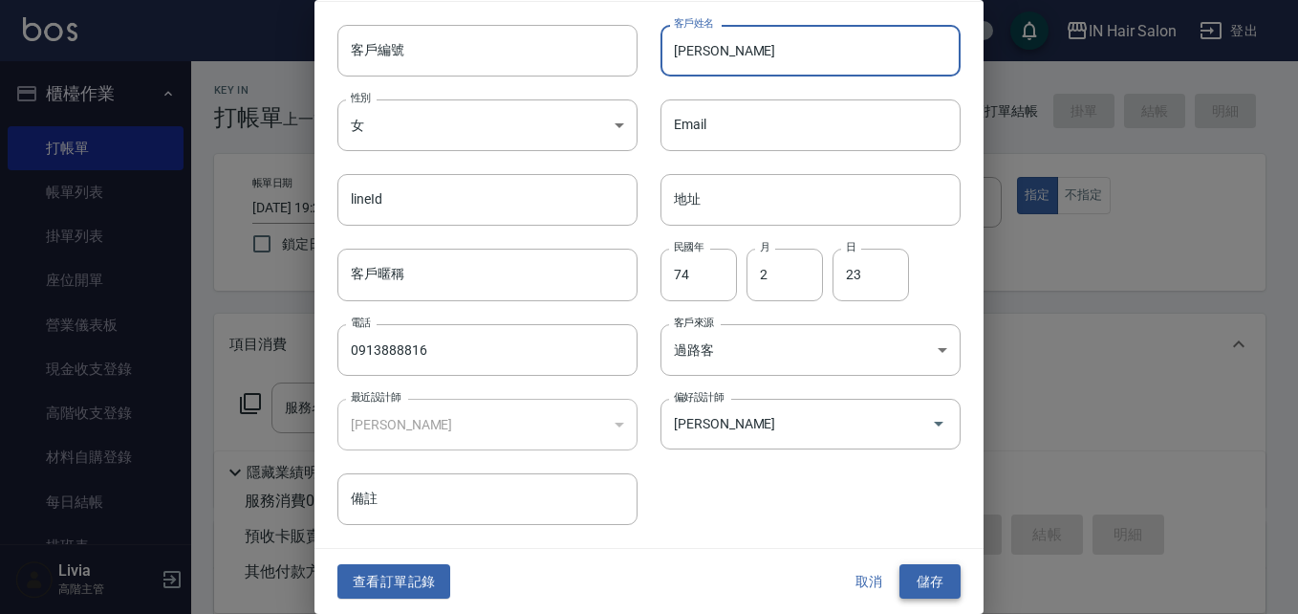
type input "[PERSON_NAME]"
click at [926, 587] on button "儲存" at bounding box center [930, 581] width 61 height 35
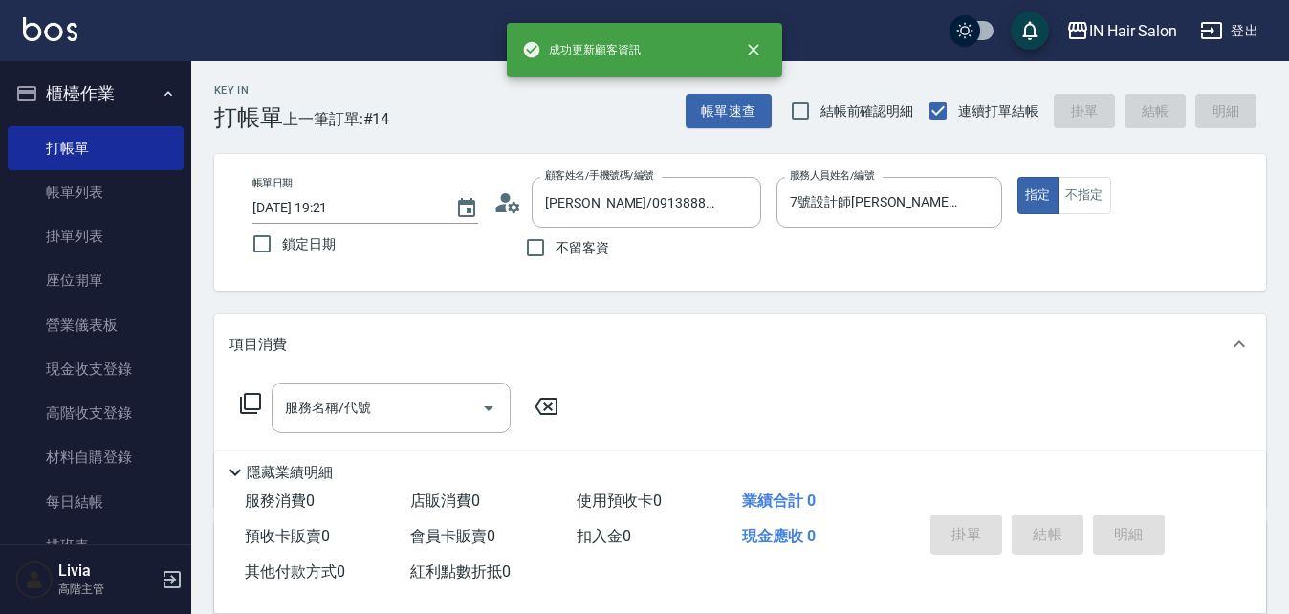
click at [251, 399] on icon at bounding box center [250, 403] width 23 height 23
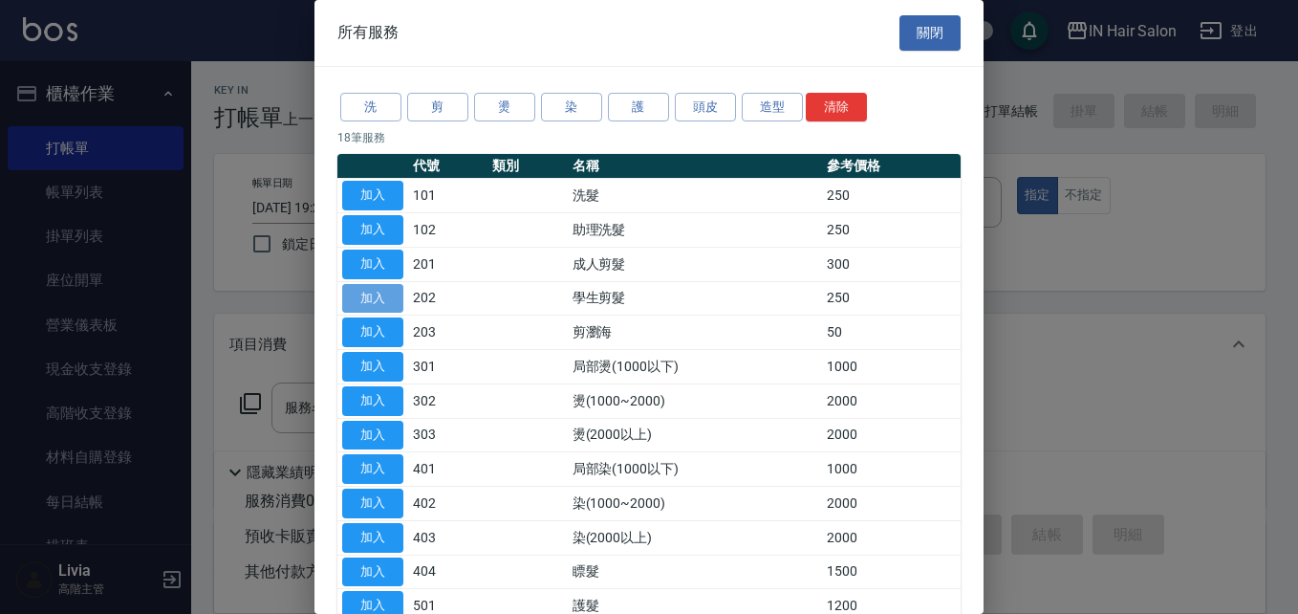
click at [380, 294] on button "加入" at bounding box center [372, 299] width 61 height 30
type input "學生剪髮(202)"
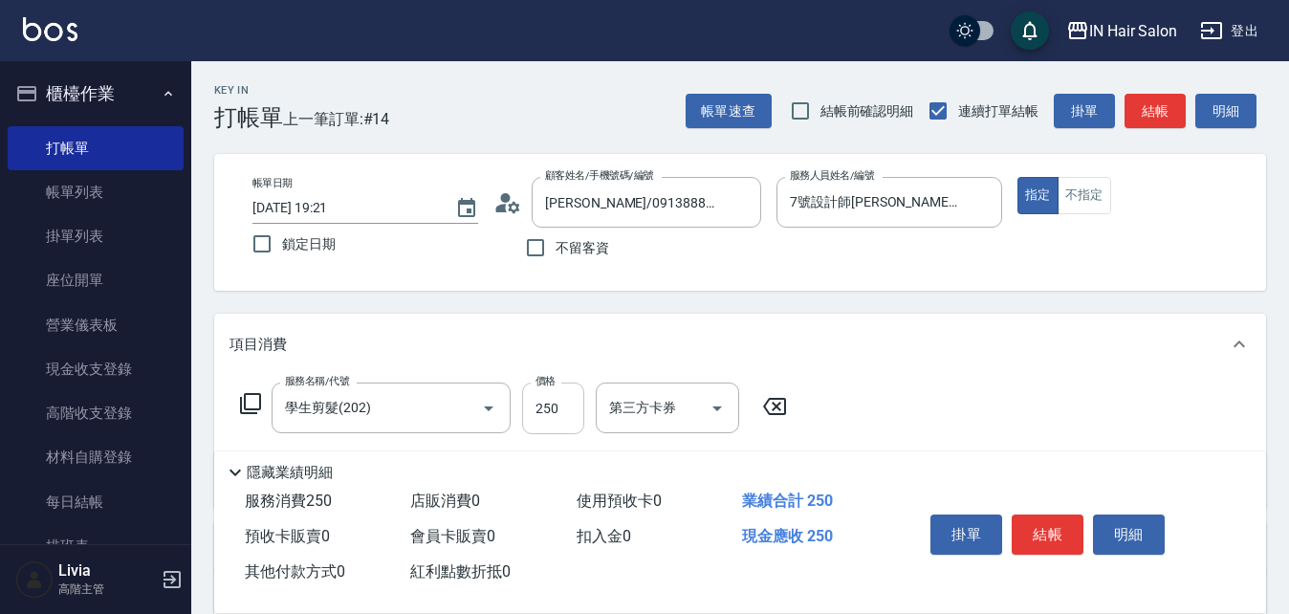
click at [572, 408] on input "250" at bounding box center [553, 408] width 62 height 52
type input "300"
click at [887, 403] on div "服務名稱/代號 學生剪髮(202) 服務名稱/代號 價格 300 價格 第三方卡券 第三方卡券" at bounding box center [740, 441] width 1052 height 133
click at [1054, 523] on button "結帳" at bounding box center [1048, 534] width 72 height 40
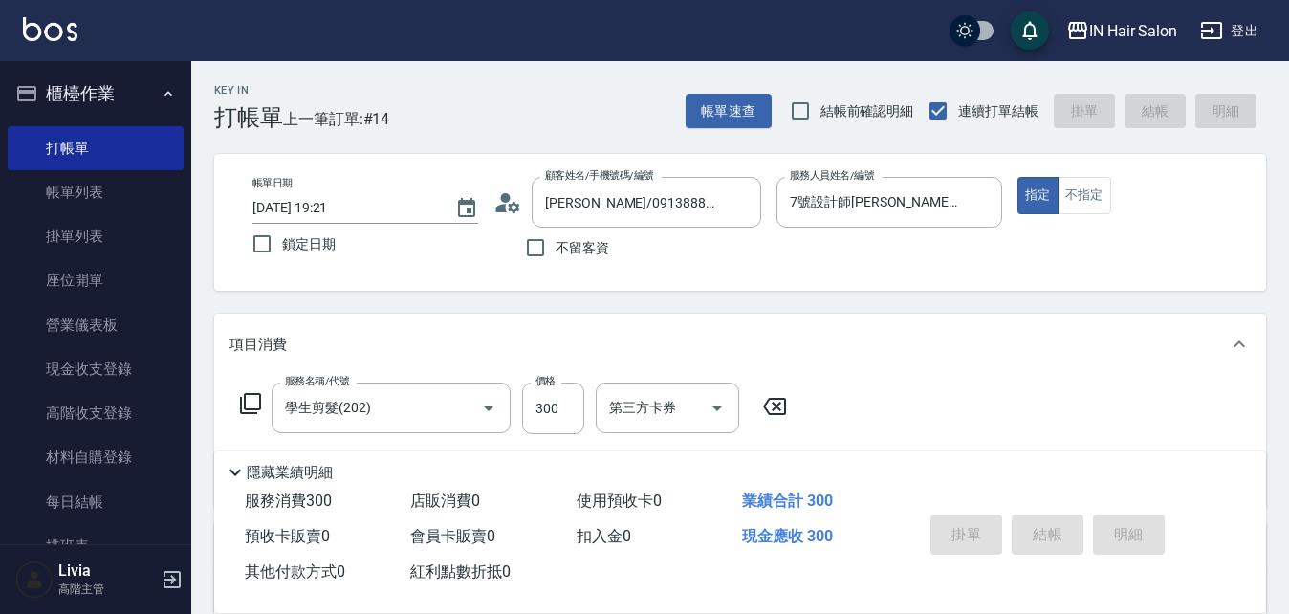
type input "[DATE] 19:24"
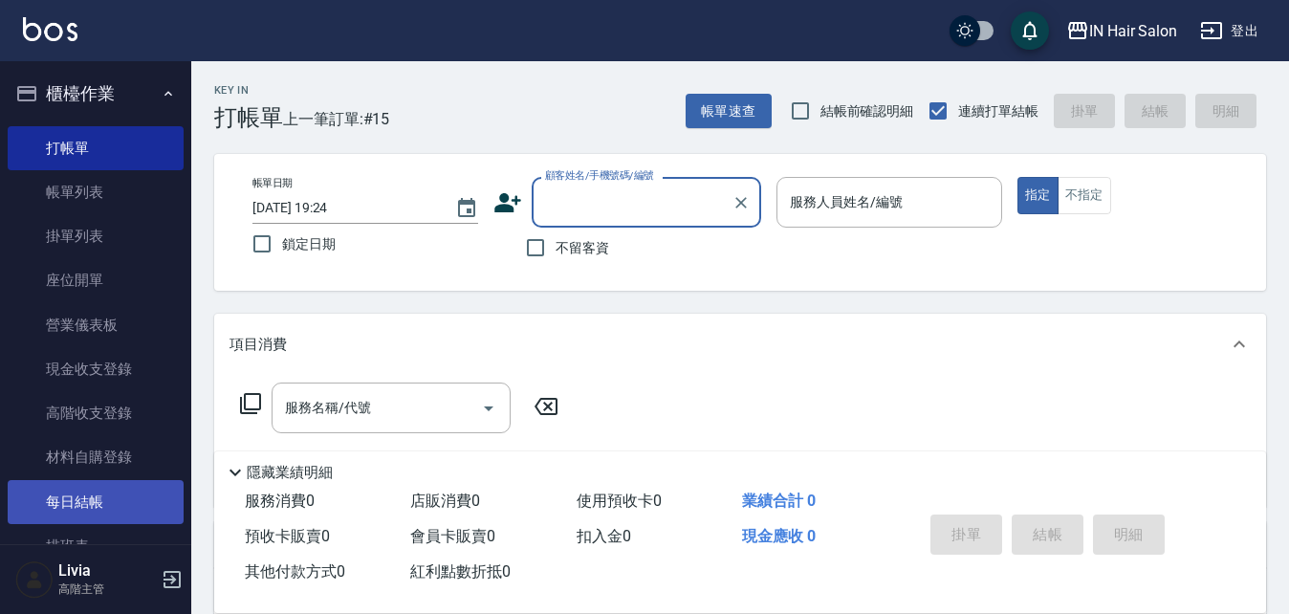
click at [87, 497] on link "每日結帳" at bounding box center [96, 502] width 176 height 44
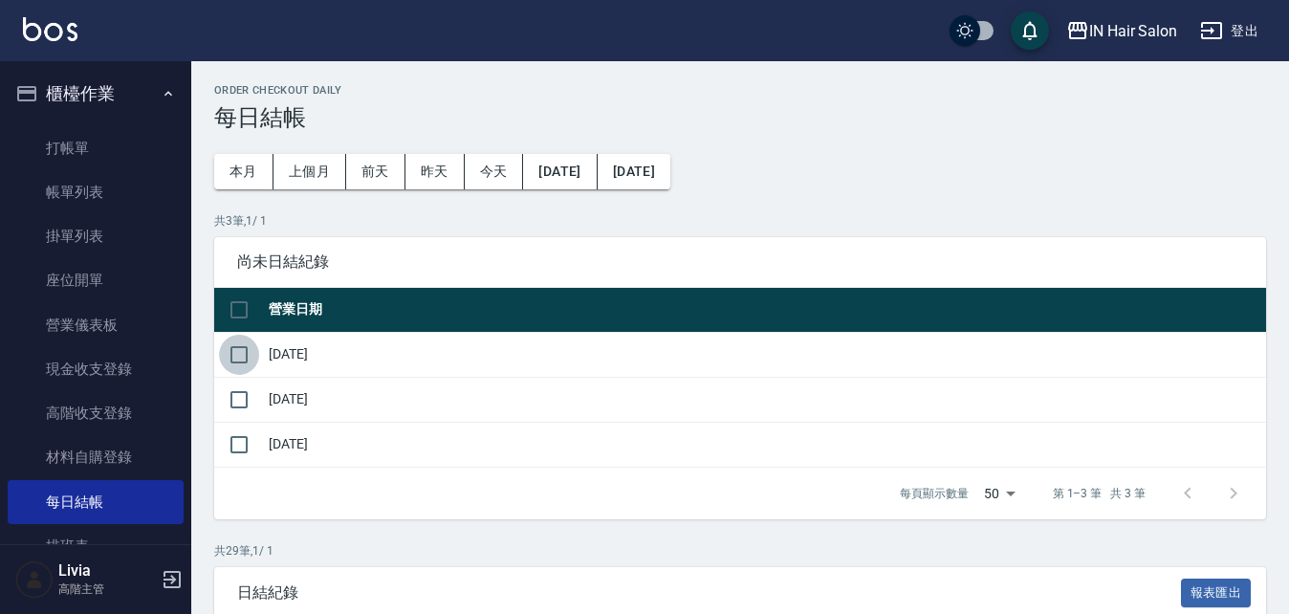
click at [239, 348] on input "checkbox" at bounding box center [239, 355] width 40 height 40
checkbox input "true"
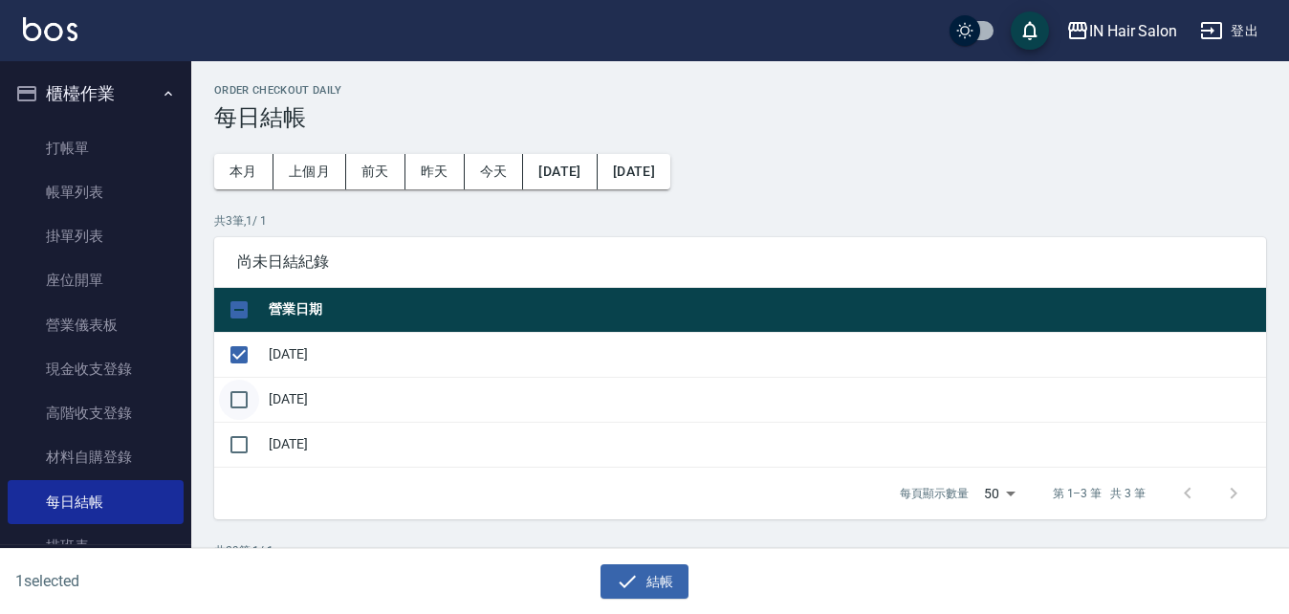
click at [232, 401] on input "checkbox" at bounding box center [239, 400] width 40 height 40
checkbox input "true"
click at [237, 445] on input "checkbox" at bounding box center [239, 444] width 40 height 40
checkbox input "true"
click at [634, 574] on icon "button" at bounding box center [627, 581] width 23 height 23
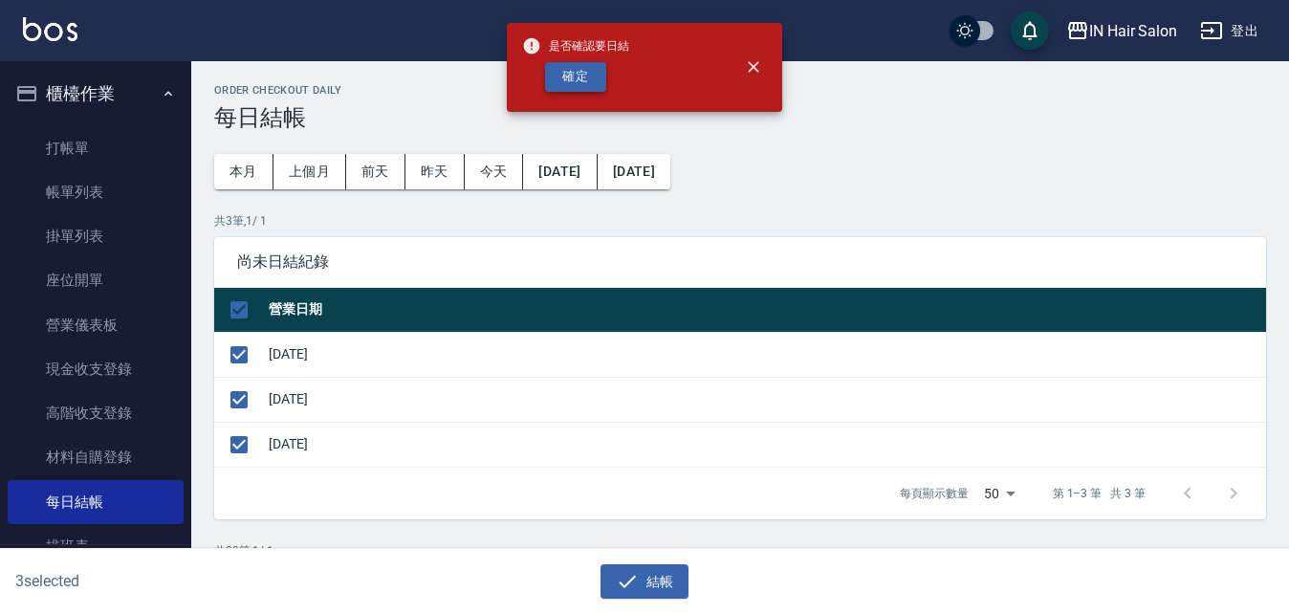
click at [594, 74] on button "確定" at bounding box center [575, 77] width 61 height 30
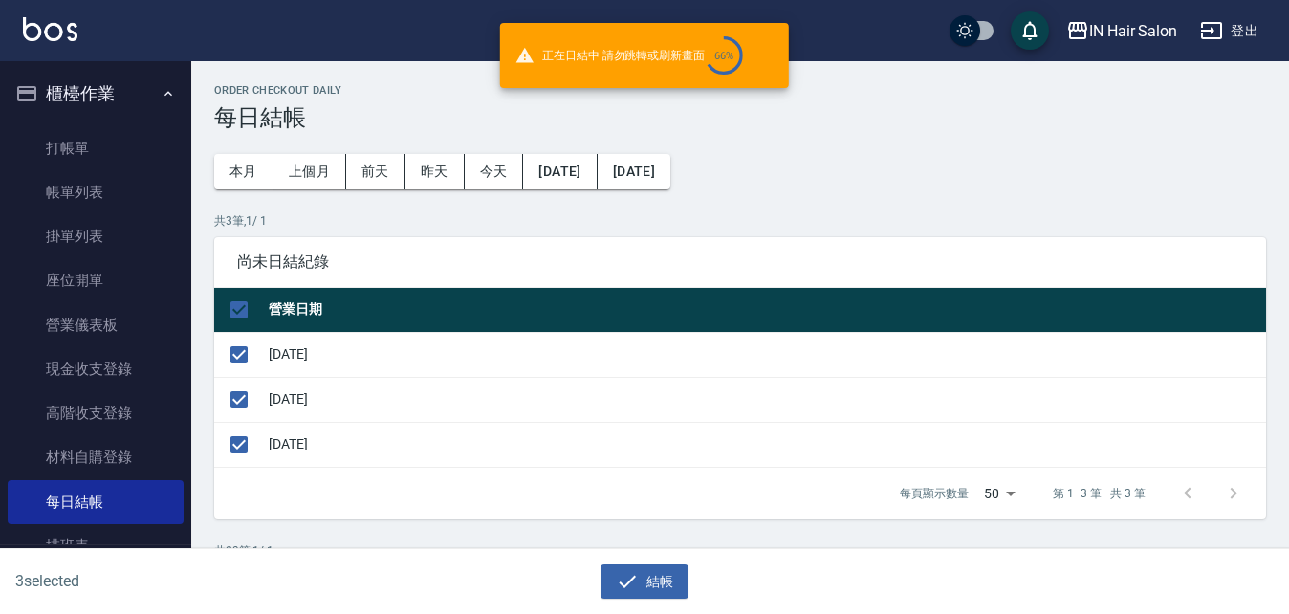
checkbox input "false"
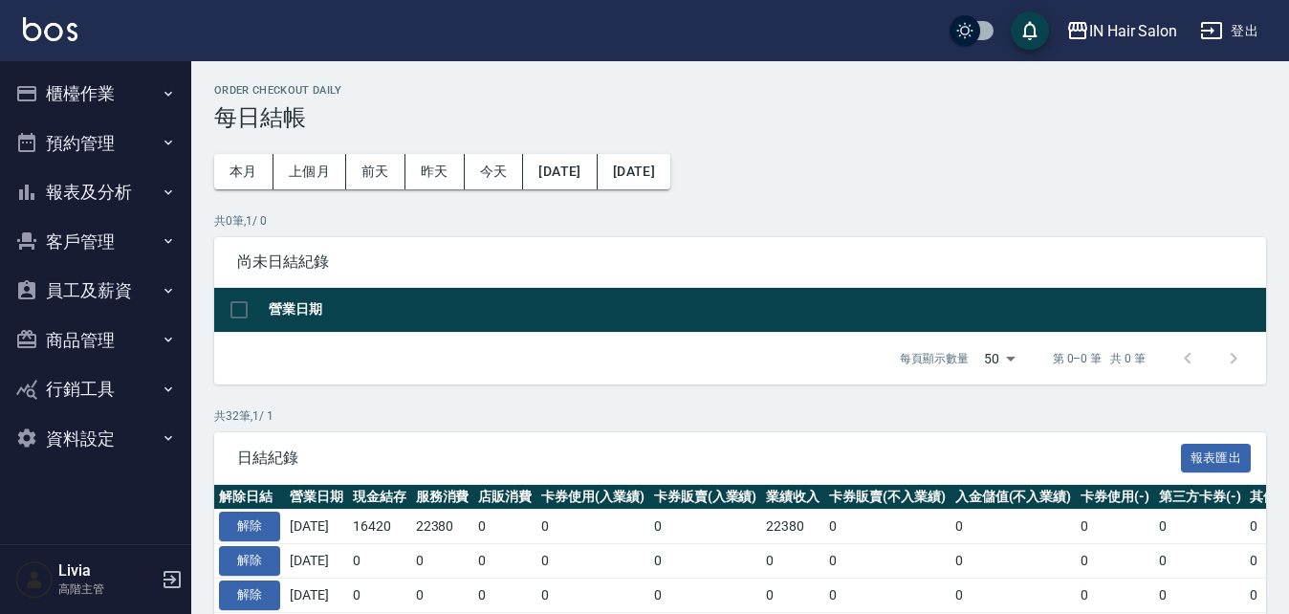
scroll to position [96, 0]
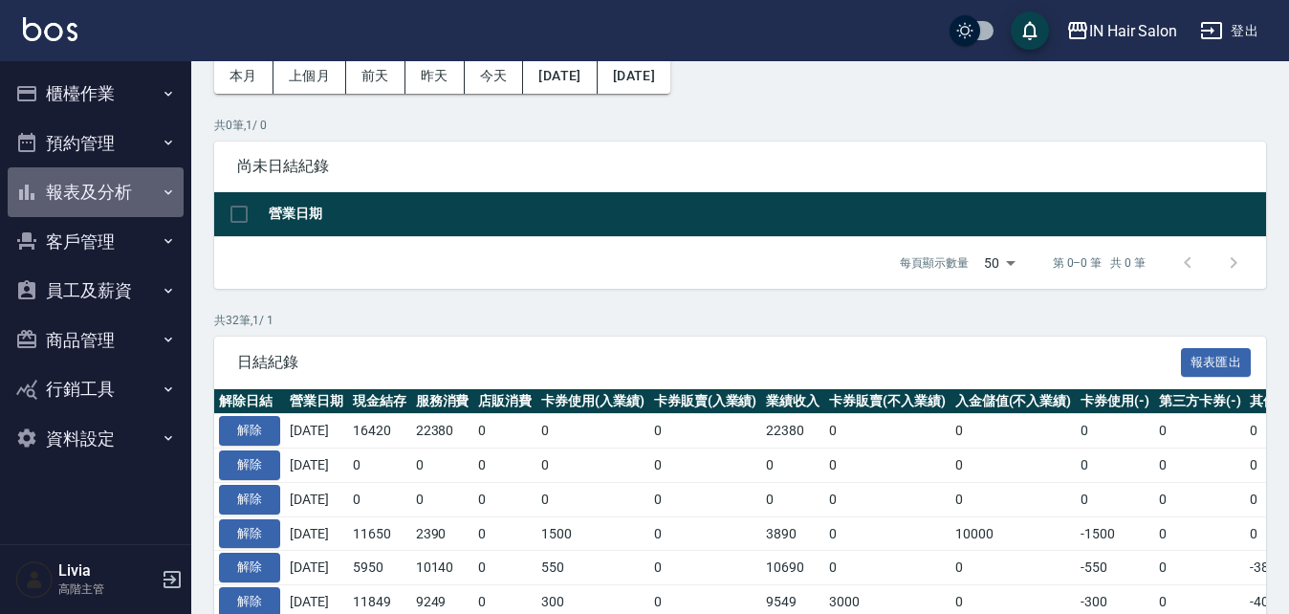
drag, startPoint x: 75, startPoint y: 194, endPoint x: 66, endPoint y: 303, distance: 109.3
click at [75, 196] on button "報表及分析" at bounding box center [96, 192] width 176 height 50
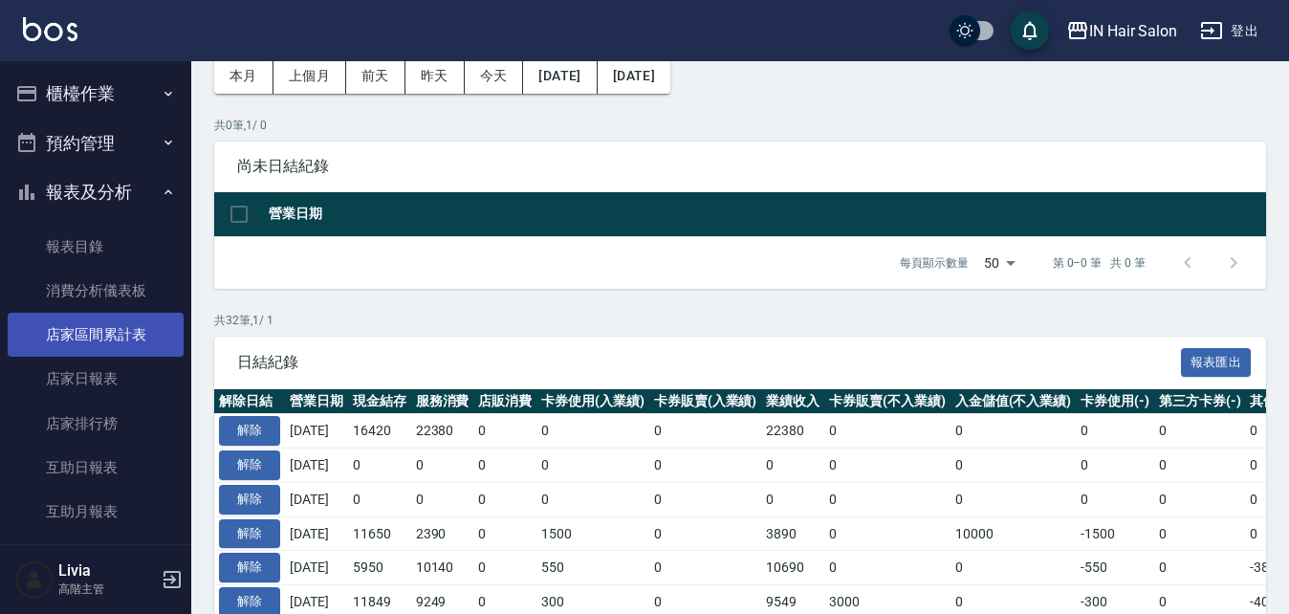
click at [102, 342] on link "店家區間累計表" at bounding box center [96, 335] width 176 height 44
